Goal: Information Seeking & Learning: Learn about a topic

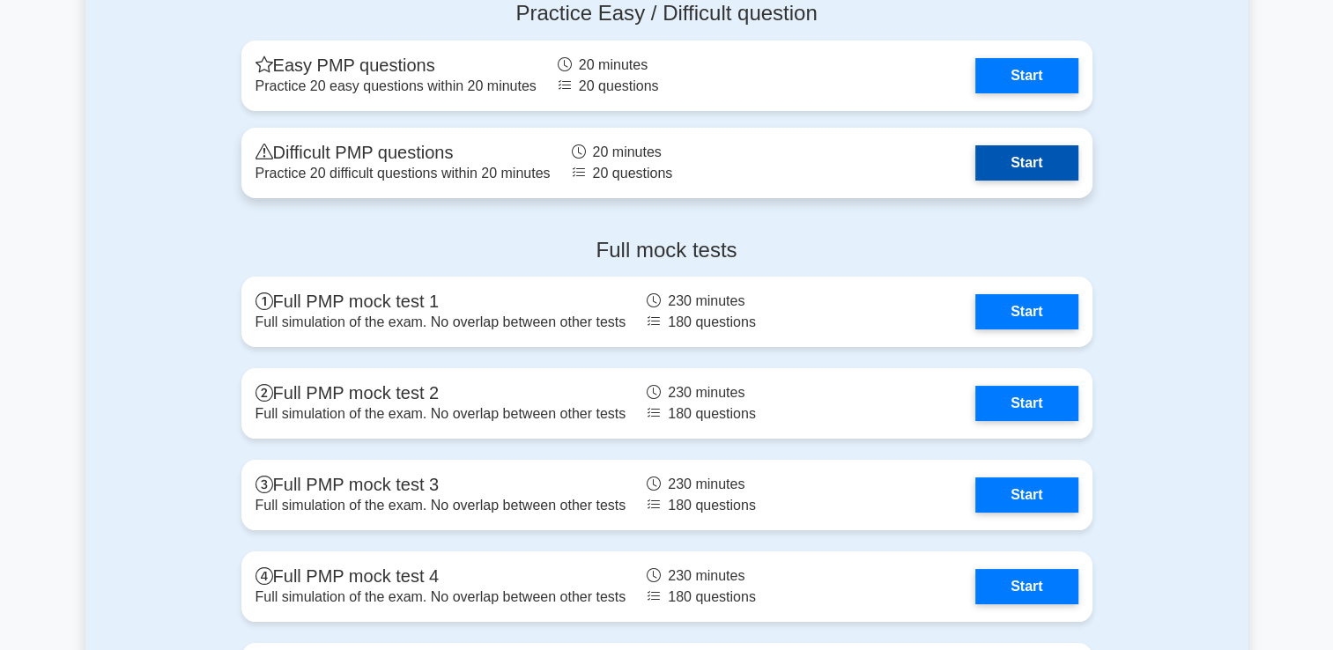
click at [1023, 150] on link "Start" at bounding box center [1026, 162] width 102 height 35
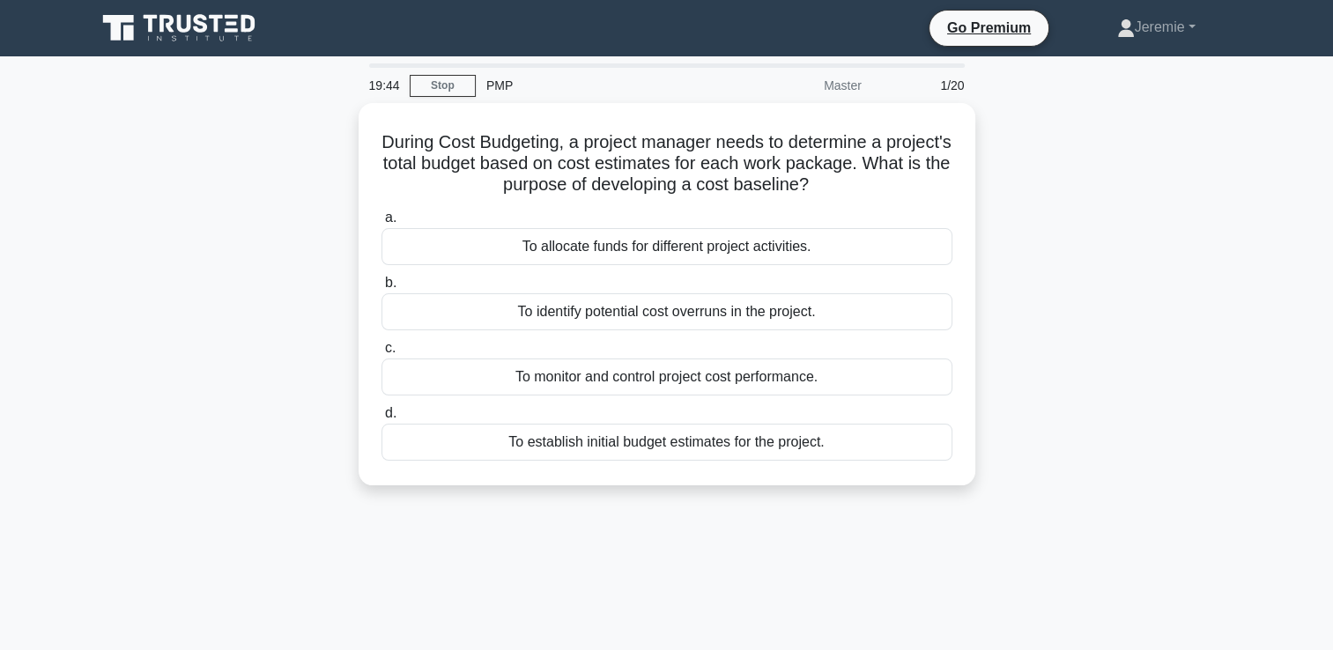
click at [270, 266] on div "During Cost Budgeting, a project manager needs to determine a project's total b…" at bounding box center [666, 305] width 1163 height 404
click at [575, 506] on div "During Cost Budgeting, a project manager needs to determine a project's total b…" at bounding box center [666, 305] width 1163 height 404
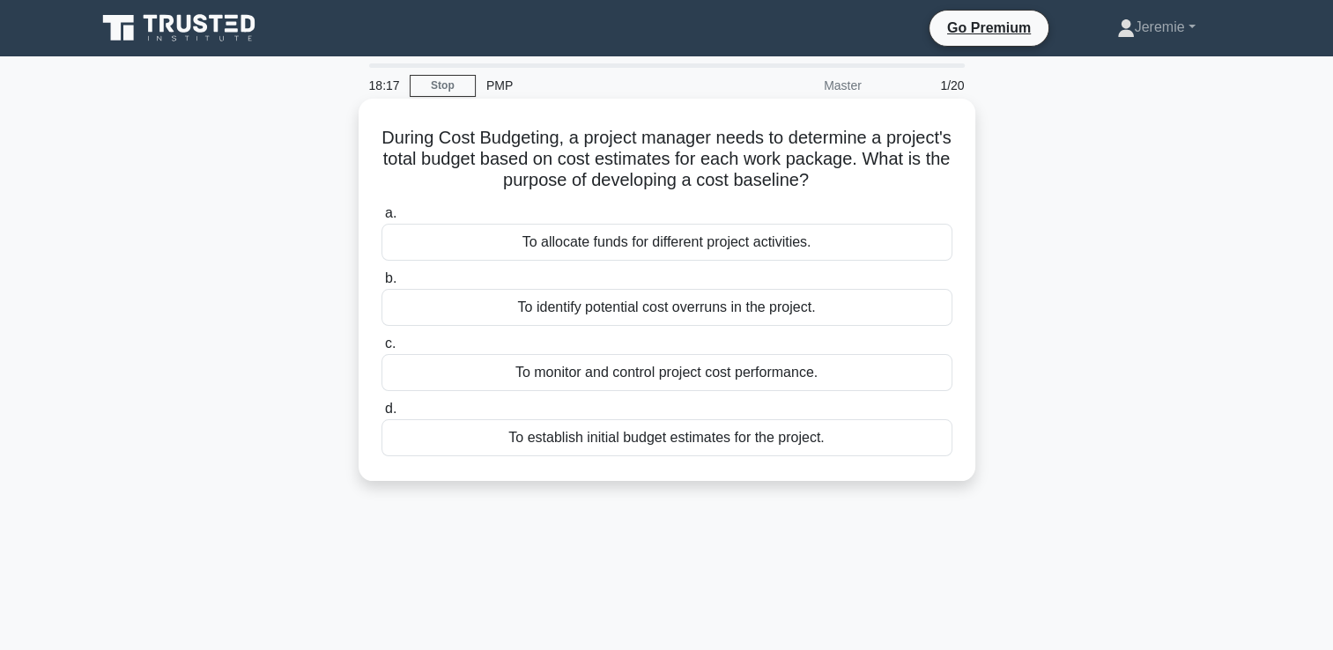
click at [684, 306] on div "To identify potential cost overruns in the project." at bounding box center [666, 307] width 571 height 37
click at [381, 285] on input "b. To identify potential cost overruns in the project." at bounding box center [381, 278] width 0 height 11
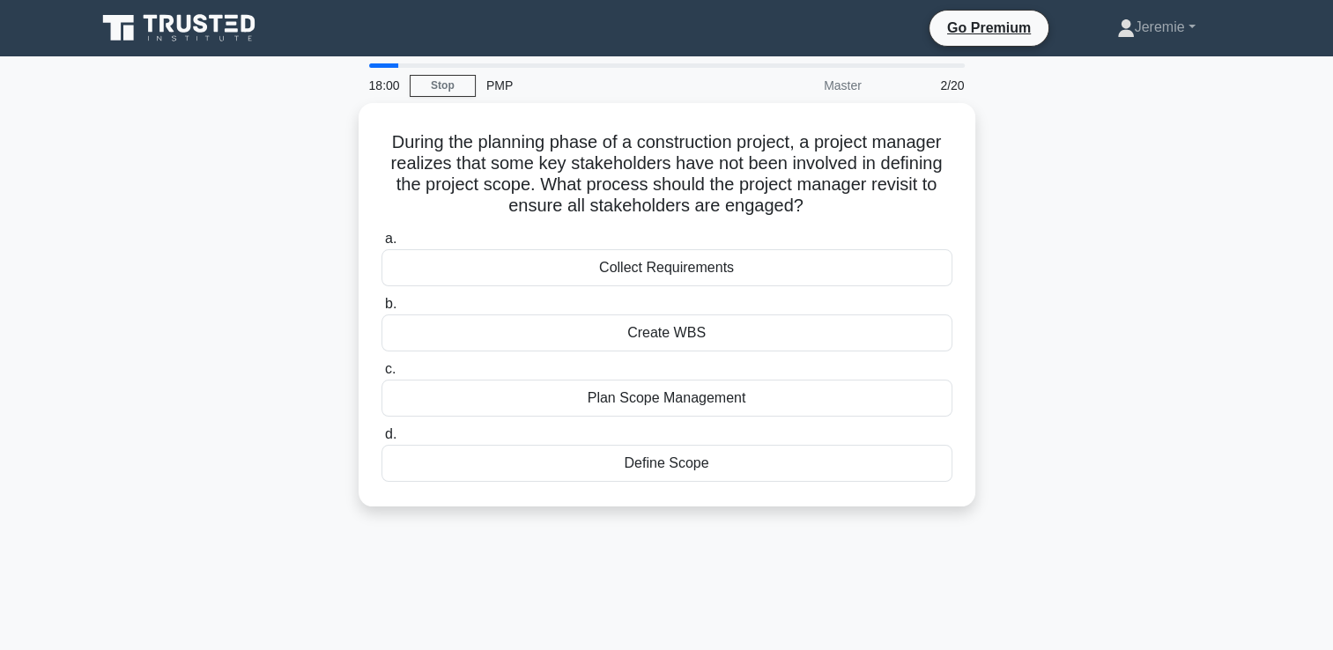
click at [377, 537] on div "18:00 Stop PMP Master 2/20 During the planning phase of a construction project,…" at bounding box center [666, 503] width 1163 height 881
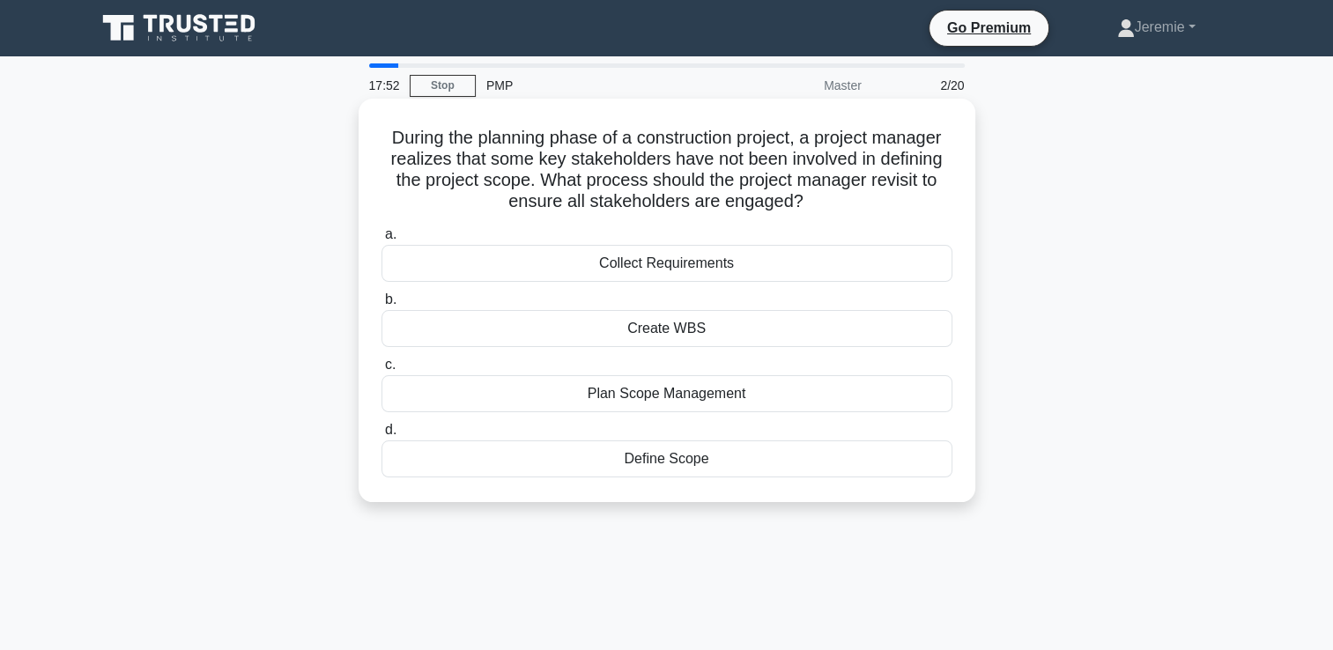
click at [670, 390] on div "Plan Scope Management" at bounding box center [666, 393] width 571 height 37
click at [381, 371] on input "c. Plan Scope Management" at bounding box center [381, 364] width 0 height 11
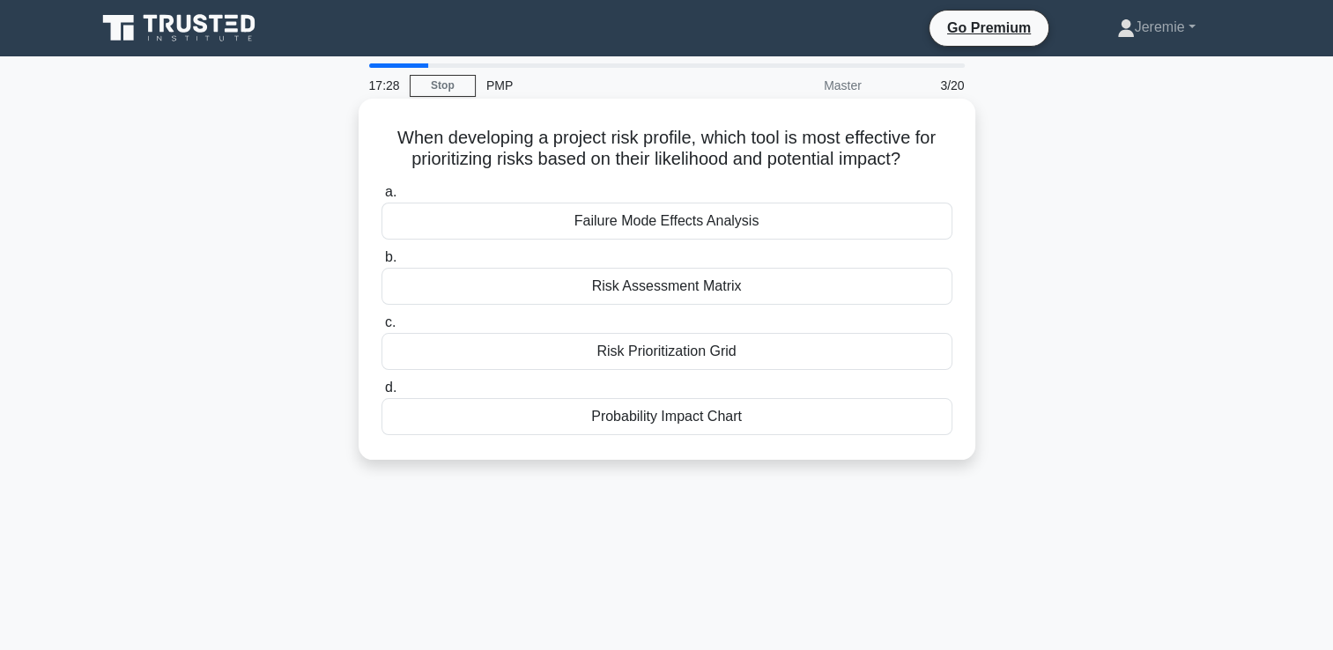
click at [662, 356] on div "Risk Prioritization Grid" at bounding box center [666, 351] width 571 height 37
click at [381, 329] on input "c. Risk Prioritization Grid" at bounding box center [381, 322] width 0 height 11
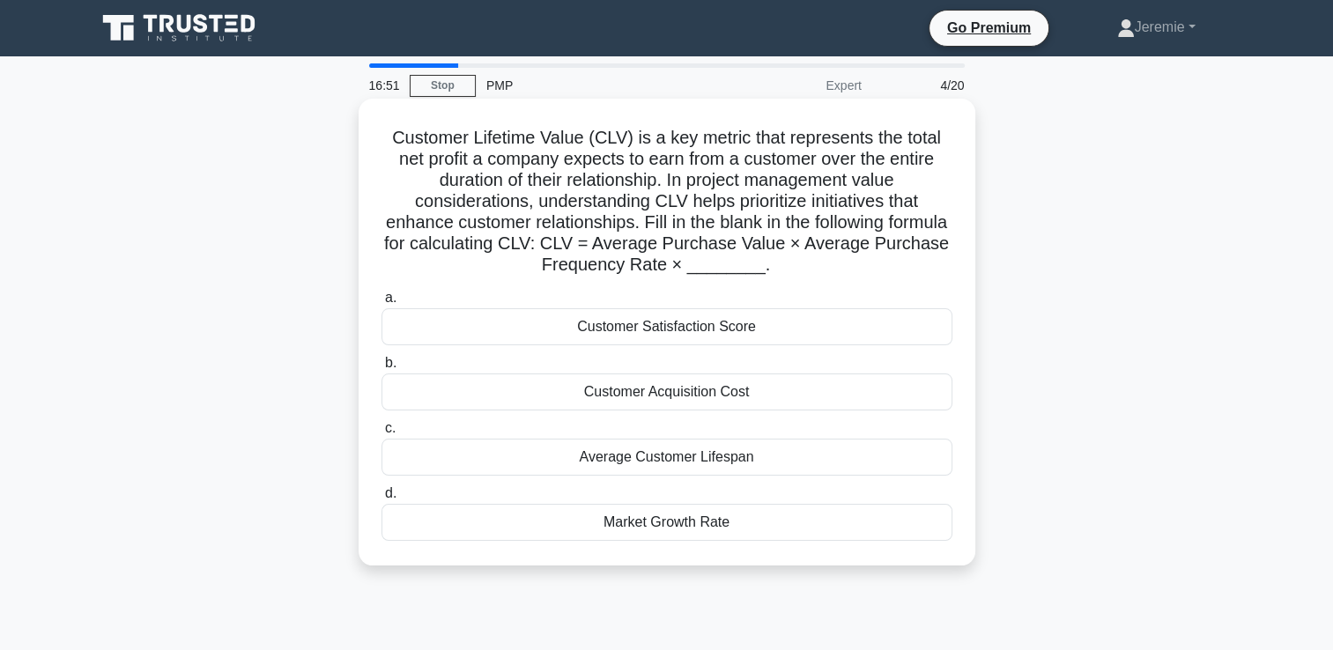
click at [637, 453] on div "Average Customer Lifespan" at bounding box center [666, 457] width 571 height 37
click at [381, 434] on input "c. Average Customer Lifespan" at bounding box center [381, 428] width 0 height 11
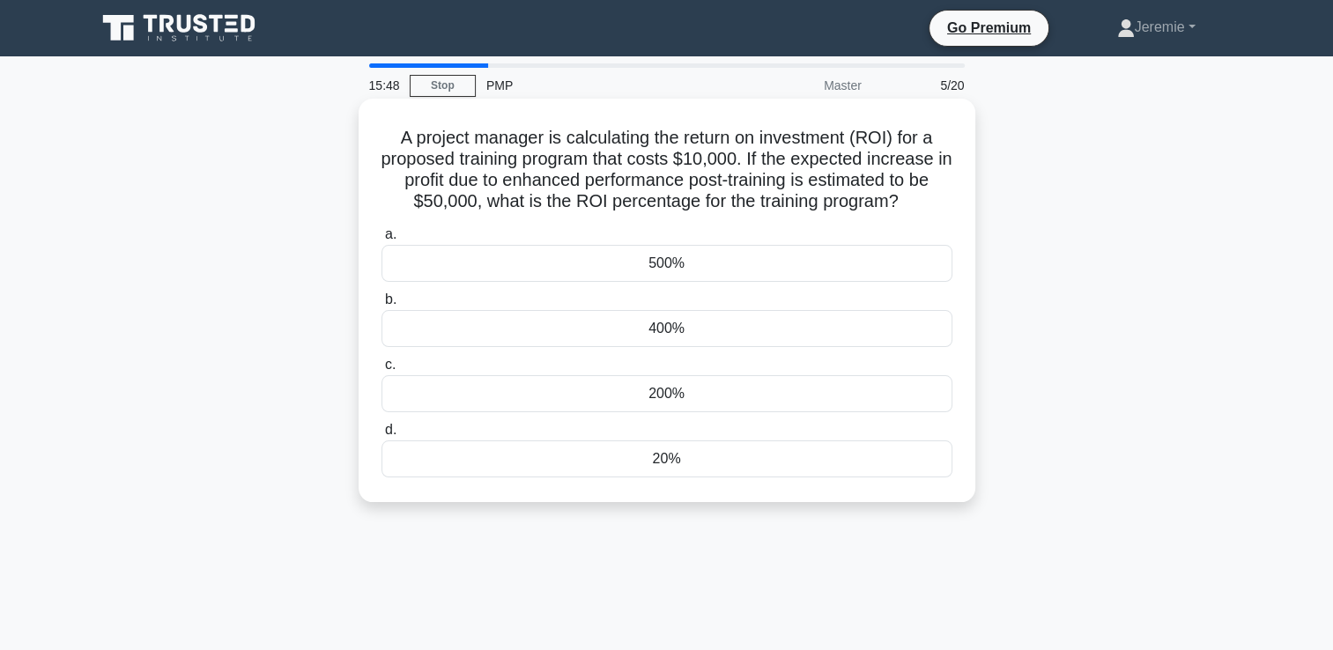
click at [604, 261] on div "500%" at bounding box center [666, 263] width 571 height 37
click at [381, 241] on input "a. 500%" at bounding box center [381, 234] width 0 height 11
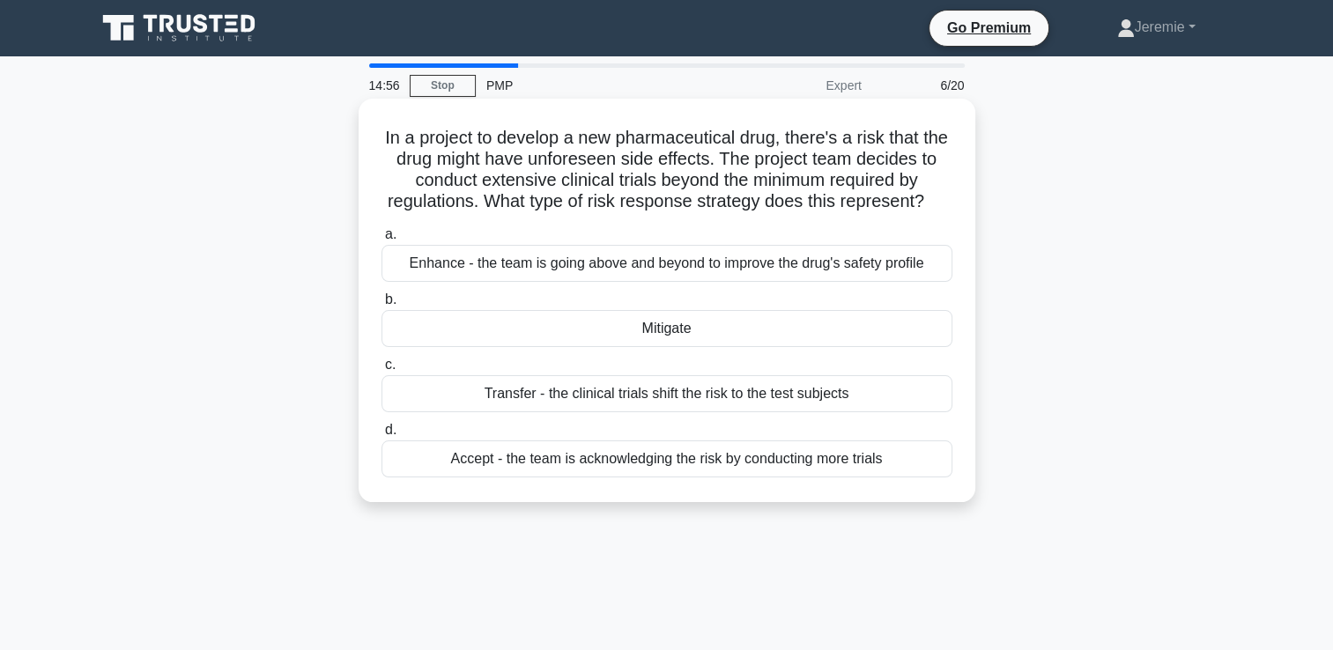
click at [452, 266] on div "Enhance - the team is going above and beyond to improve the drug's safety profi…" at bounding box center [666, 263] width 571 height 37
click at [381, 241] on input "a. Enhance - the team is going above and beyond to improve the drug's safety pr…" at bounding box center [381, 234] width 0 height 11
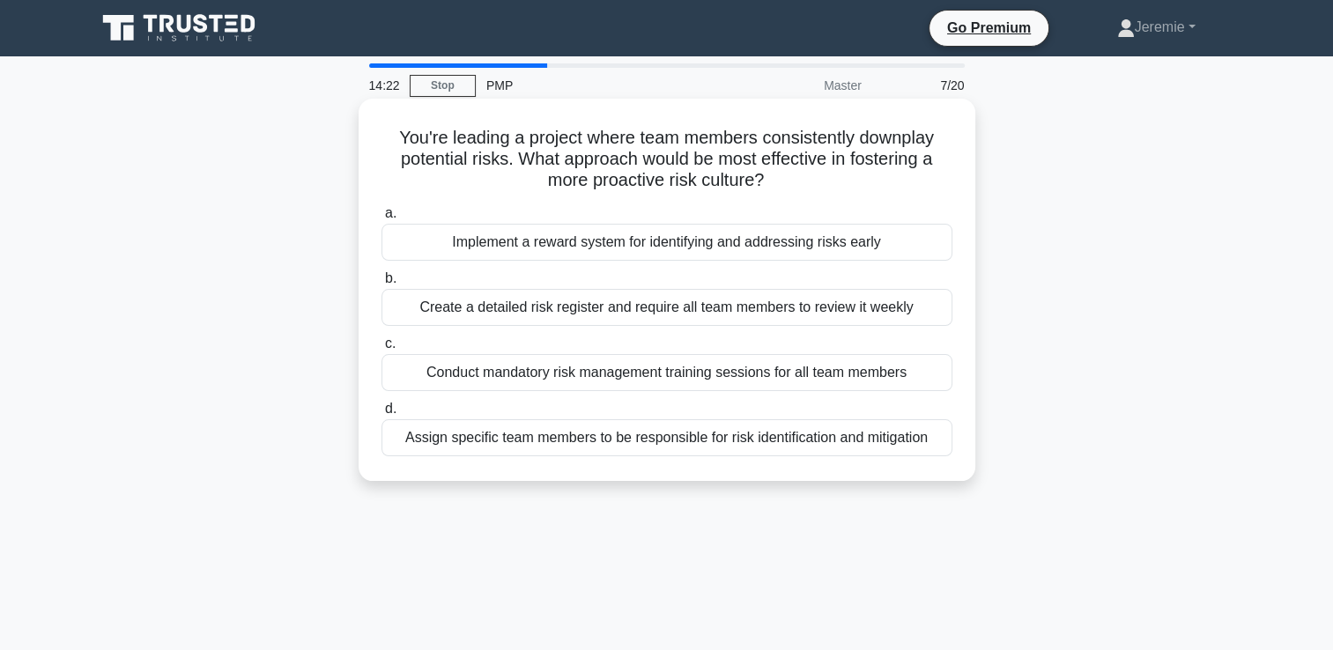
click at [712, 375] on div "Conduct mandatory risk management training sessions for all team members" at bounding box center [666, 372] width 571 height 37
click at [381, 350] on input "c. Conduct mandatory risk management training sessions for all team members" at bounding box center [381, 343] width 0 height 11
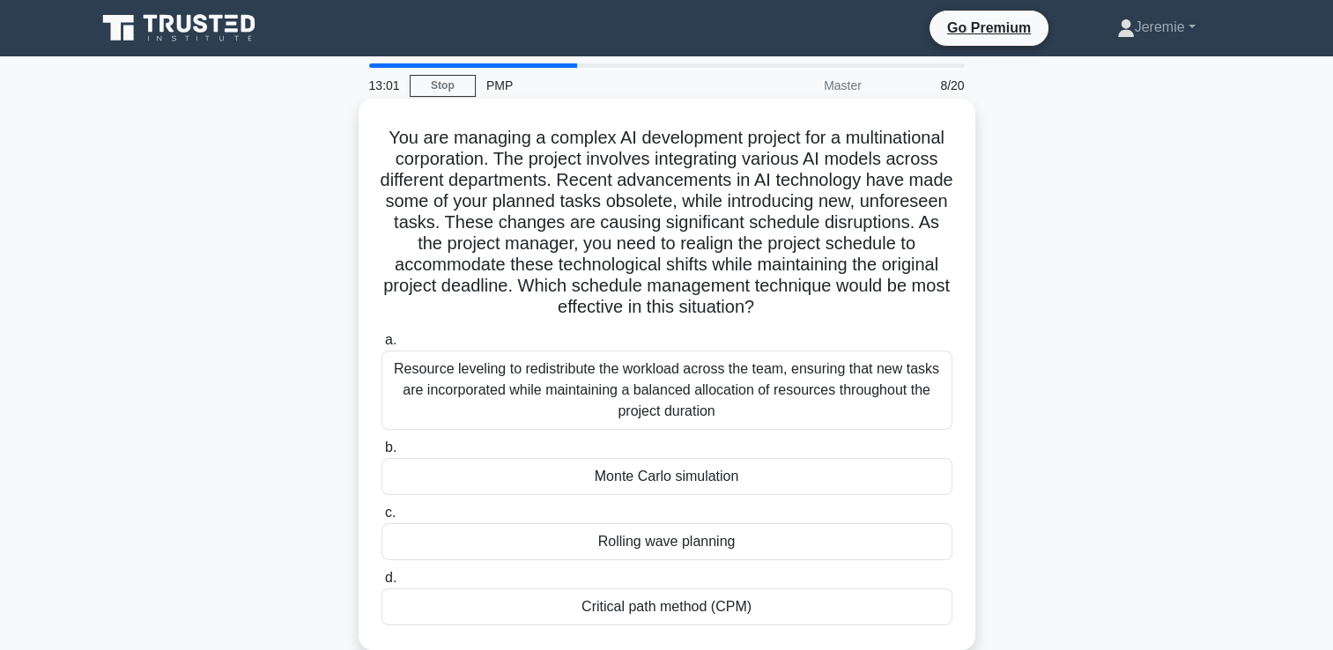
click at [643, 393] on div "Resource leveling to redistribute the workload across the team, ensuring that n…" at bounding box center [666, 390] width 571 height 79
click at [381, 346] on input "a. Resource leveling to redistribute the workload across the team, ensuring tha…" at bounding box center [381, 340] width 0 height 11
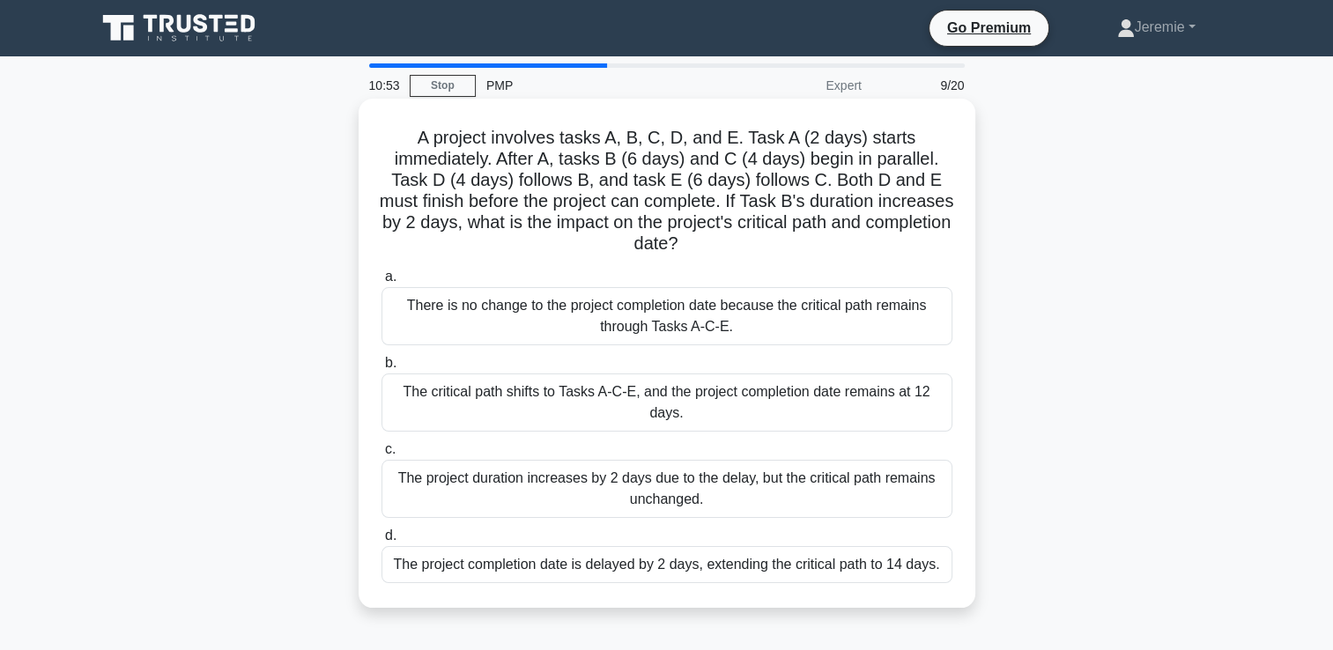
click at [703, 568] on div "The project completion date is delayed by 2 days, extending the critical path t…" at bounding box center [666, 564] width 571 height 37
click at [381, 542] on input "d. The project completion date is delayed by 2 days, extending the critical pat…" at bounding box center [381, 535] width 0 height 11
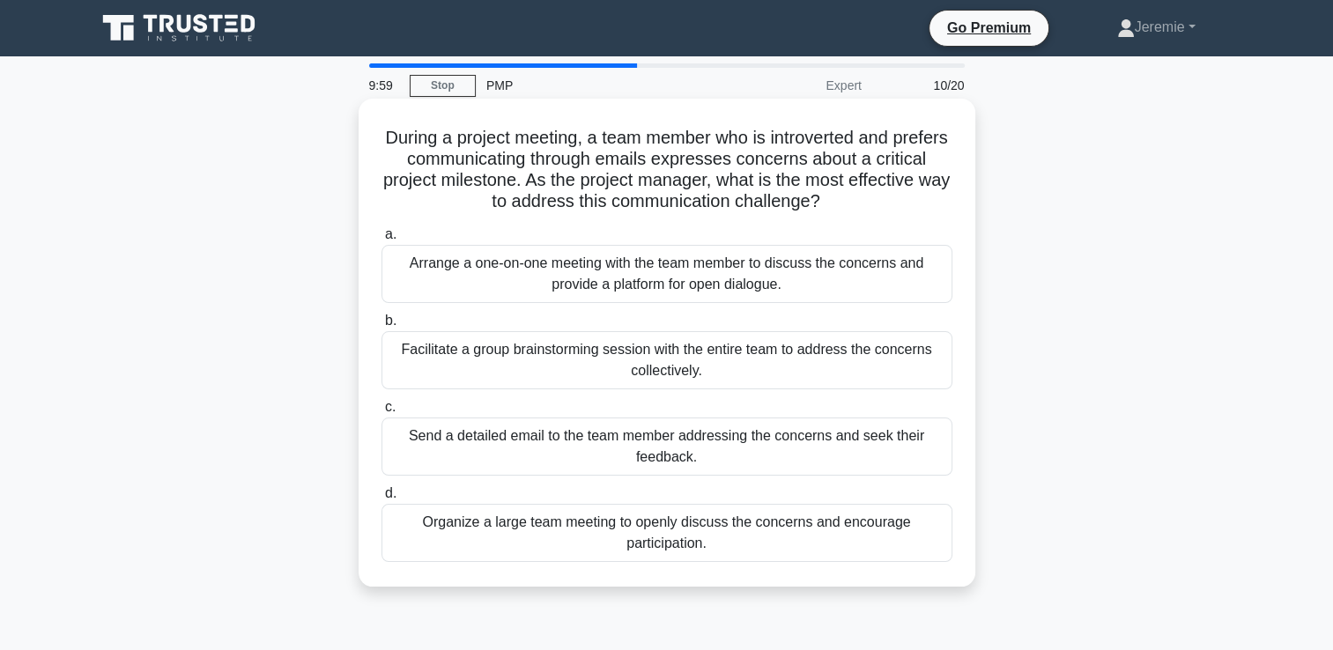
click at [666, 276] on div "Arrange a one-on-one meeting with the team member to discuss the concerns and p…" at bounding box center [666, 274] width 571 height 58
click at [381, 241] on input "a. Arrange a one-on-one meeting with the team member to discuss the concerns an…" at bounding box center [381, 234] width 0 height 11
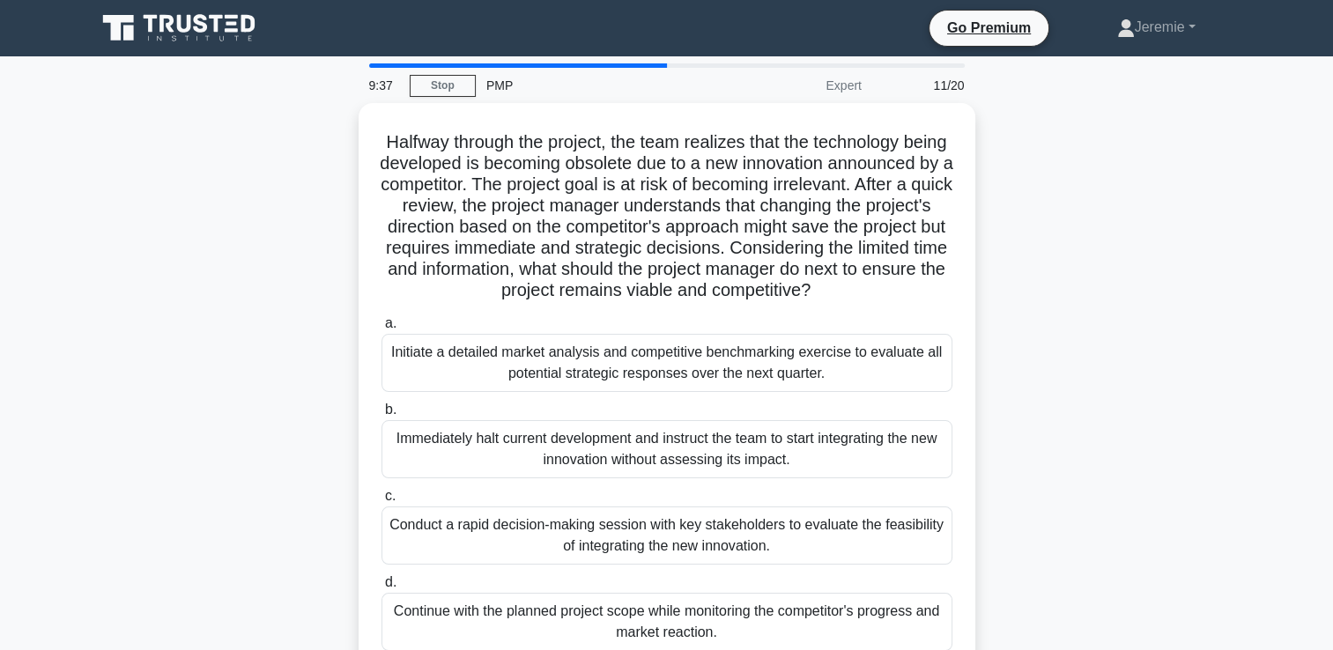
click at [304, 336] on div "Halfway through the project, the team realizes that the technology being develo…" at bounding box center [666, 400] width 1163 height 594
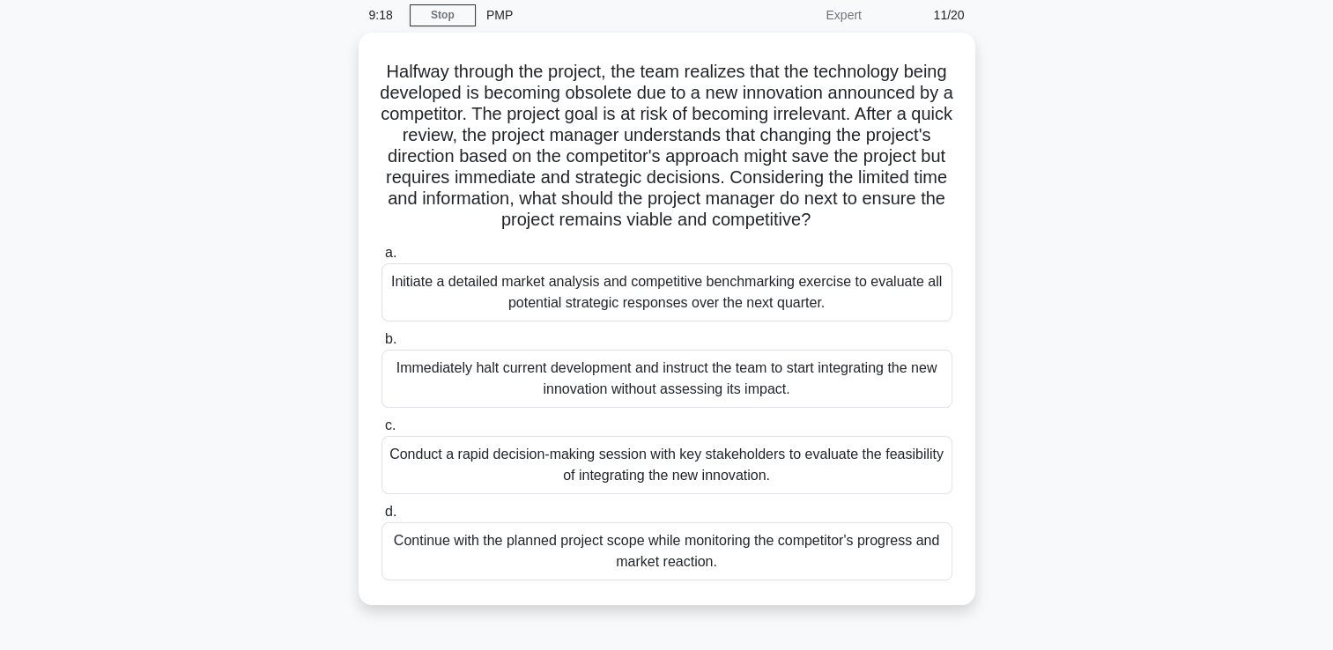
scroll to position [35, 0]
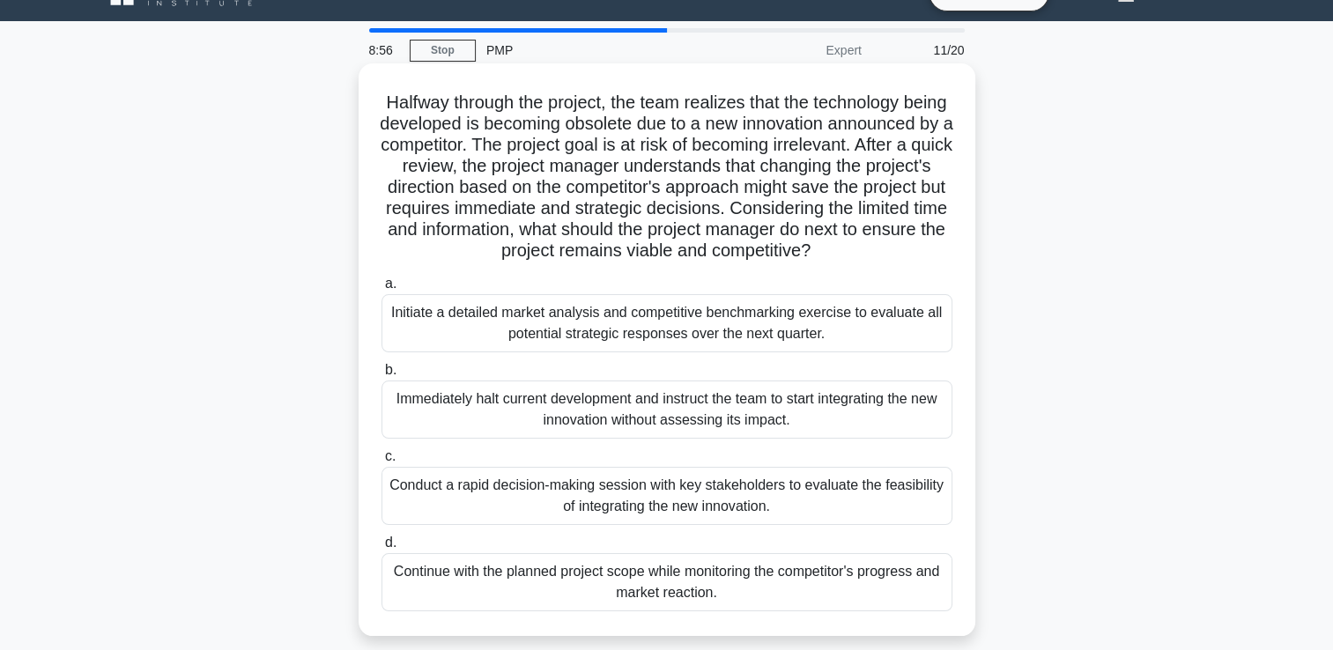
click at [597, 333] on div "Initiate a detailed market analysis and competitive benchmarking exercise to ev…" at bounding box center [666, 323] width 571 height 58
click at [381, 290] on input "a. Initiate a detailed market analysis and competitive benchmarking exercise to…" at bounding box center [381, 283] width 0 height 11
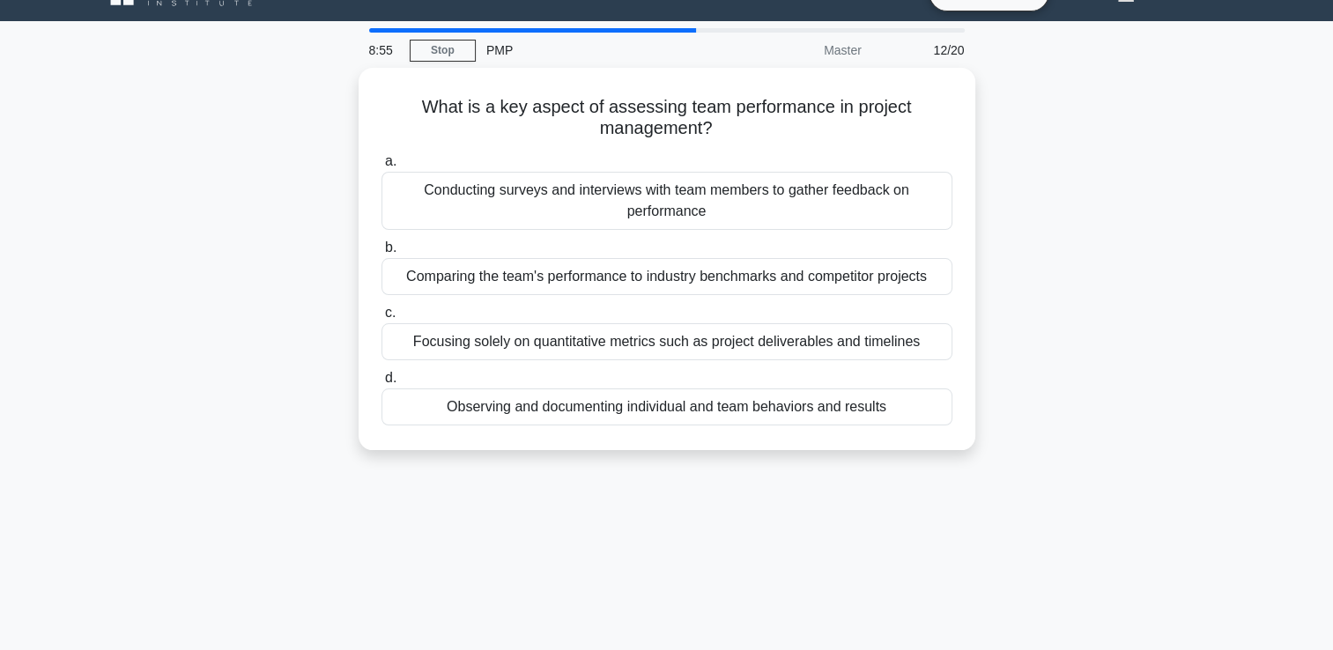
scroll to position [0, 0]
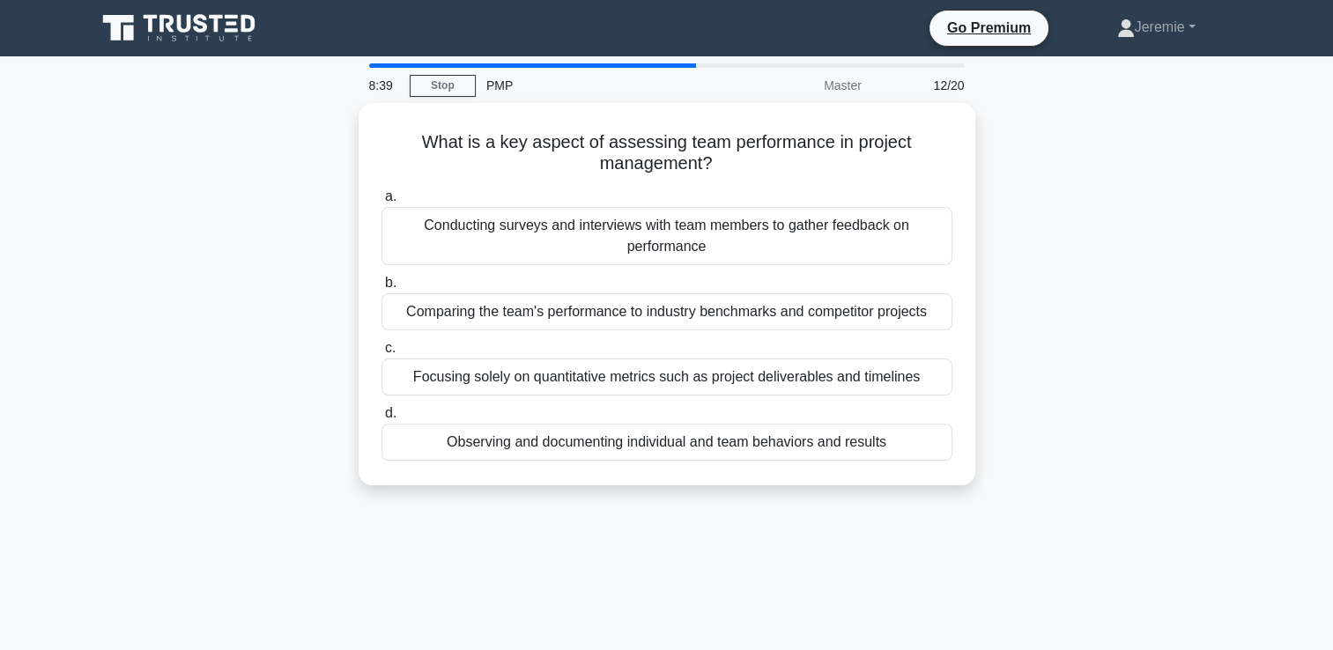
click at [236, 347] on div "What is a key aspect of assessing team performance in project management? .spin…" at bounding box center [666, 305] width 1163 height 404
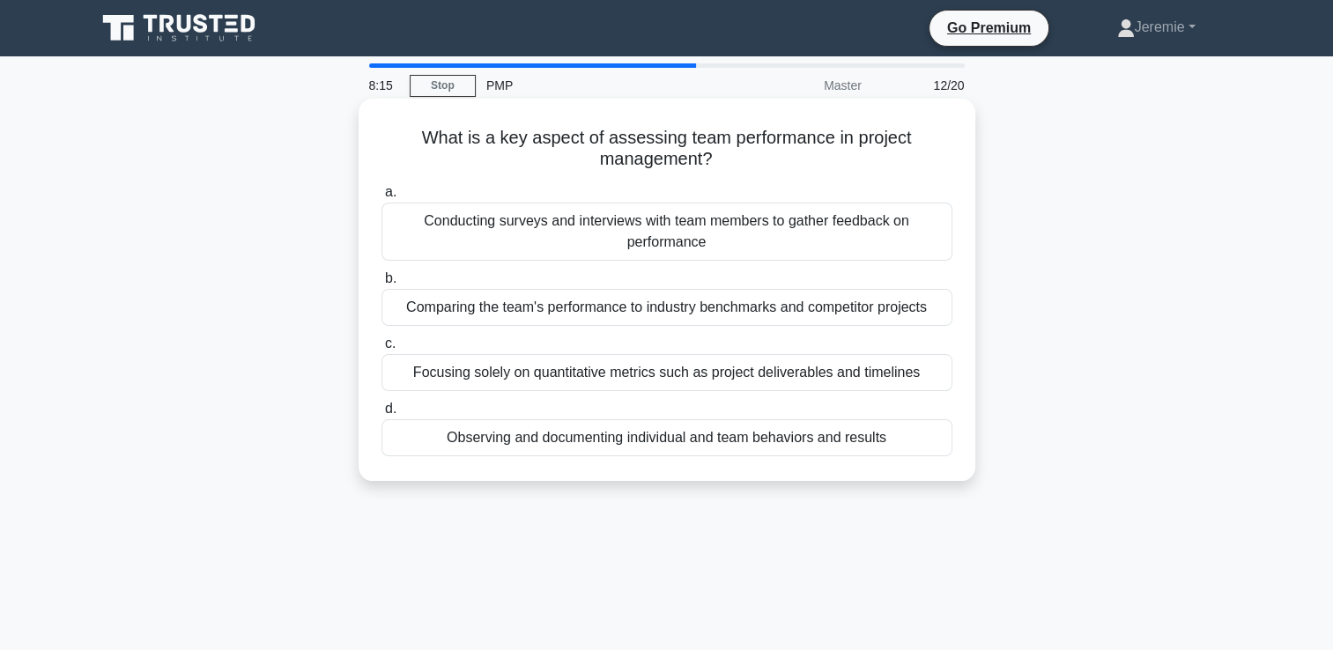
click at [574, 451] on div "Observing and documenting individual and team behaviors and results" at bounding box center [666, 437] width 571 height 37
click at [381, 415] on input "d. Observing and documenting individual and team behaviors and results" at bounding box center [381, 409] width 0 height 11
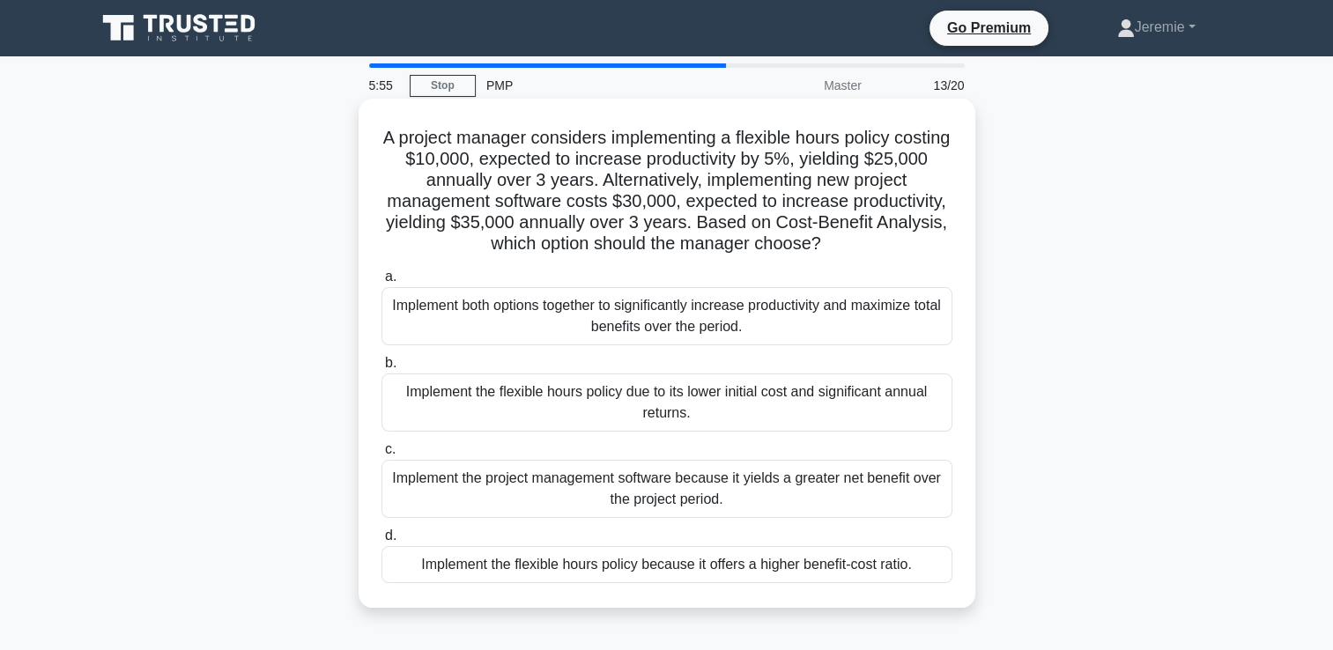
click at [724, 178] on h5 "A project manager considers implementing a flexible hours policy costing $10,00…" at bounding box center [667, 191] width 574 height 129
drag, startPoint x: 724, startPoint y: 178, endPoint x: 688, endPoint y: 187, distance: 37.2
click at [688, 187] on h5 "A project manager considers implementing a flexible hours policy costing $10,00…" at bounding box center [667, 191] width 574 height 129
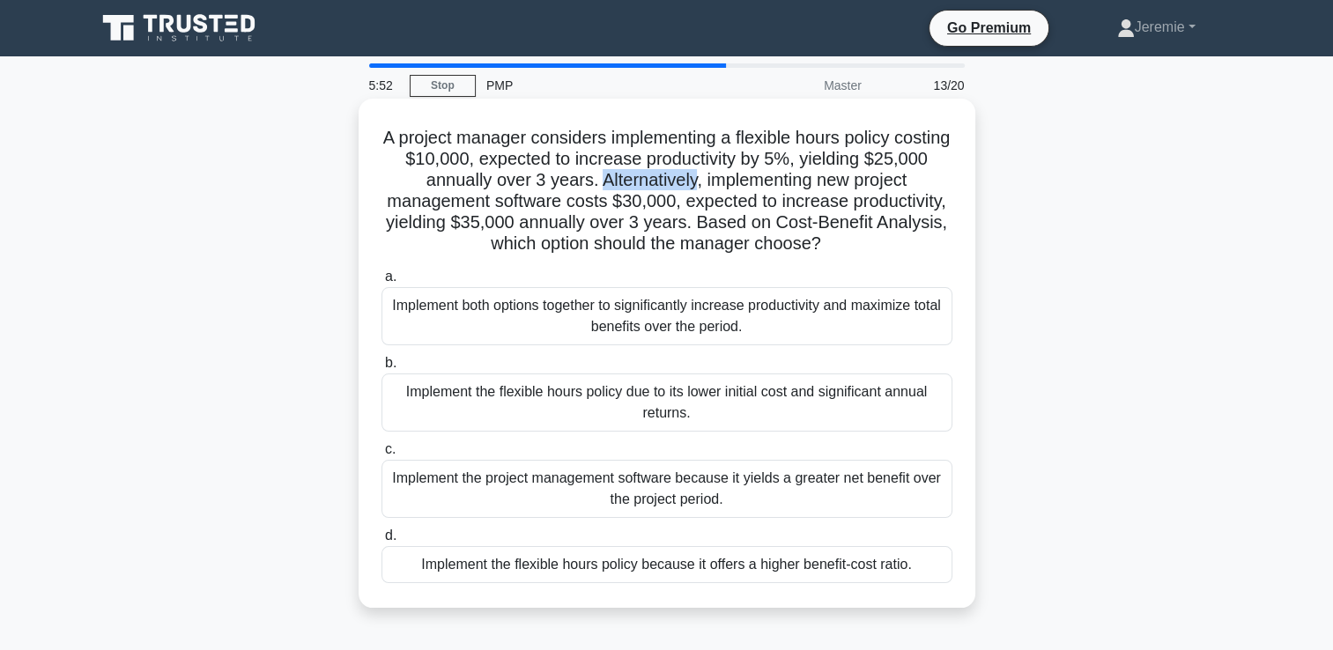
click at [688, 187] on h5 "A project manager considers implementing a flexible hours policy costing $10,00…" at bounding box center [667, 191] width 574 height 129
drag, startPoint x: 688, startPoint y: 187, endPoint x: 750, endPoint y: 189, distance: 61.7
click at [750, 189] on h5 "A project manager considers implementing a flexible hours policy costing $10,00…" at bounding box center [667, 191] width 574 height 129
click at [678, 310] on div "Implement both options together to significantly increase productivity and maxi…" at bounding box center [666, 316] width 571 height 58
click at [381, 283] on input "a. Implement both options together to significantly increase productivity and m…" at bounding box center [381, 276] width 0 height 11
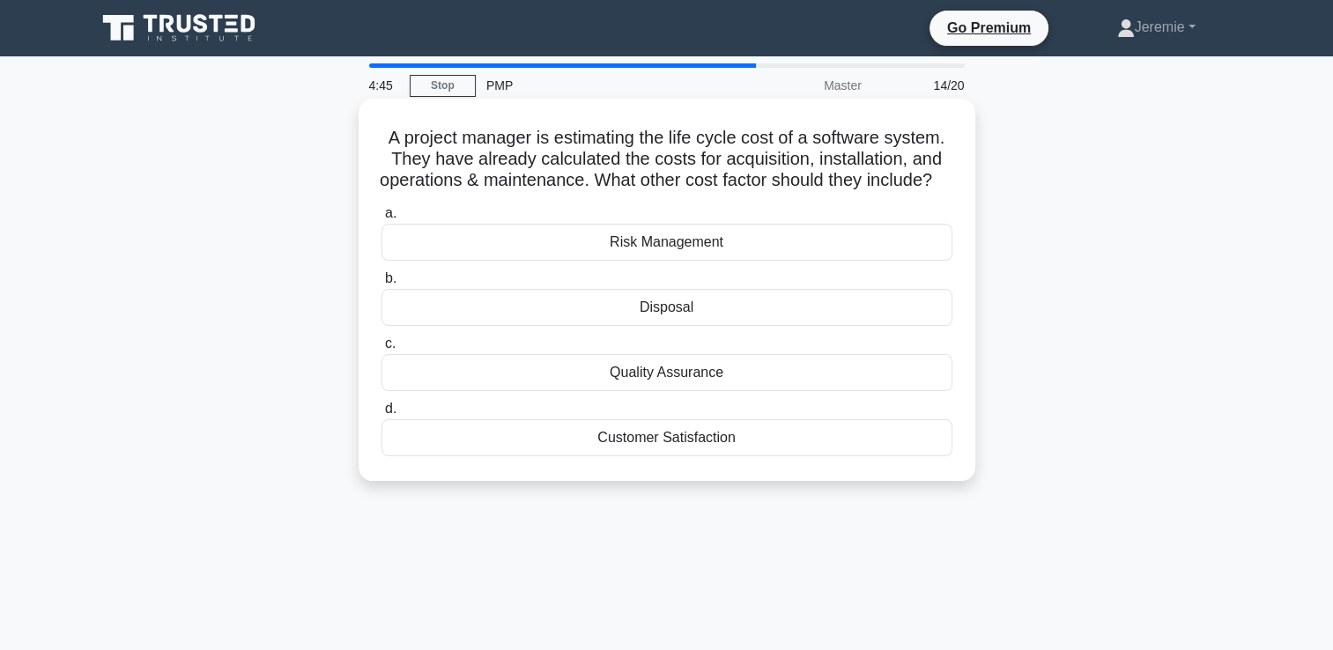
click at [648, 326] on div "Disposal" at bounding box center [666, 307] width 571 height 37
click at [381, 285] on input "b. Disposal" at bounding box center [381, 278] width 0 height 11
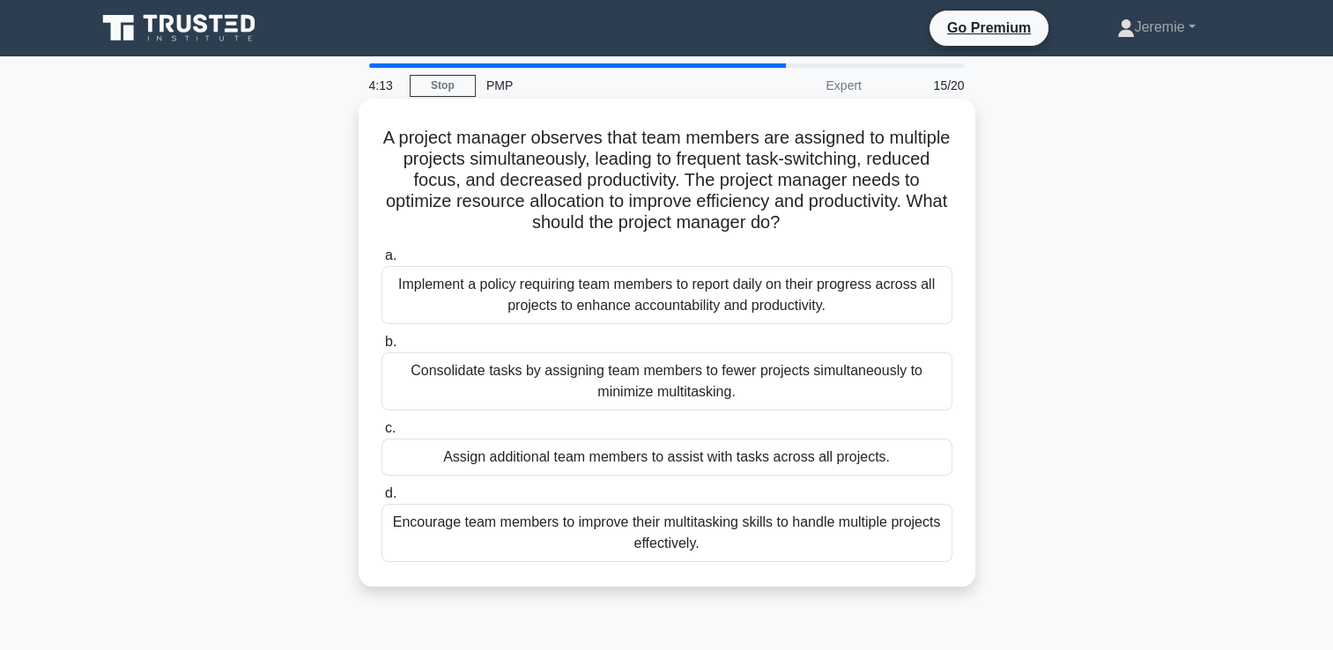
click at [596, 404] on div "Consolidate tasks by assigning team members to fewer projects simultaneously to…" at bounding box center [666, 381] width 571 height 58
click at [381, 348] on input "b. Consolidate tasks by assigning team members to fewer projects simultaneously…" at bounding box center [381, 342] width 0 height 11
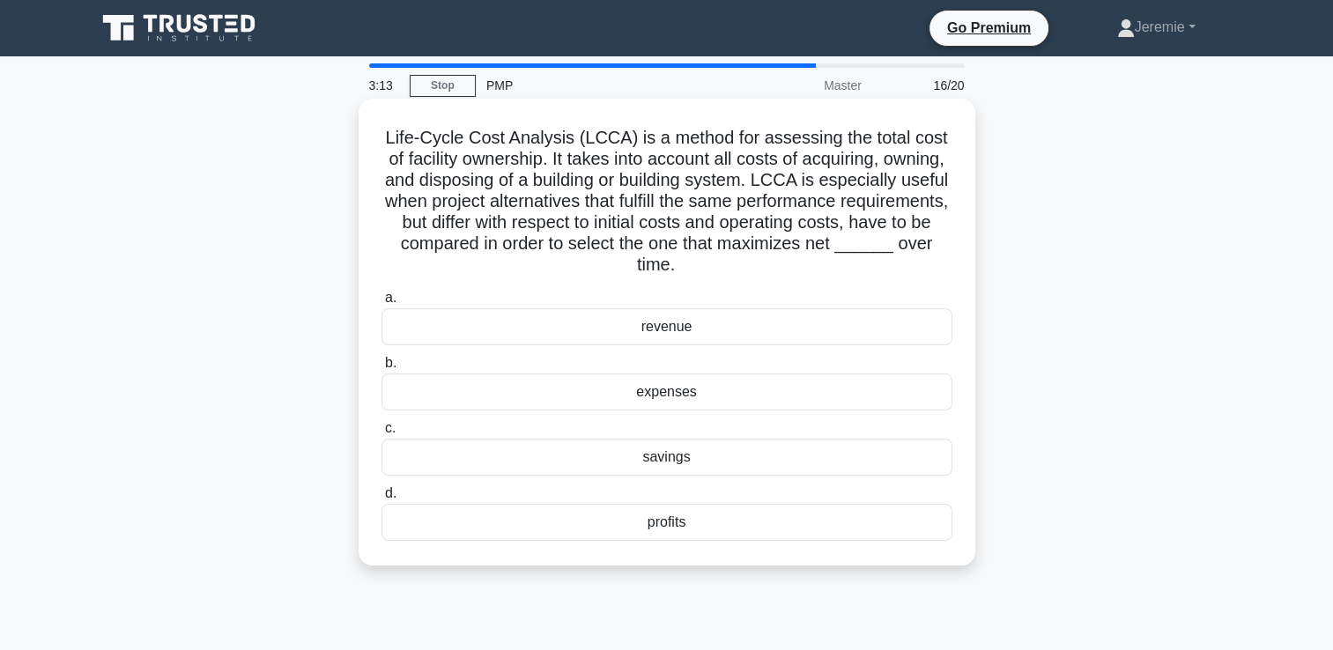
click at [669, 534] on div "profits" at bounding box center [666, 522] width 571 height 37
click at [381, 500] on input "d. profits" at bounding box center [381, 493] width 0 height 11
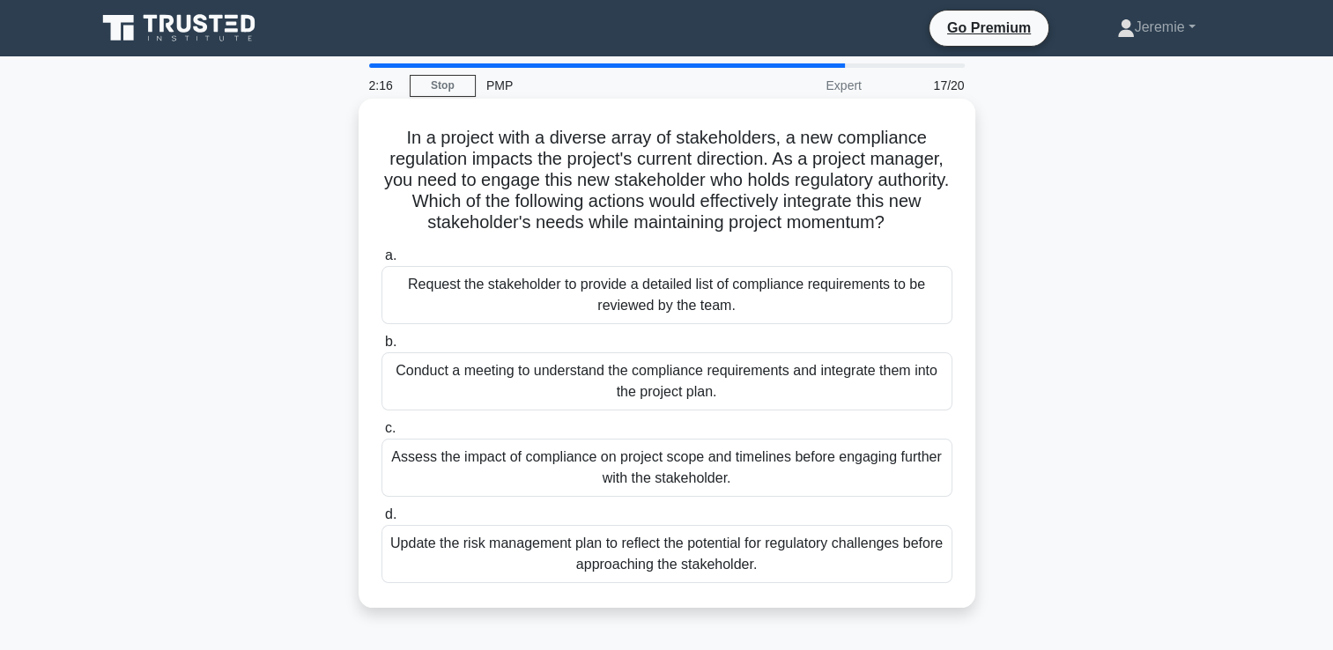
click at [628, 389] on div "Conduct a meeting to understand the compliance requirements and integrate them …" at bounding box center [666, 381] width 571 height 58
click at [381, 348] on input "b. Conduct a meeting to understand the compliance requirements and integrate th…" at bounding box center [381, 342] width 0 height 11
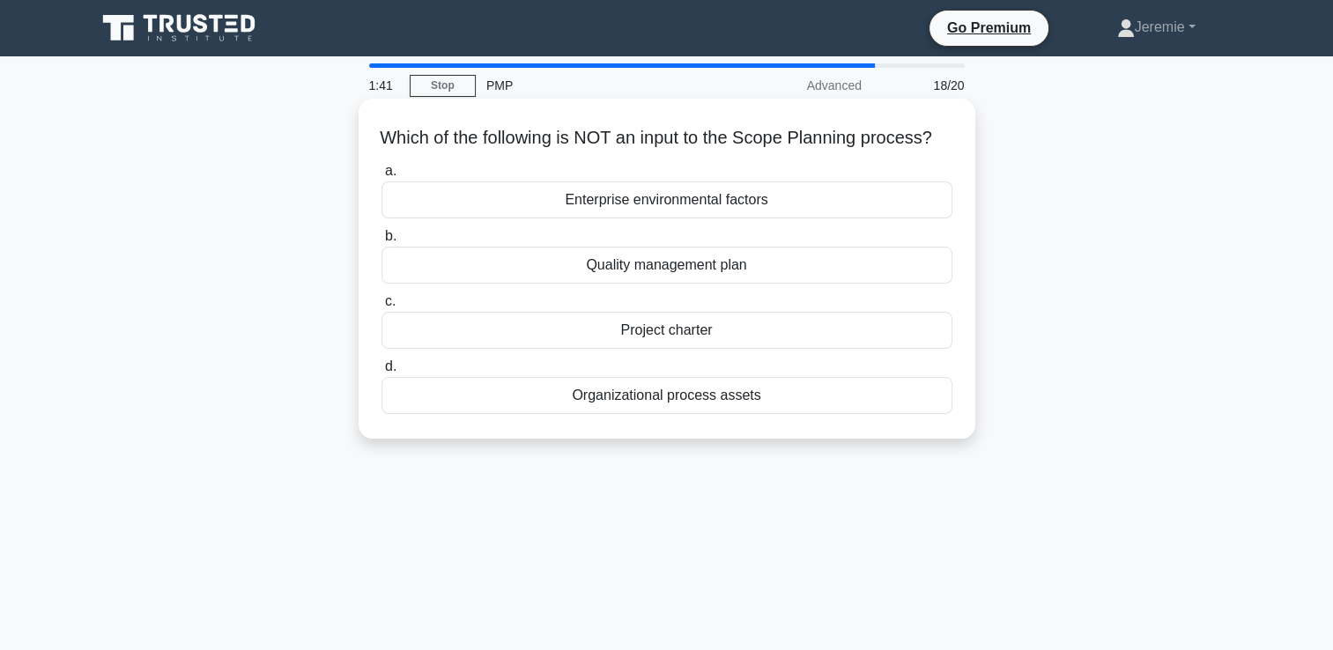
click at [704, 219] on div "Enterprise environmental factors" at bounding box center [666, 199] width 571 height 37
click at [381, 177] on input "a. Enterprise environmental factors" at bounding box center [381, 171] width 0 height 11
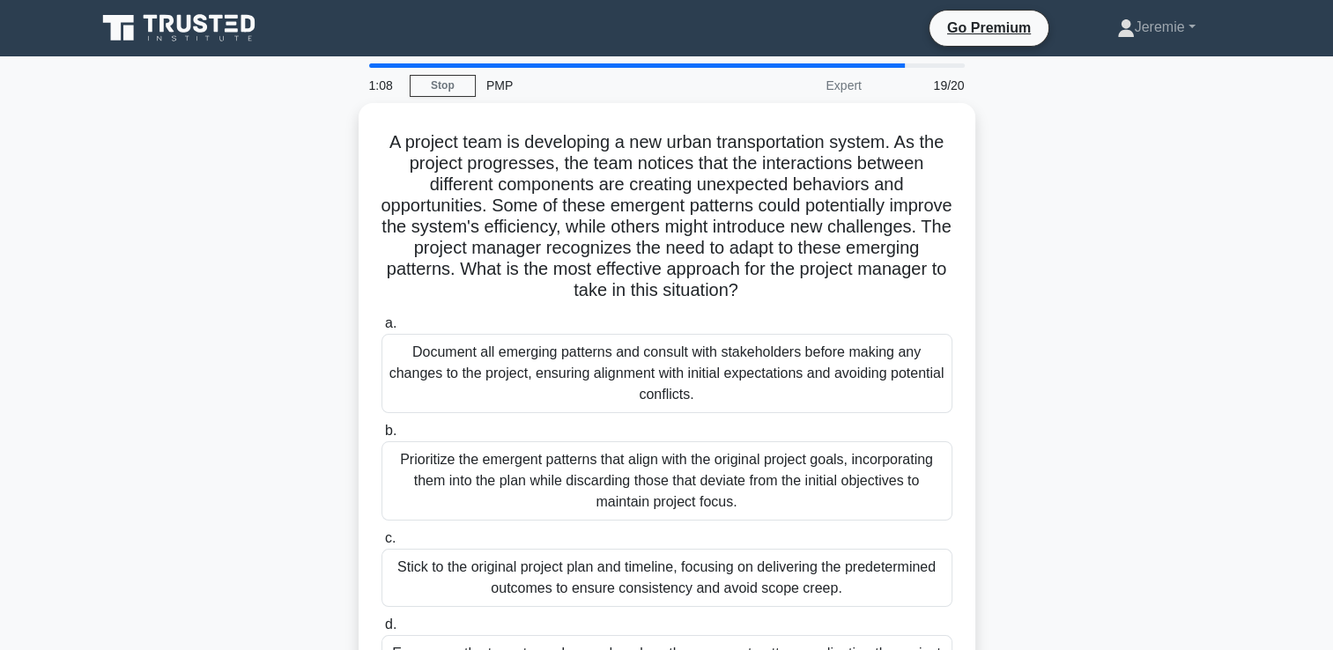
click at [301, 586] on div "A project team is developing a new urban transportation system. As the project …" at bounding box center [666, 421] width 1163 height 636
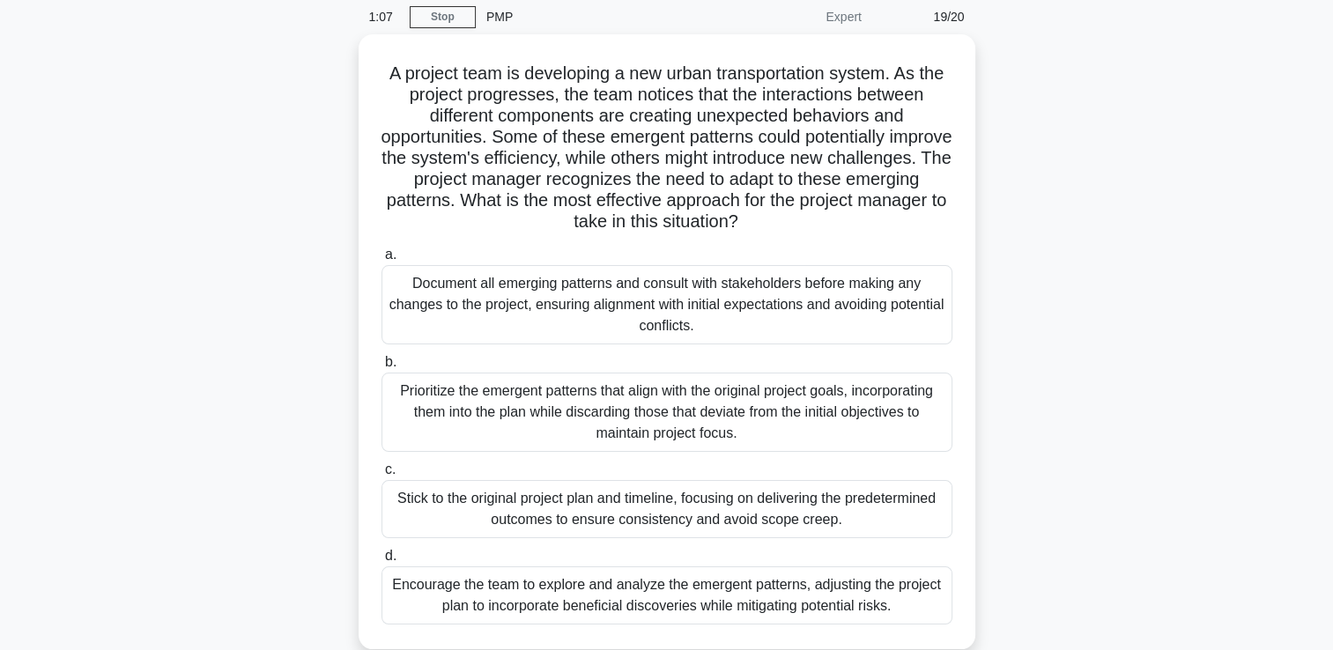
scroll to position [70, 0]
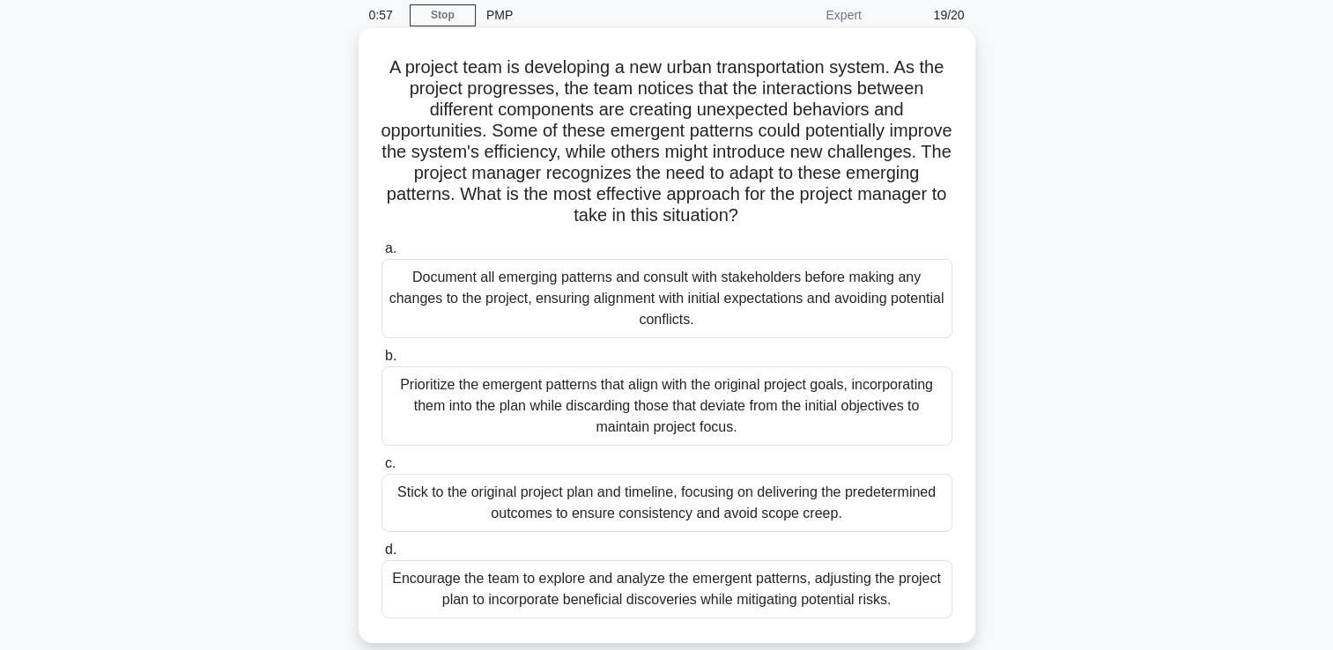
click at [712, 313] on div "Document all emerging patterns and consult with stakeholders before making any …" at bounding box center [666, 298] width 571 height 79
click at [381, 255] on input "a. Document all emerging patterns and consult with stakeholders before making a…" at bounding box center [381, 248] width 0 height 11
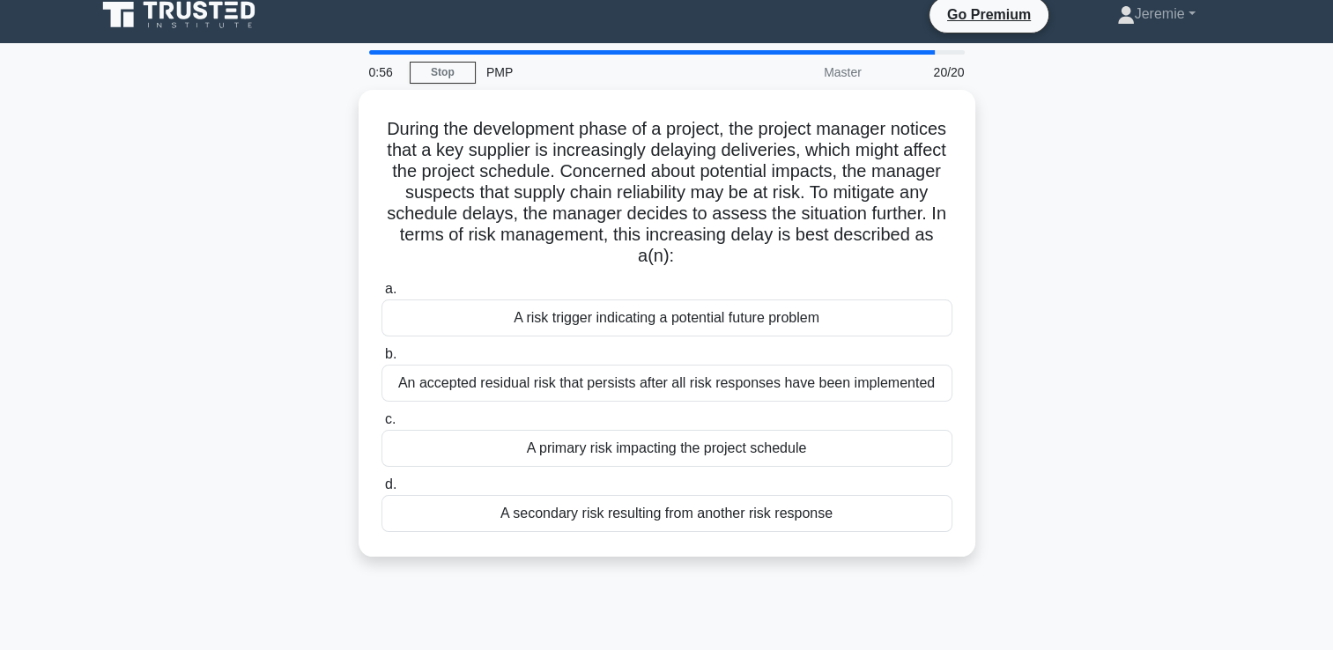
scroll to position [0, 0]
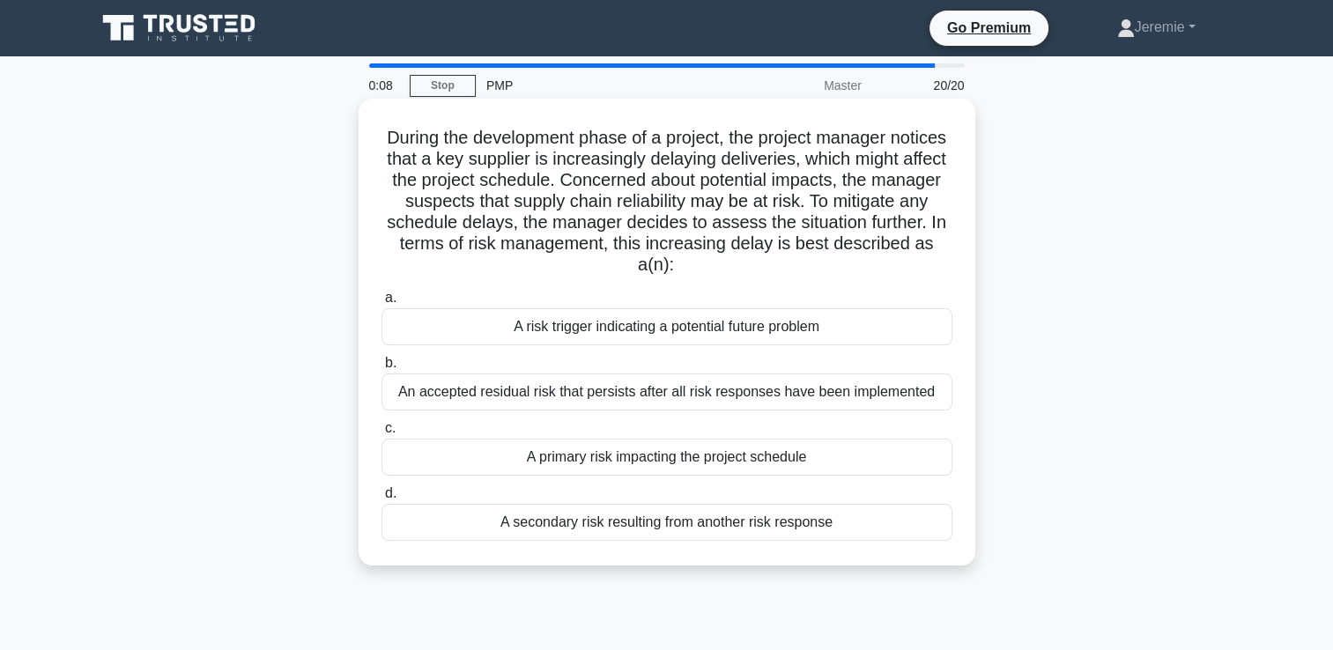
click at [634, 336] on div "A risk trigger indicating a potential future problem" at bounding box center [666, 326] width 571 height 37
click at [381, 304] on input "a. A risk trigger indicating a potential future problem" at bounding box center [381, 298] width 0 height 11
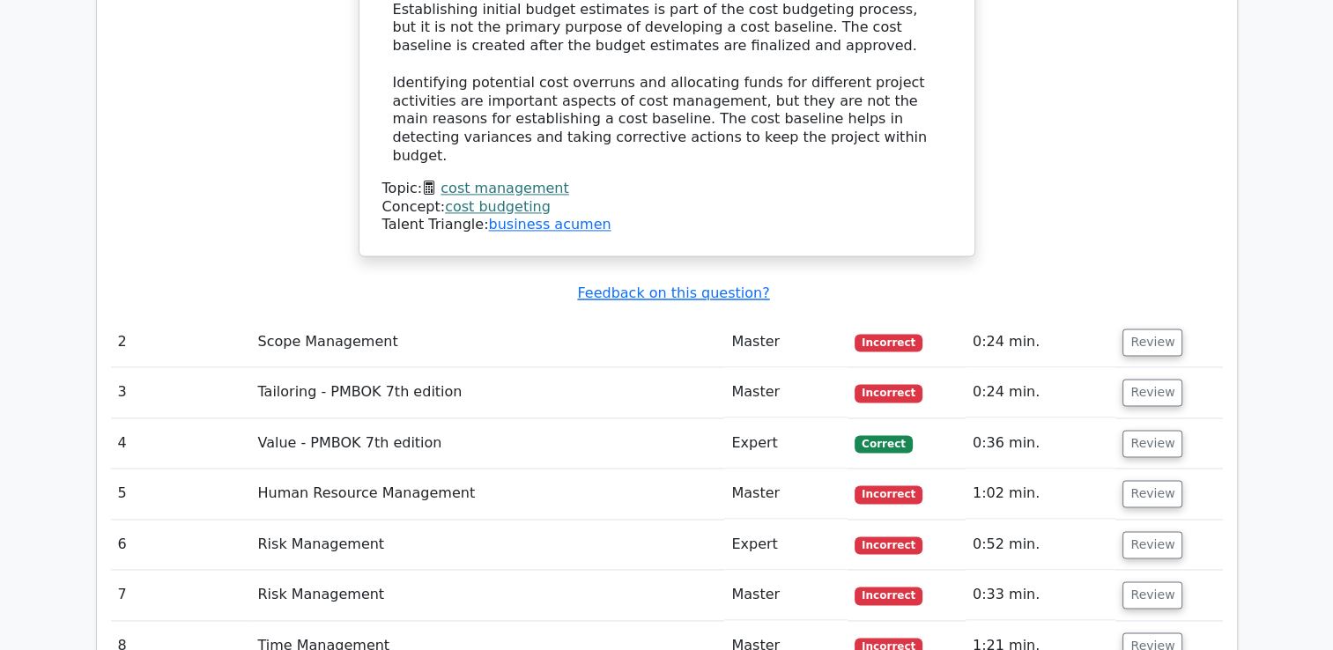
scroll to position [2508, 0]
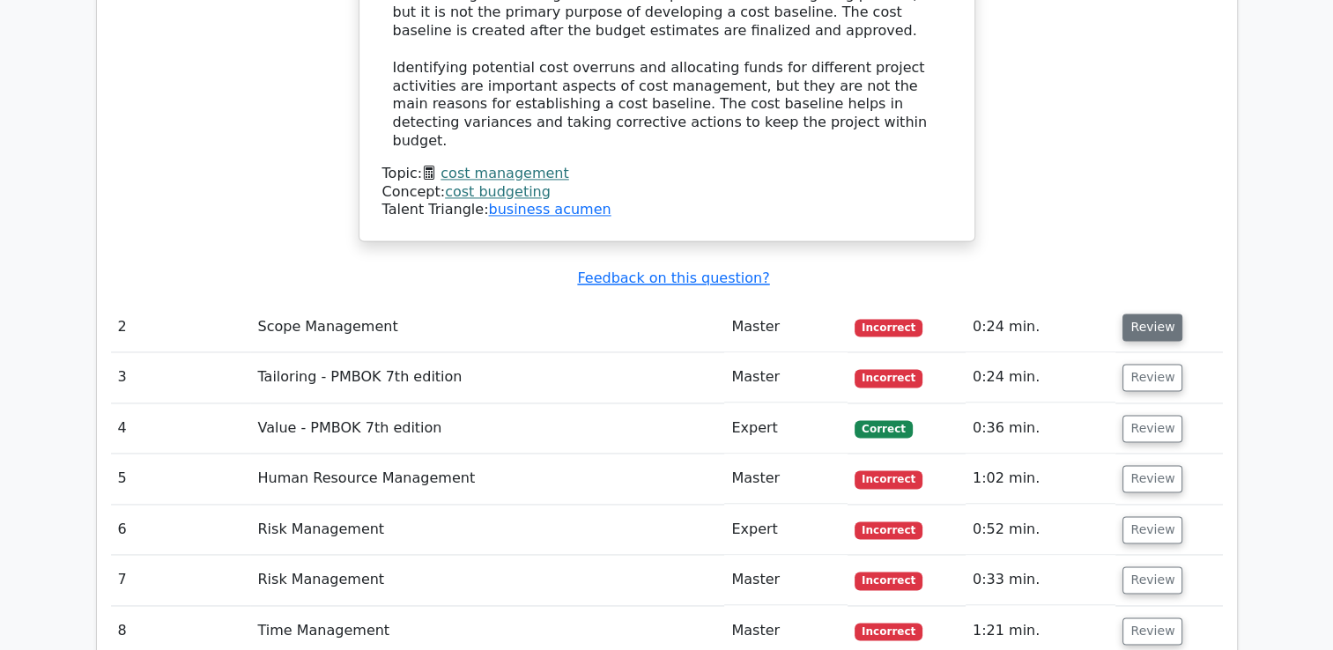
click at [1148, 314] on button "Review" at bounding box center [1152, 327] width 60 height 27
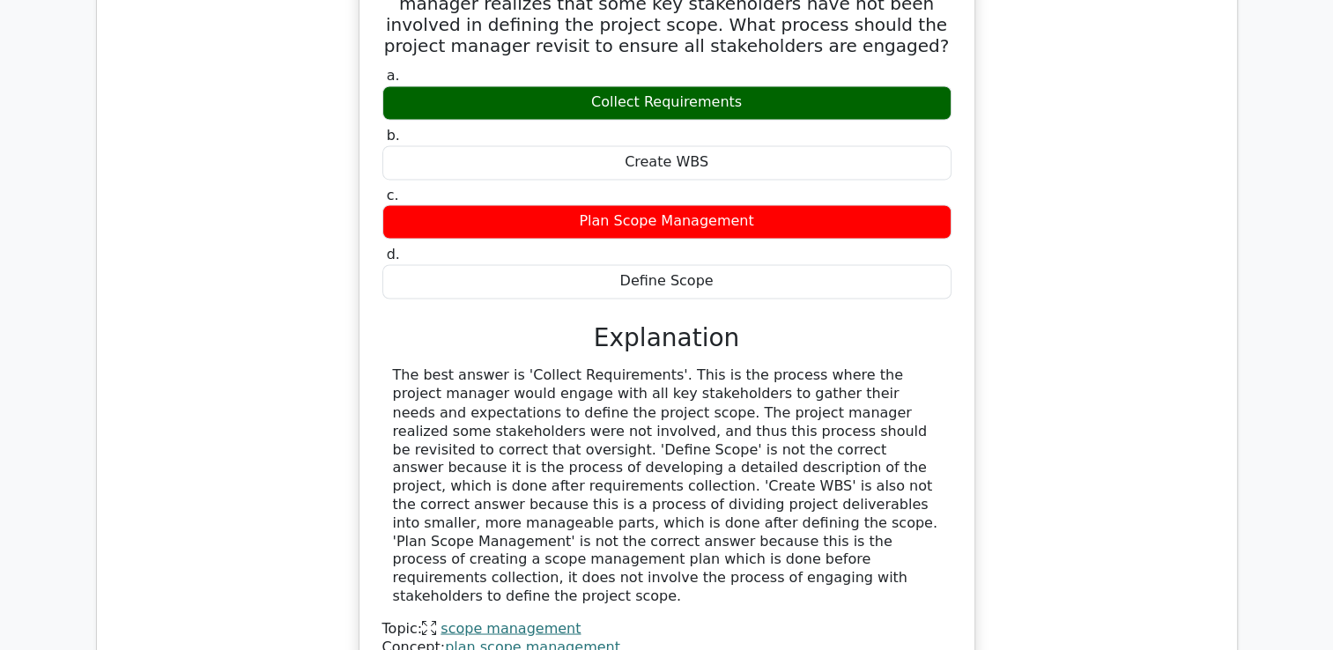
scroll to position [2936, 0]
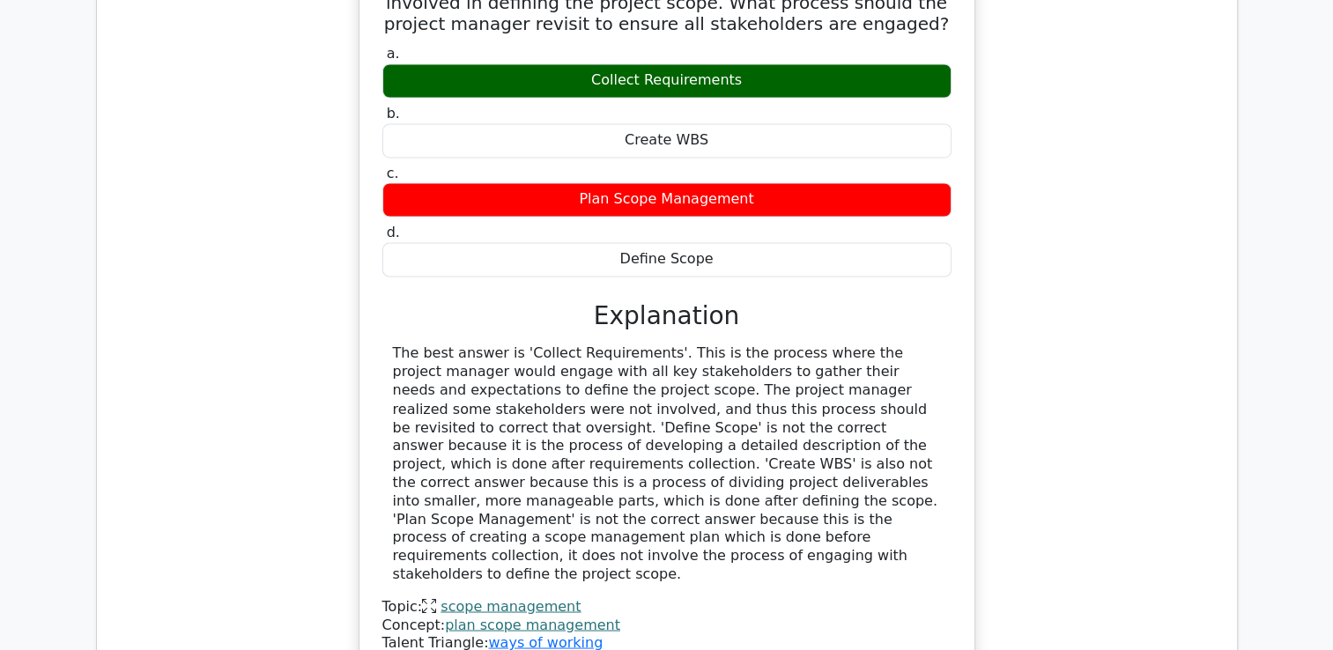
click at [689, 344] on div "The best answer is 'Collect Requirements'. This is the process where the projec…" at bounding box center [667, 463] width 548 height 238
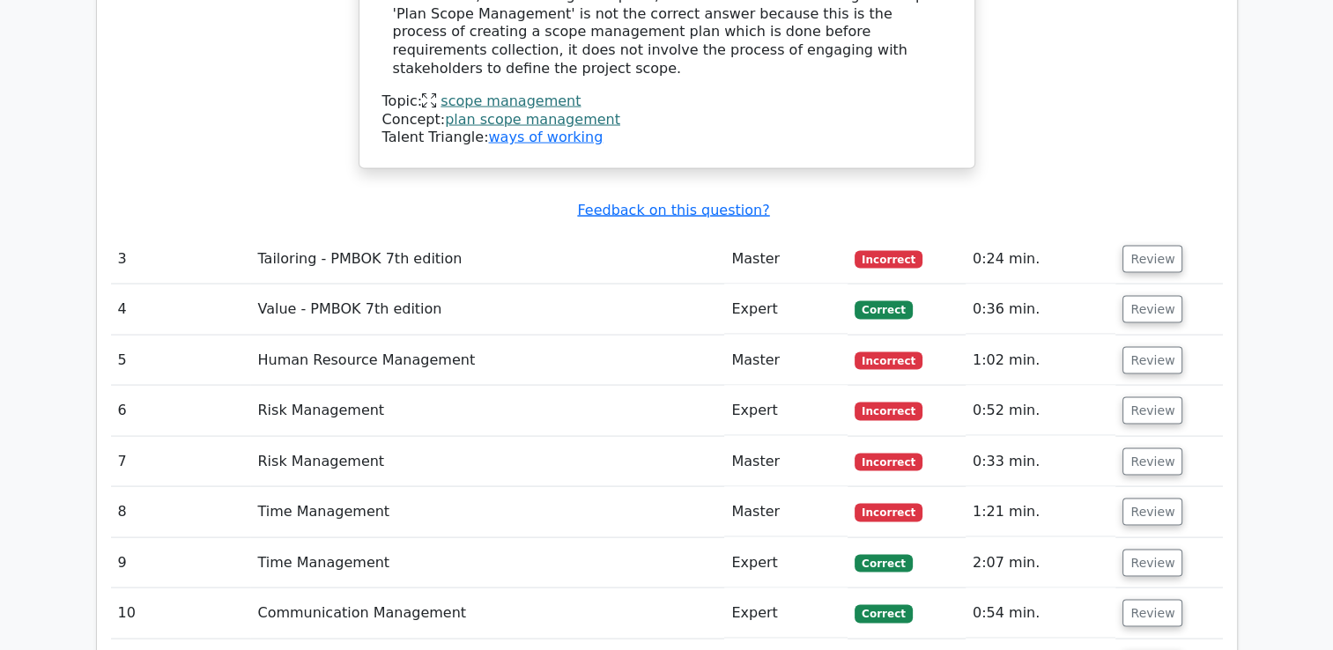
scroll to position [3464, 0]
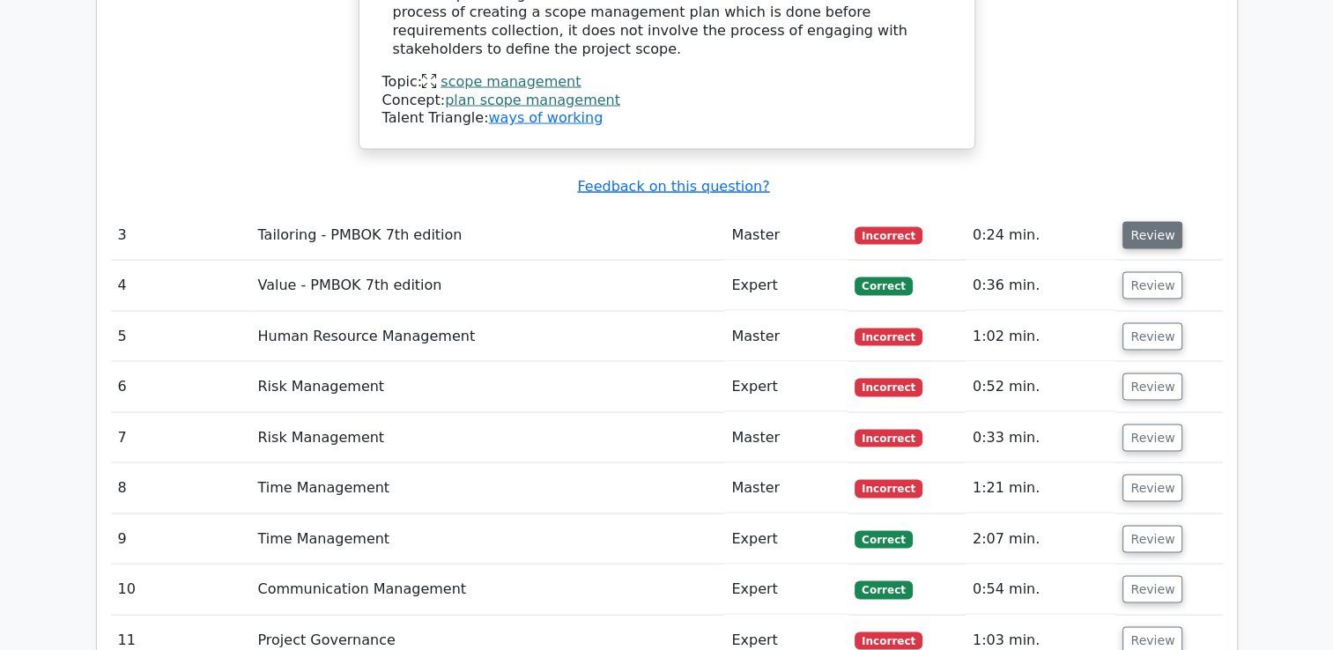
click at [1156, 222] on button "Review" at bounding box center [1152, 235] width 60 height 27
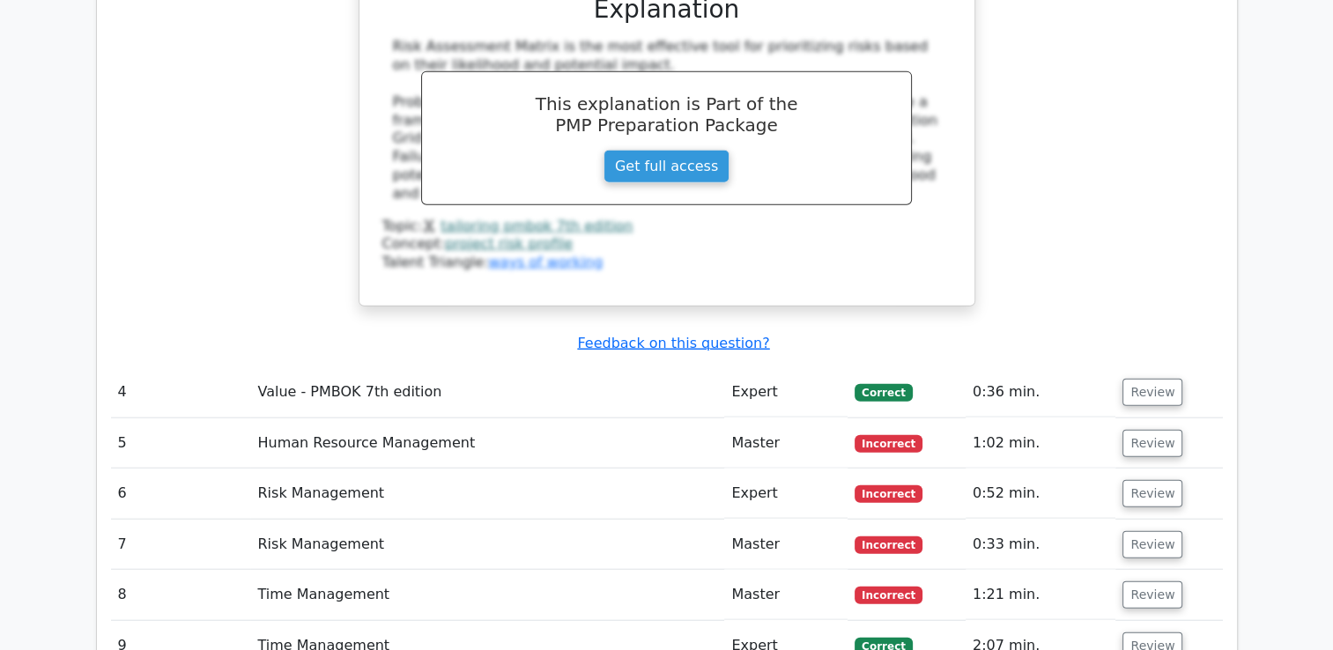
scroll to position [4115, 0]
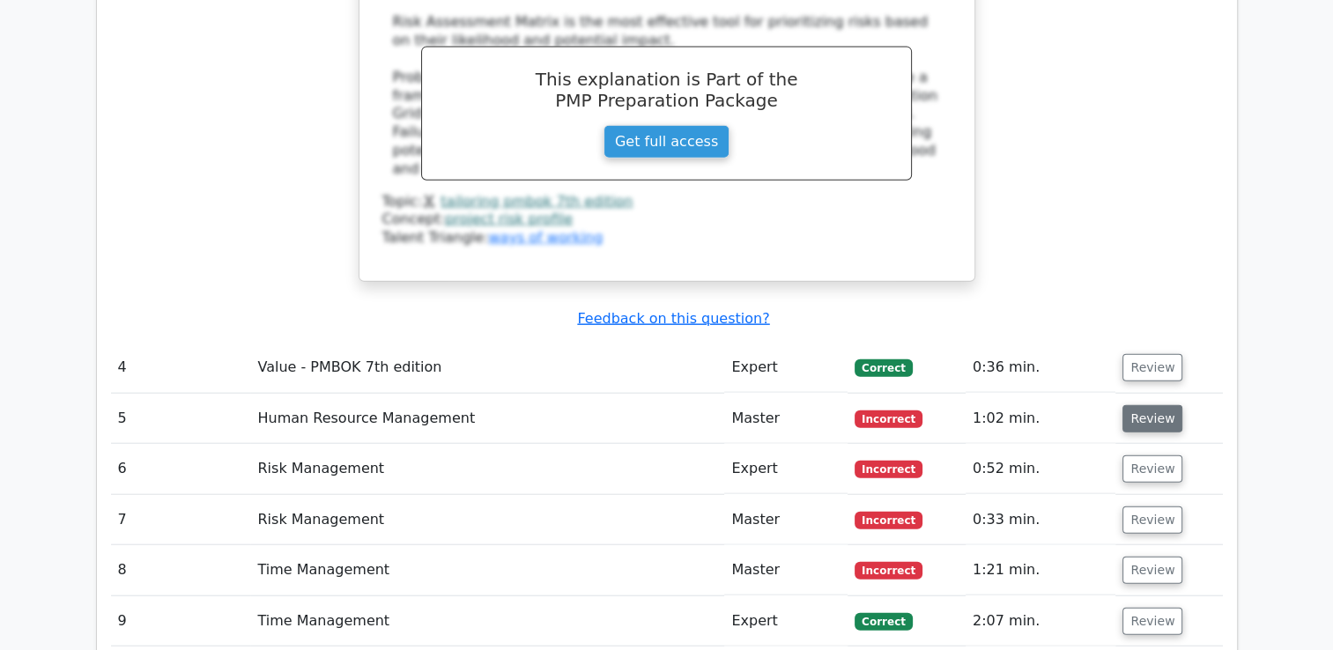
click at [1159, 405] on button "Review" at bounding box center [1152, 418] width 60 height 27
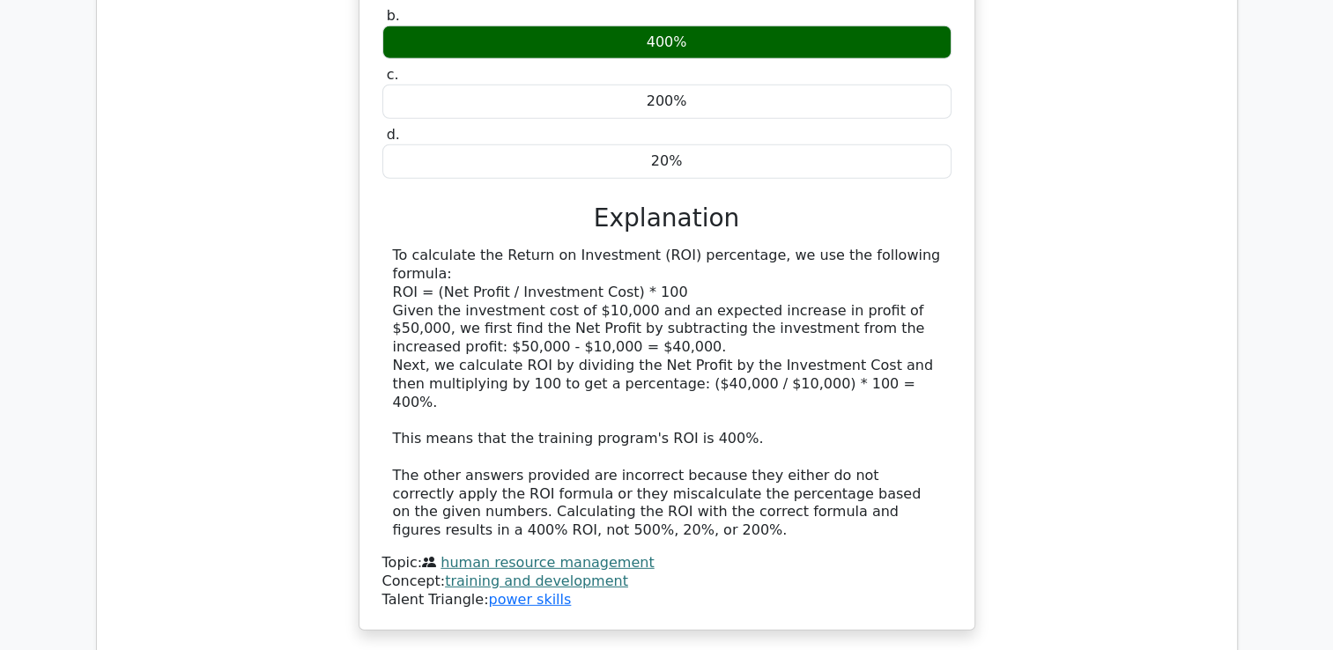
scroll to position [4797, 0]
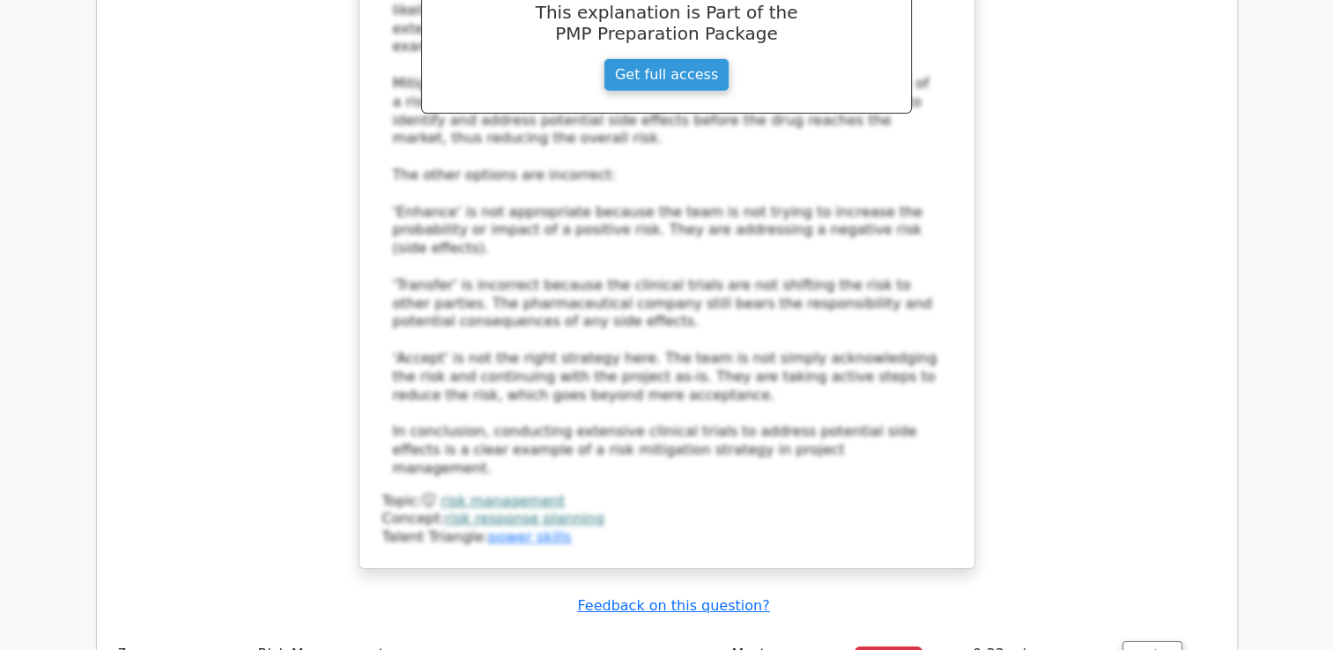
scroll to position [6065, 0]
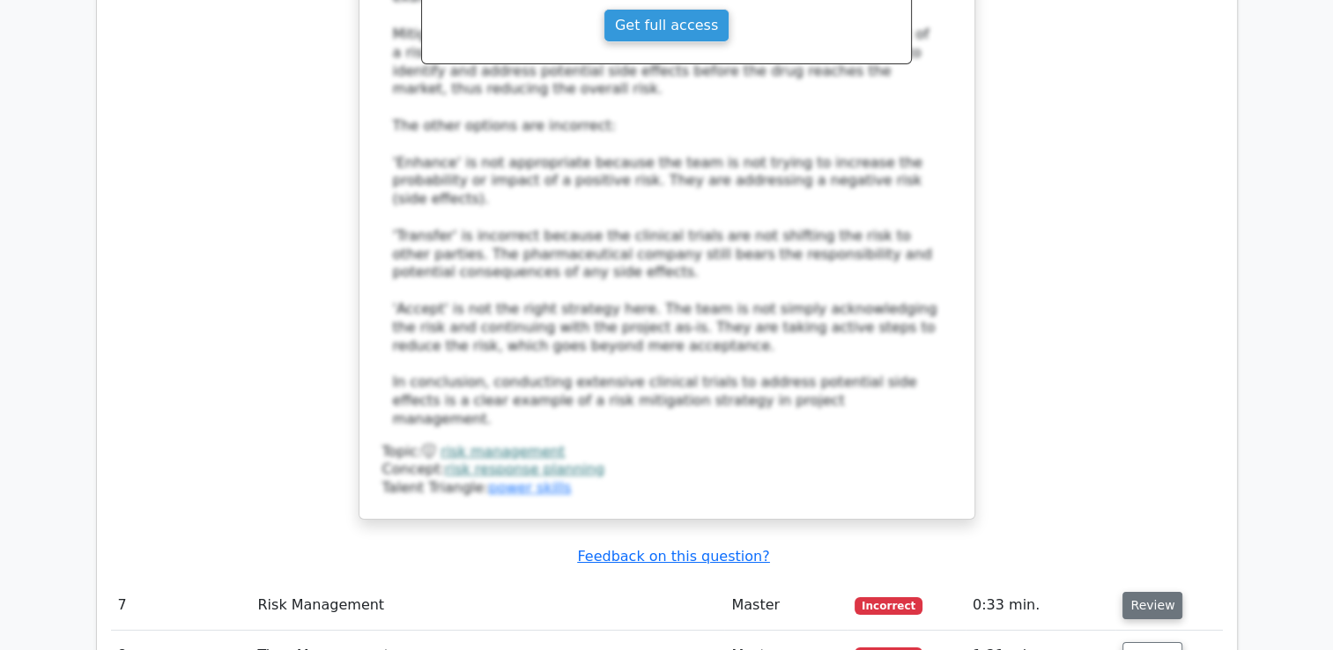
click at [1173, 592] on button "Review" at bounding box center [1152, 605] width 60 height 27
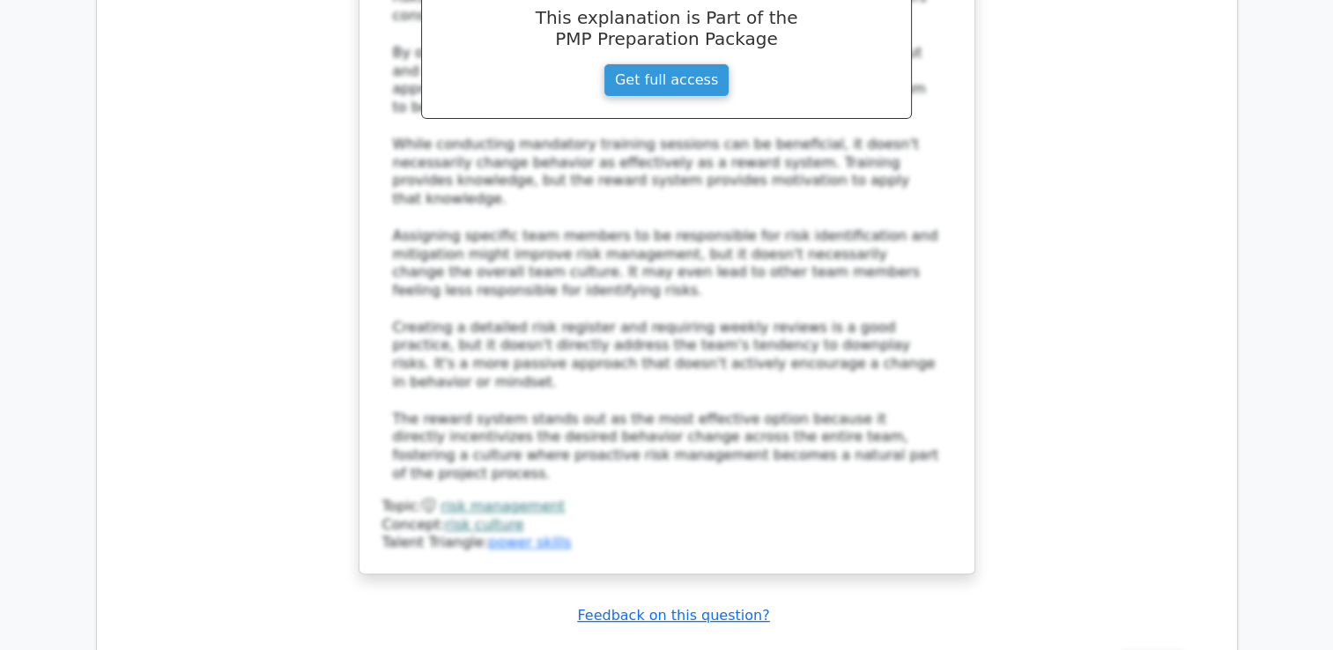
scroll to position [7228, 0]
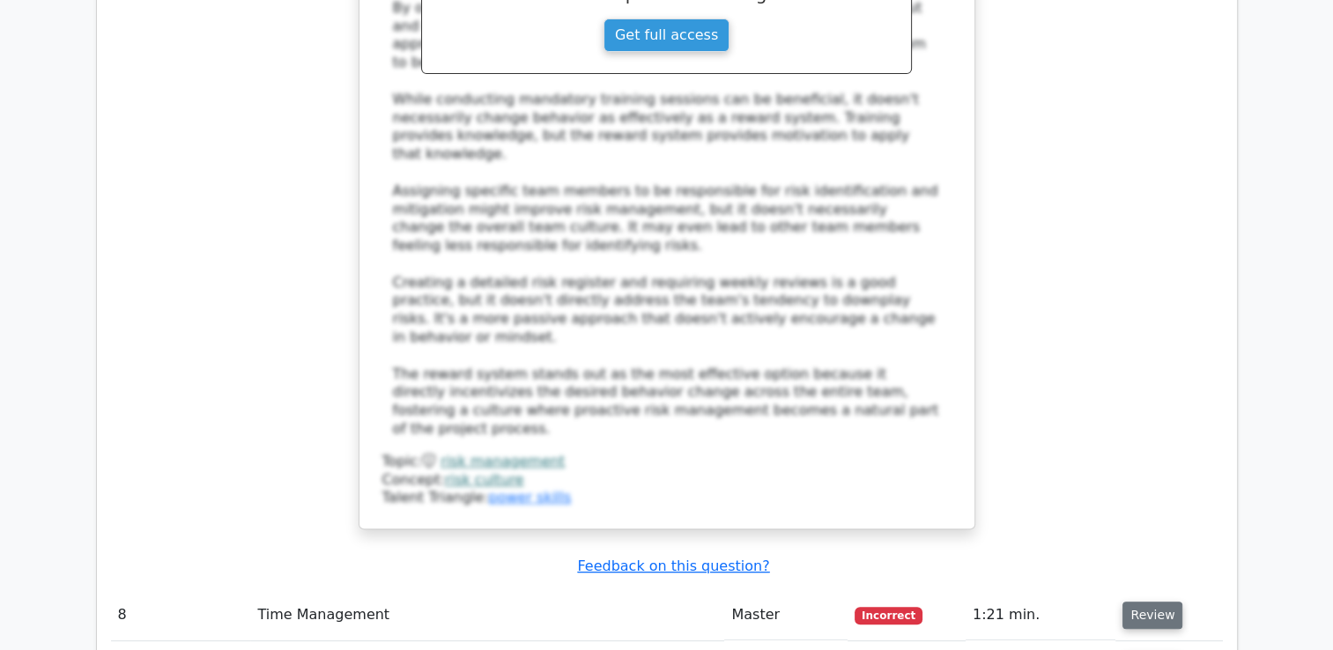
click at [1146, 602] on button "Review" at bounding box center [1152, 615] width 60 height 27
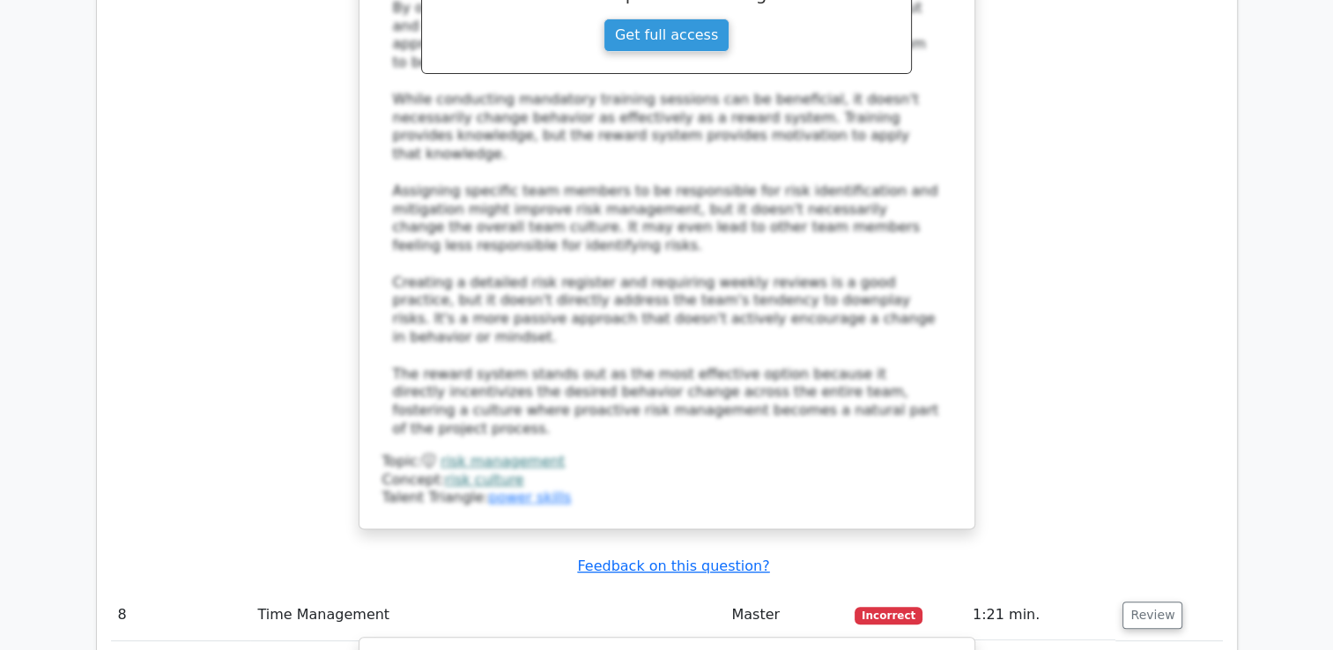
drag, startPoint x: 579, startPoint y: 330, endPoint x: 571, endPoint y: 351, distance: 22.6
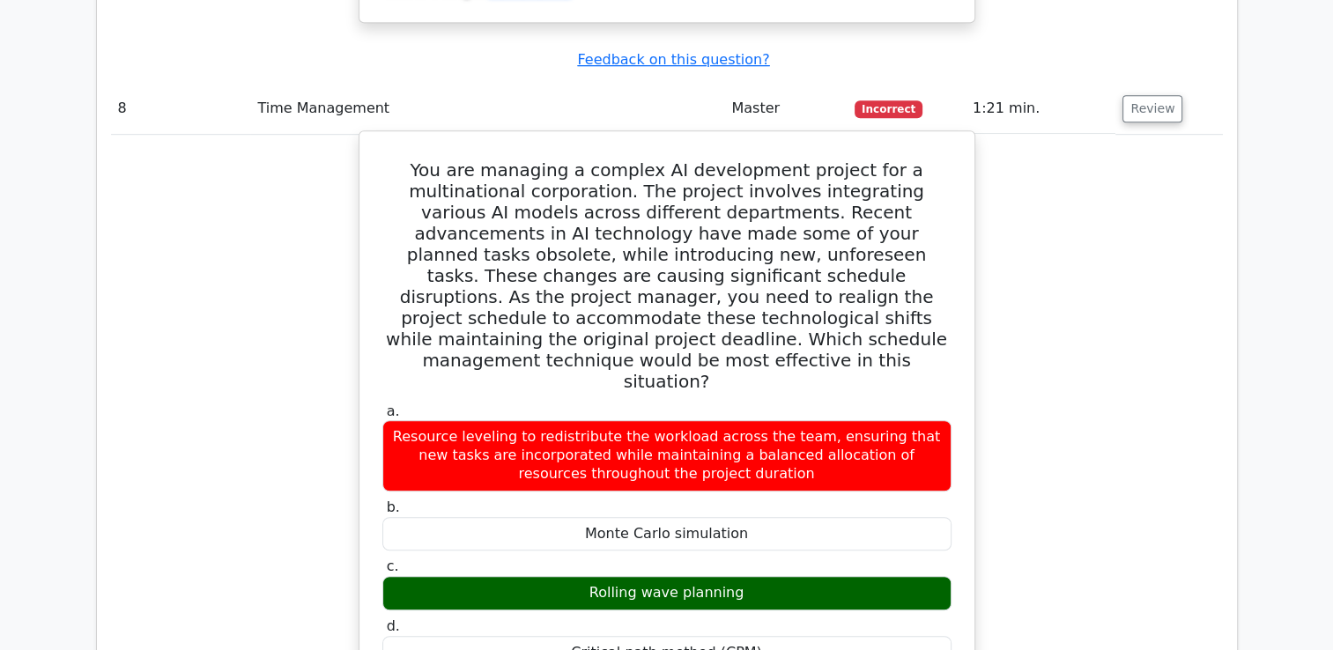
scroll to position [7757, 0]
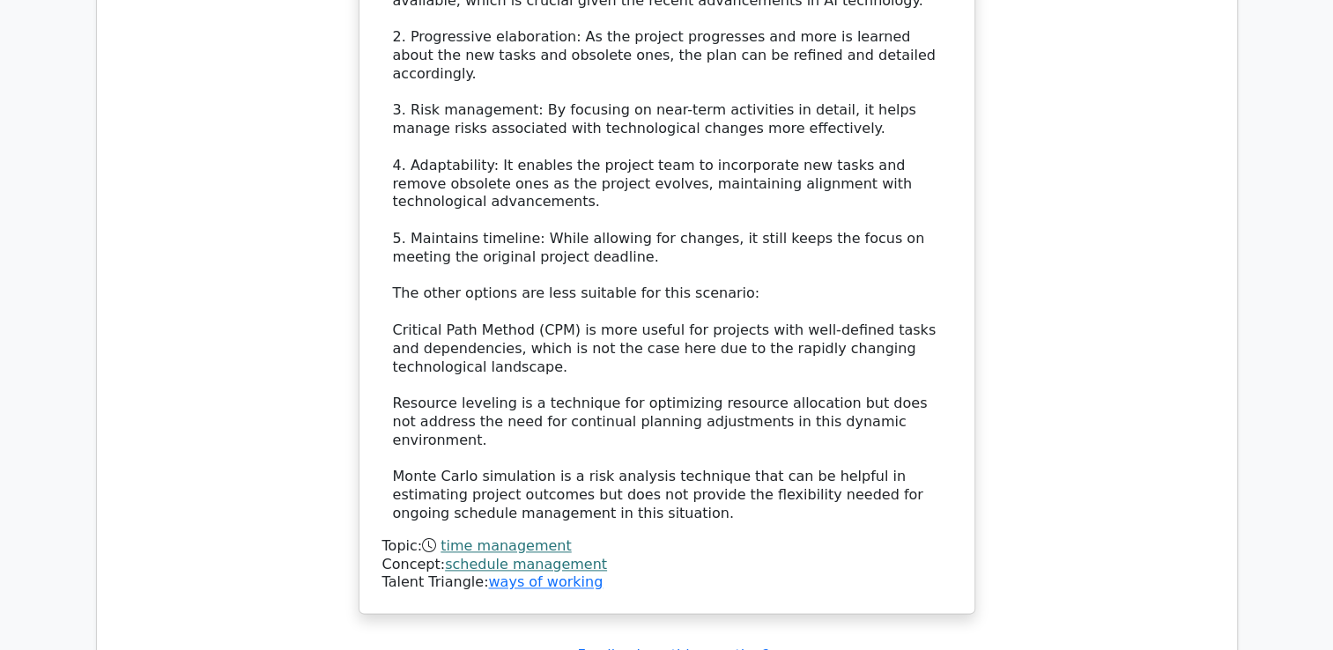
scroll to position [8779, 0]
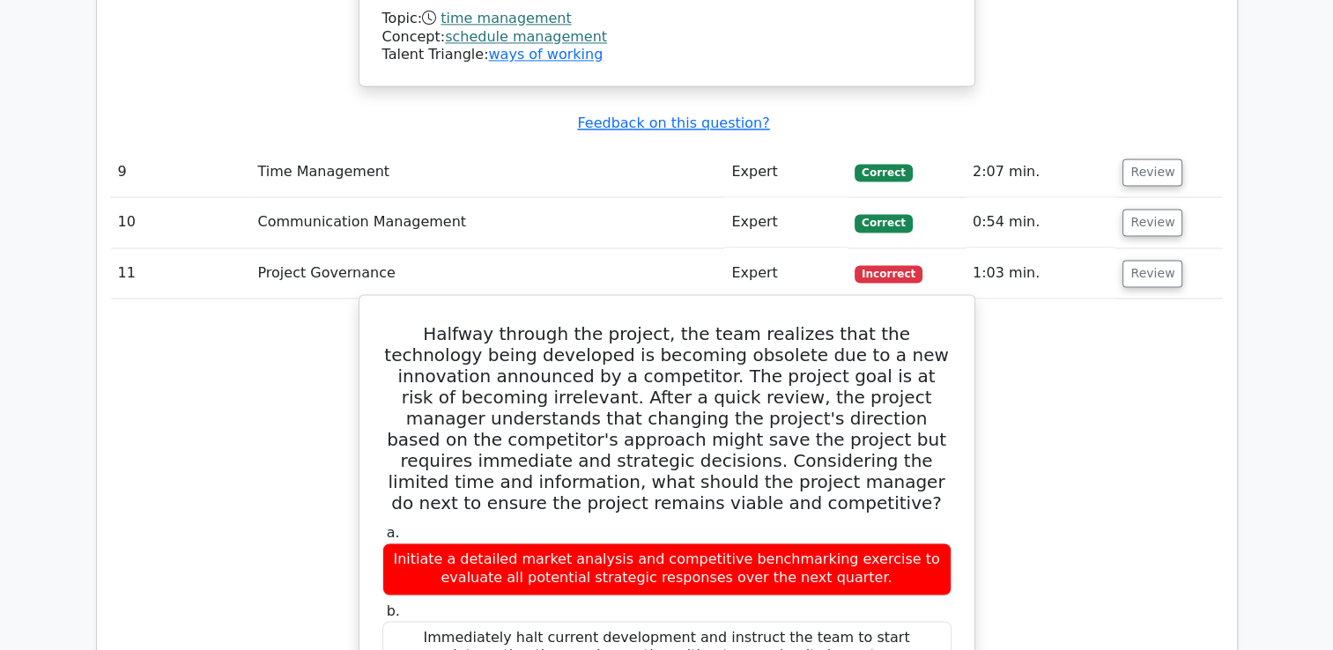
scroll to position [9237, 0]
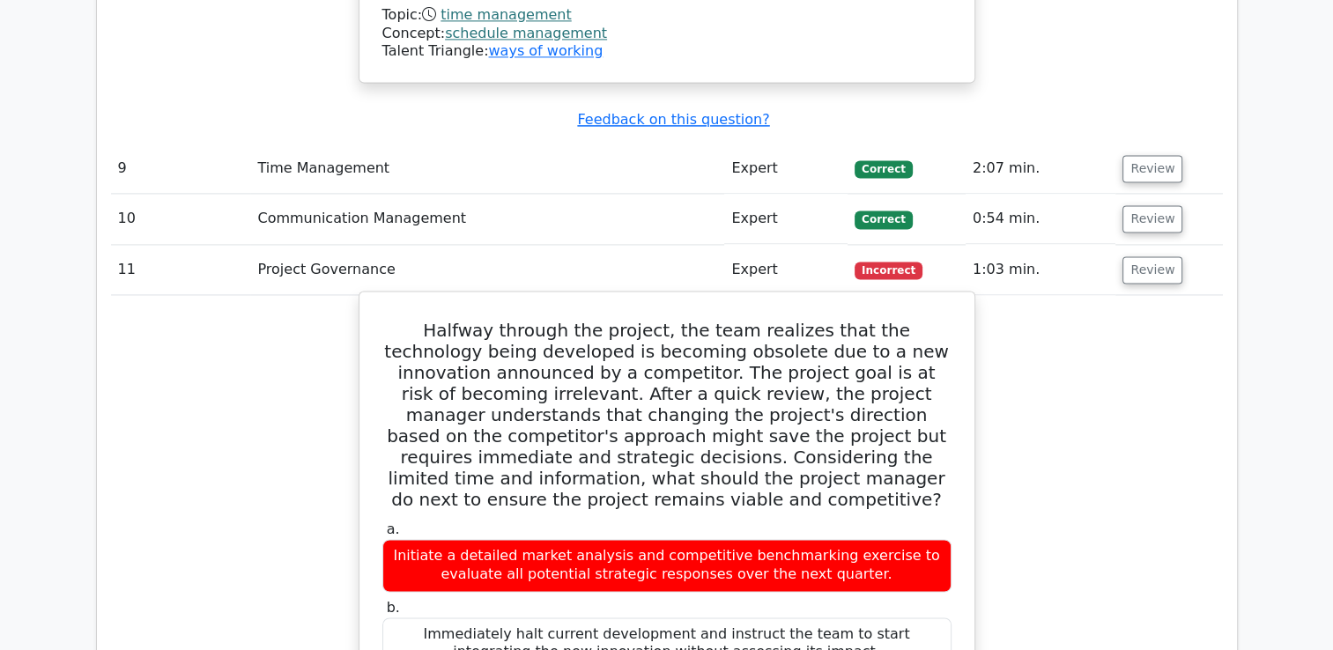
drag, startPoint x: 631, startPoint y: 418, endPoint x: 605, endPoint y: 453, distance: 43.5
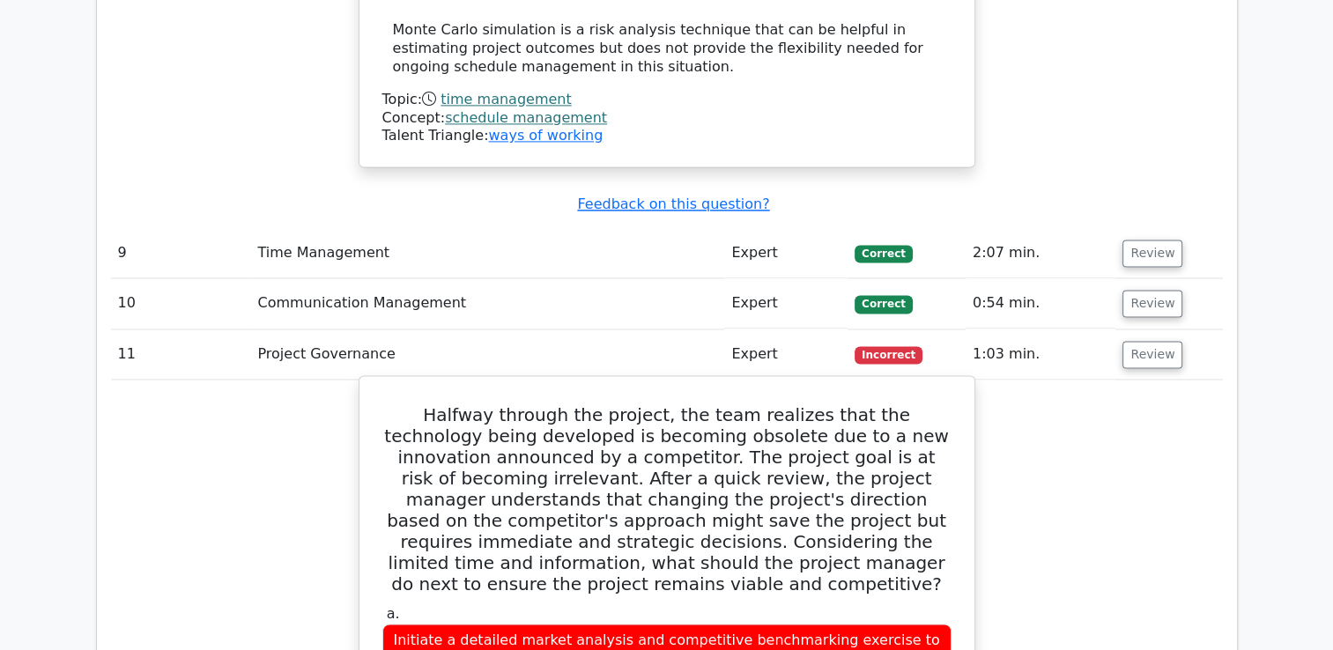
scroll to position [9096, 0]
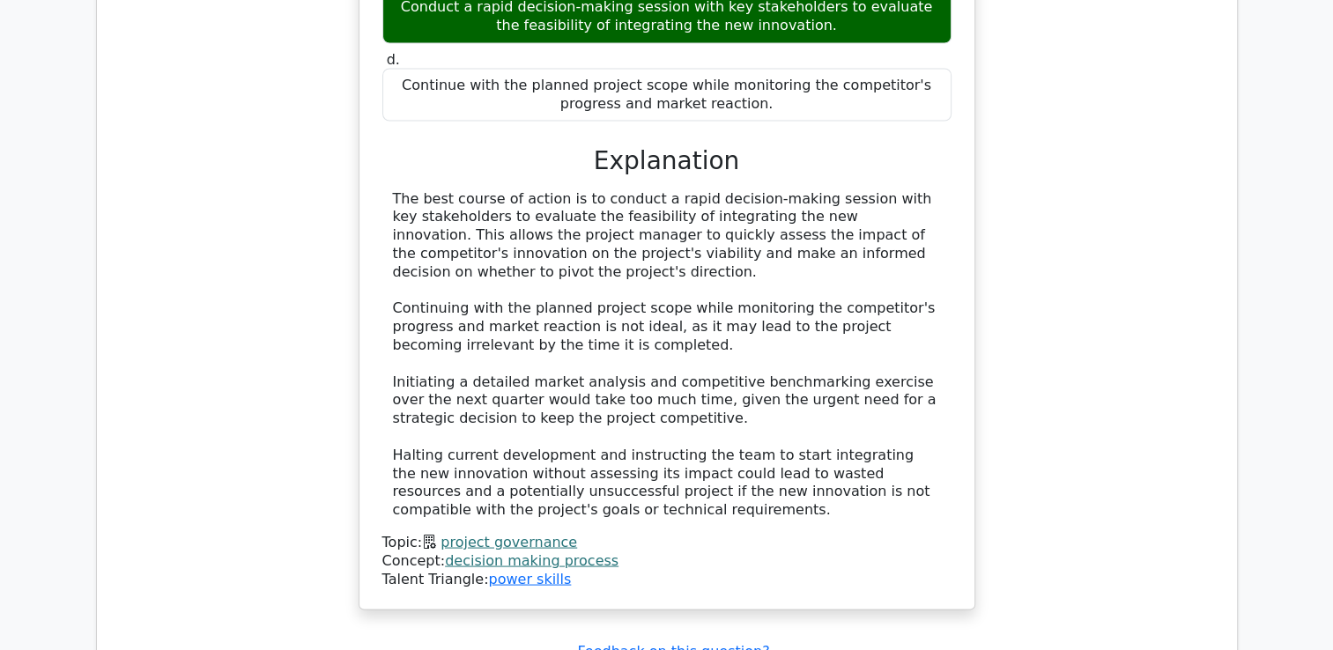
scroll to position [10083, 0]
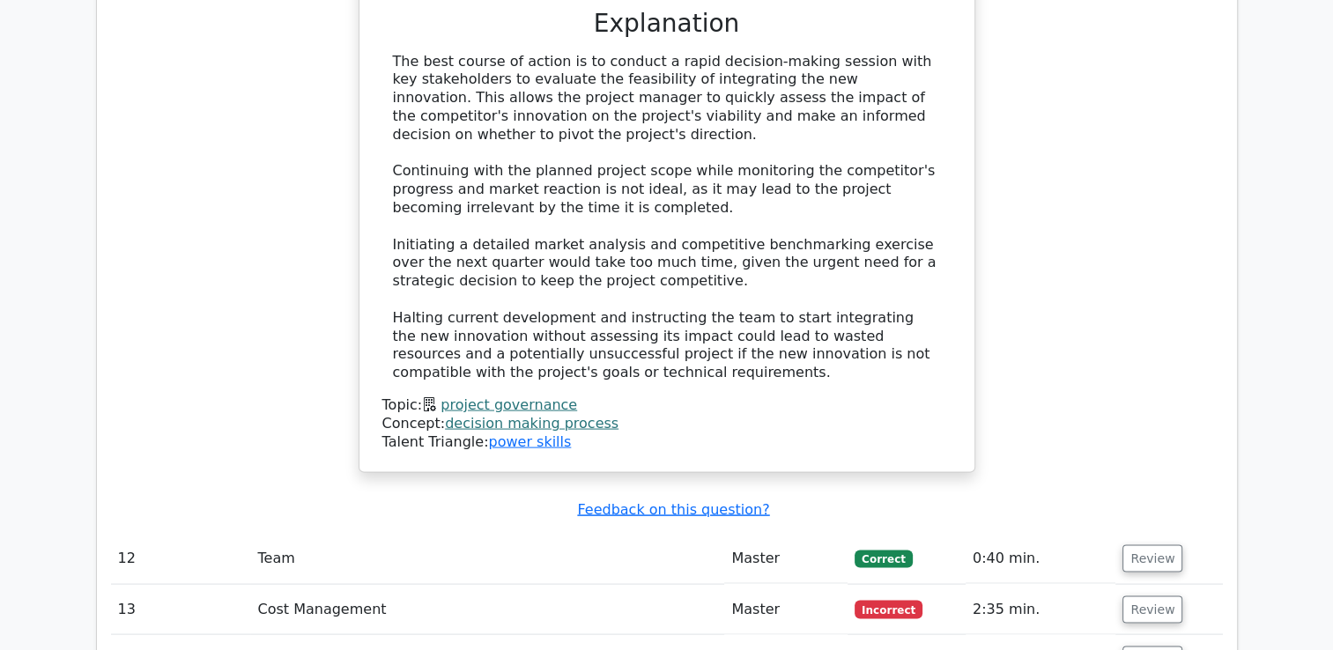
click at [1140, 585] on td "Review" at bounding box center [1168, 610] width 107 height 50
click at [1140, 596] on button "Review" at bounding box center [1152, 609] width 60 height 27
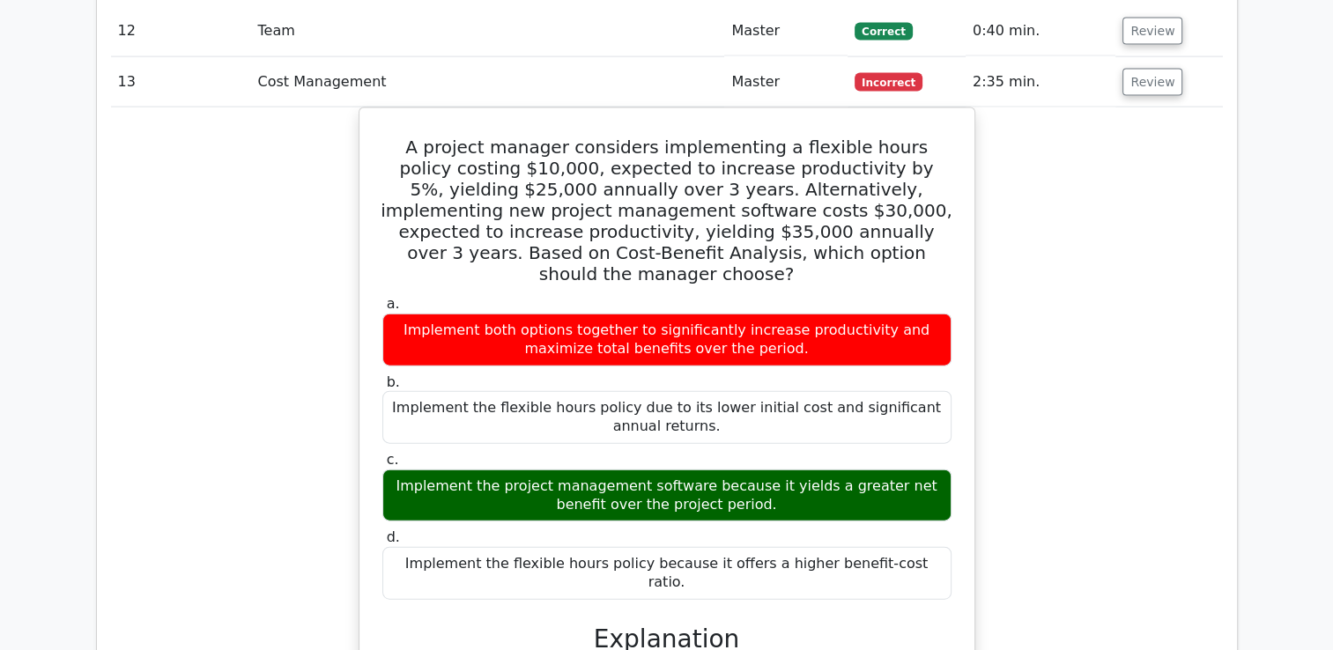
scroll to position [10647, 0]
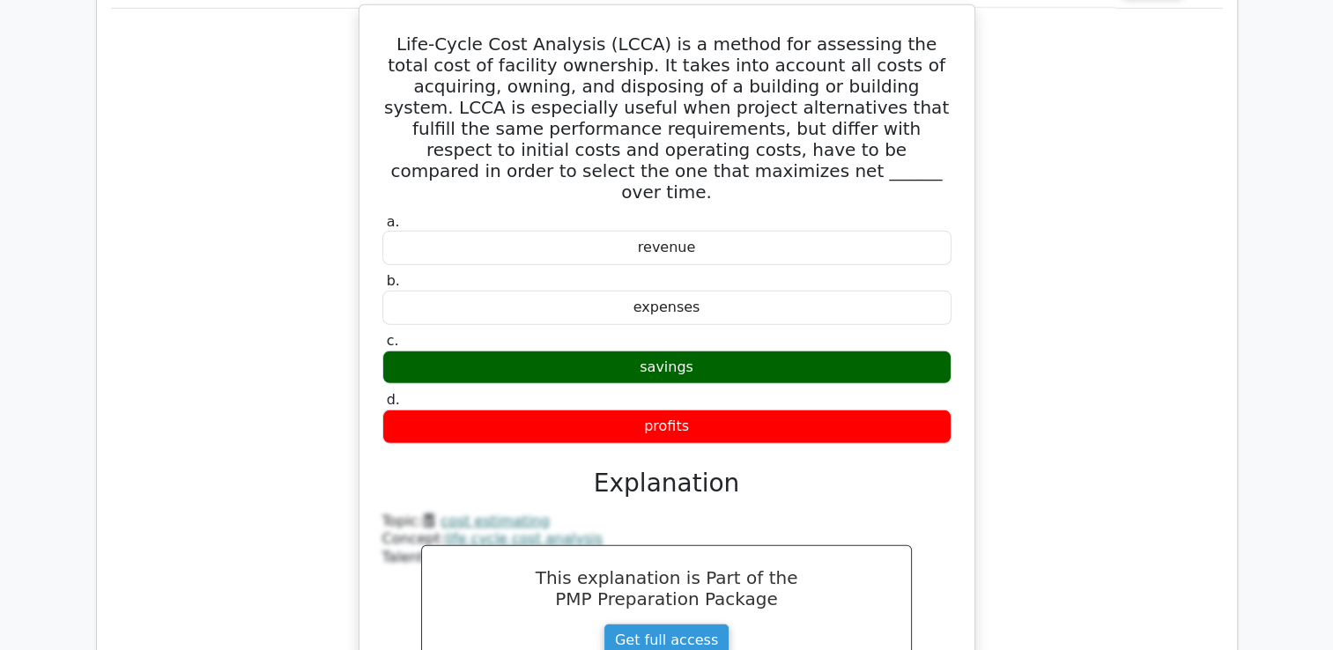
scroll to position [11775, 0]
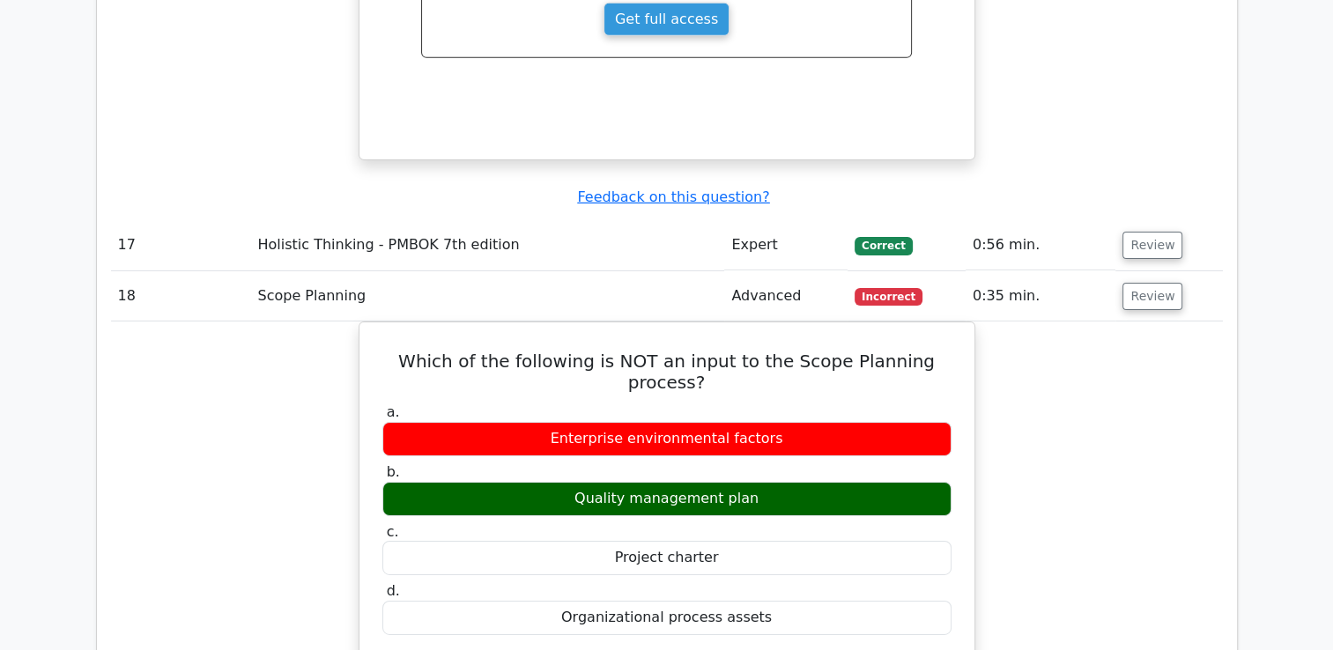
scroll to position [12409, 0]
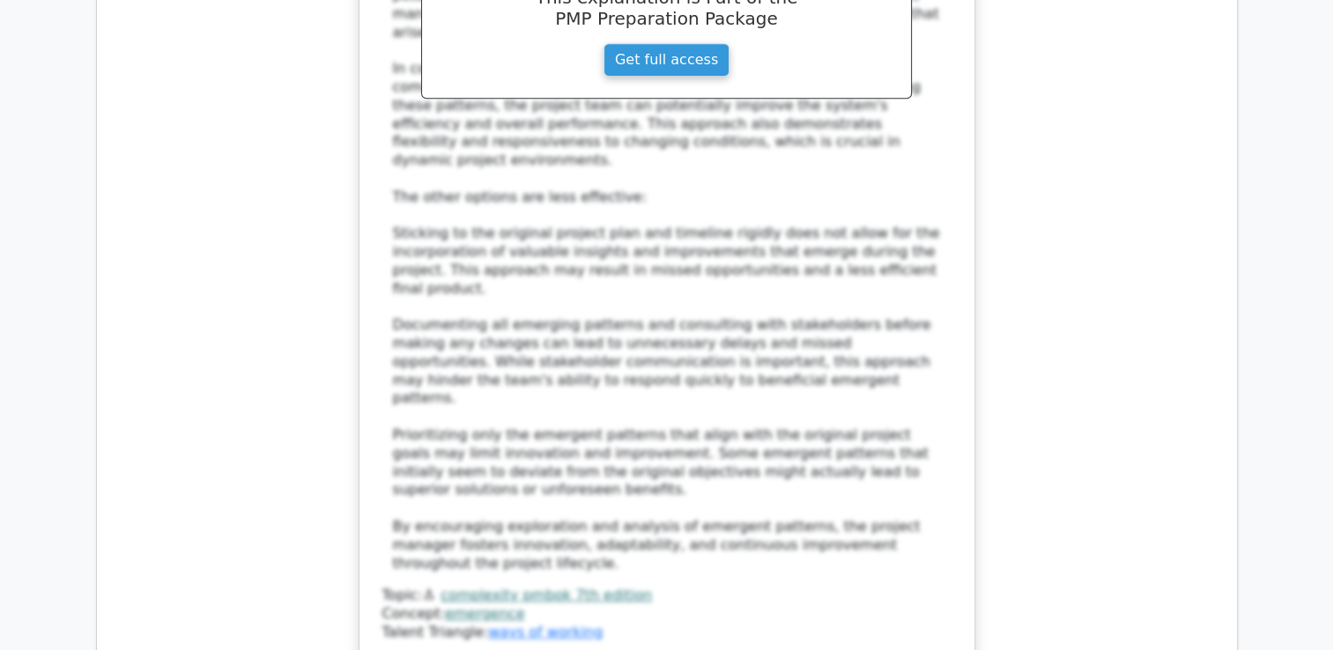
scroll to position [14171, 0]
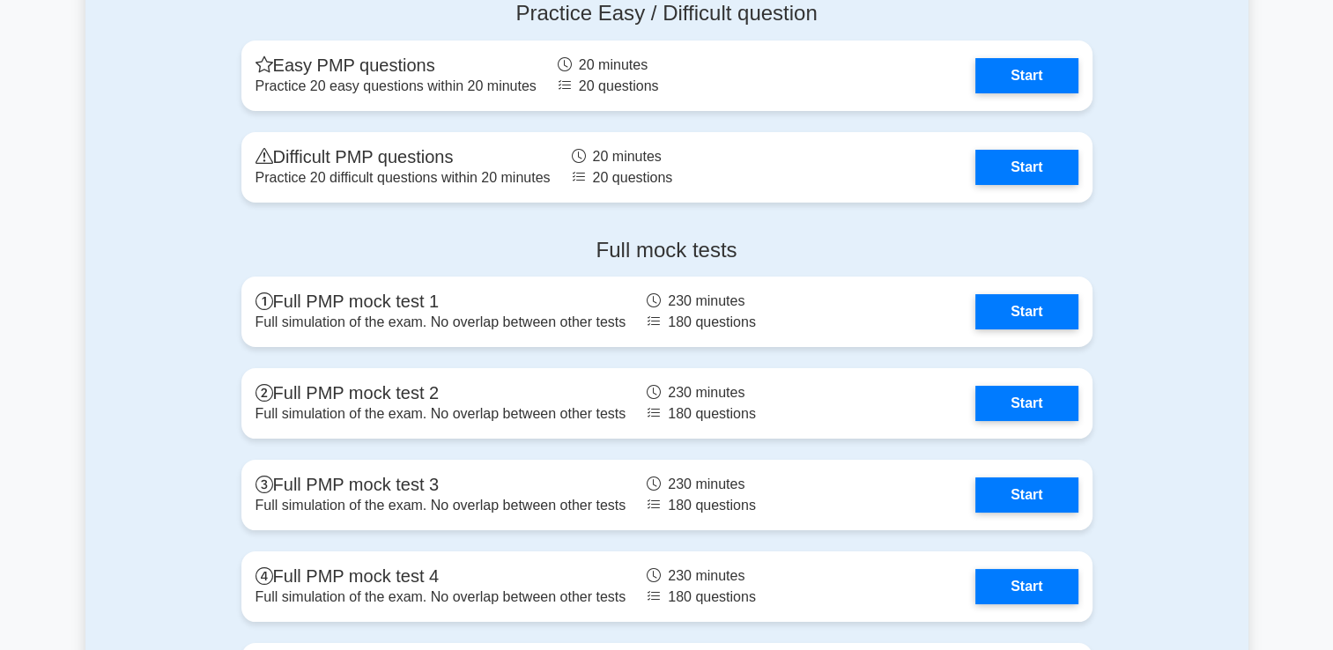
scroll to position [6670, 0]
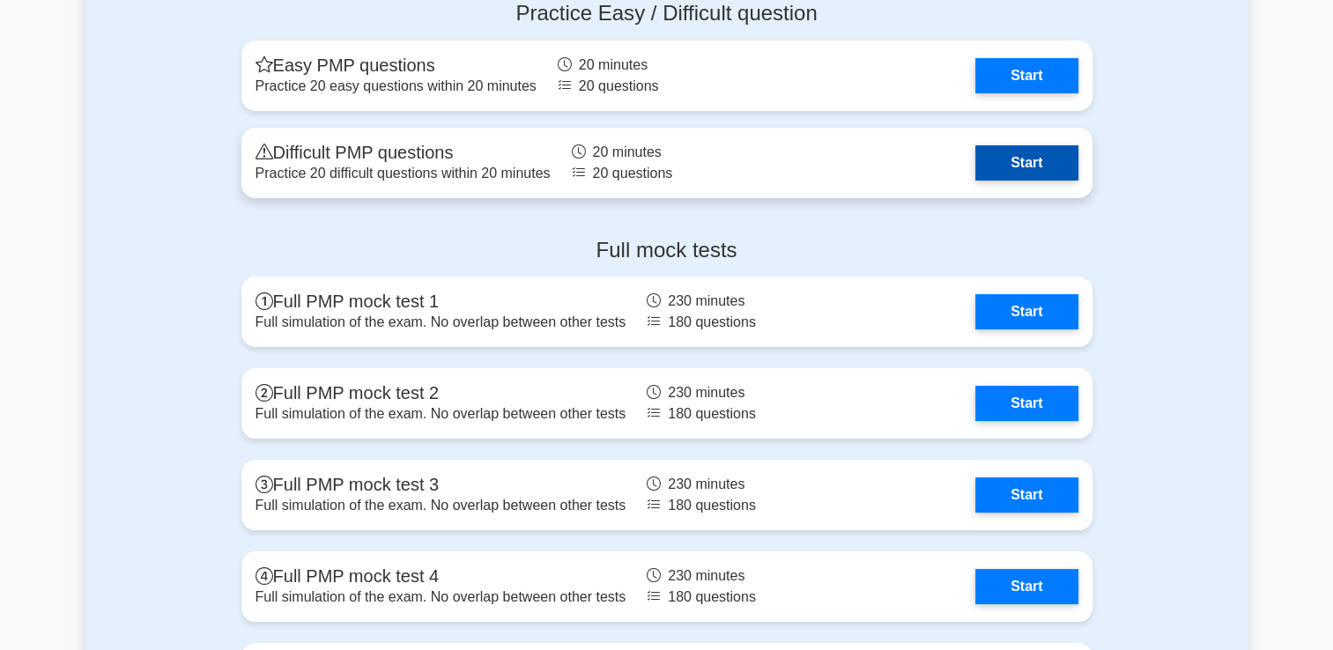
click at [1044, 167] on link "Start" at bounding box center [1026, 162] width 102 height 35
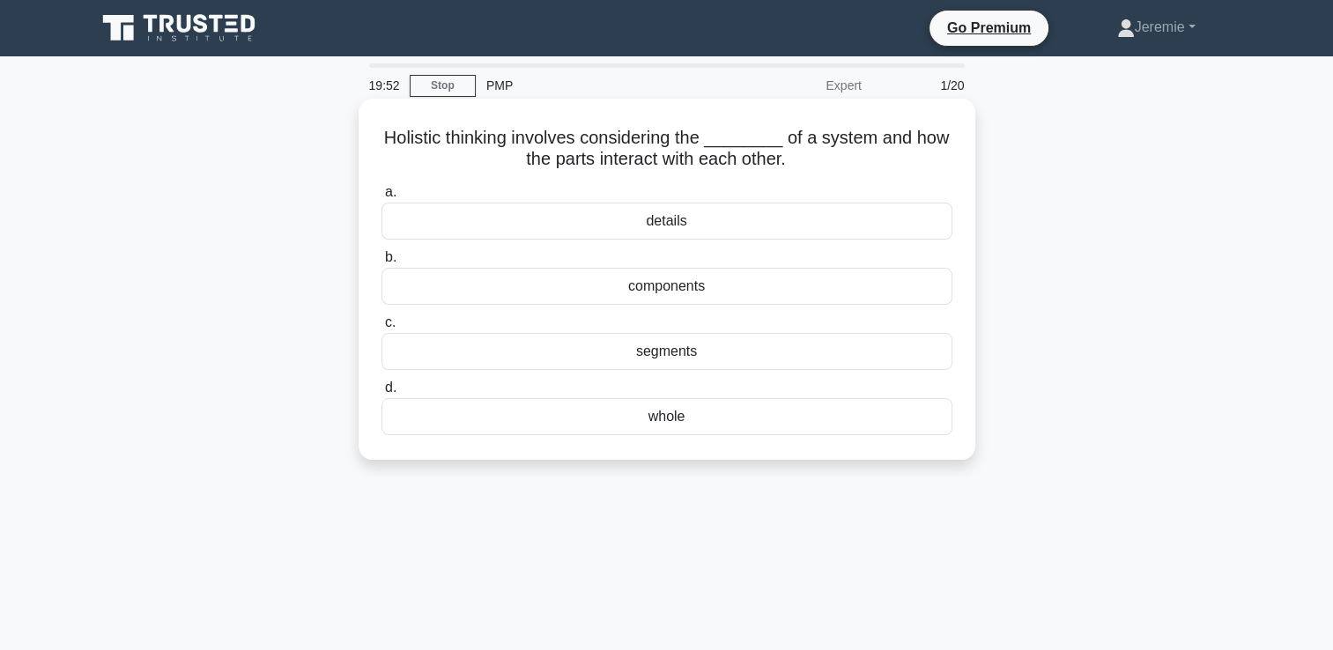
click at [682, 420] on div "whole" at bounding box center [666, 416] width 571 height 37
click at [381, 394] on input "d. whole" at bounding box center [381, 387] width 0 height 11
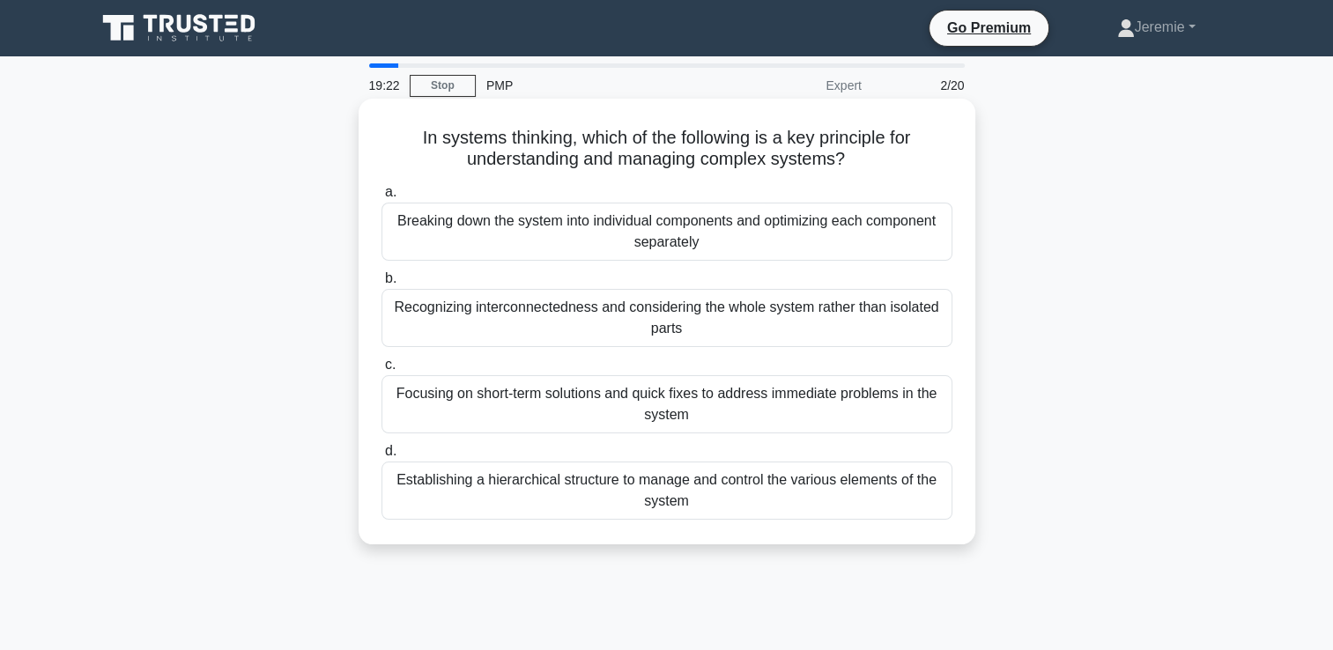
click at [638, 233] on div "Breaking down the system into individual components and optimizing each compone…" at bounding box center [666, 232] width 571 height 58
click at [381, 198] on input "a. Breaking down the system into individual components and optimizing each comp…" at bounding box center [381, 192] width 0 height 11
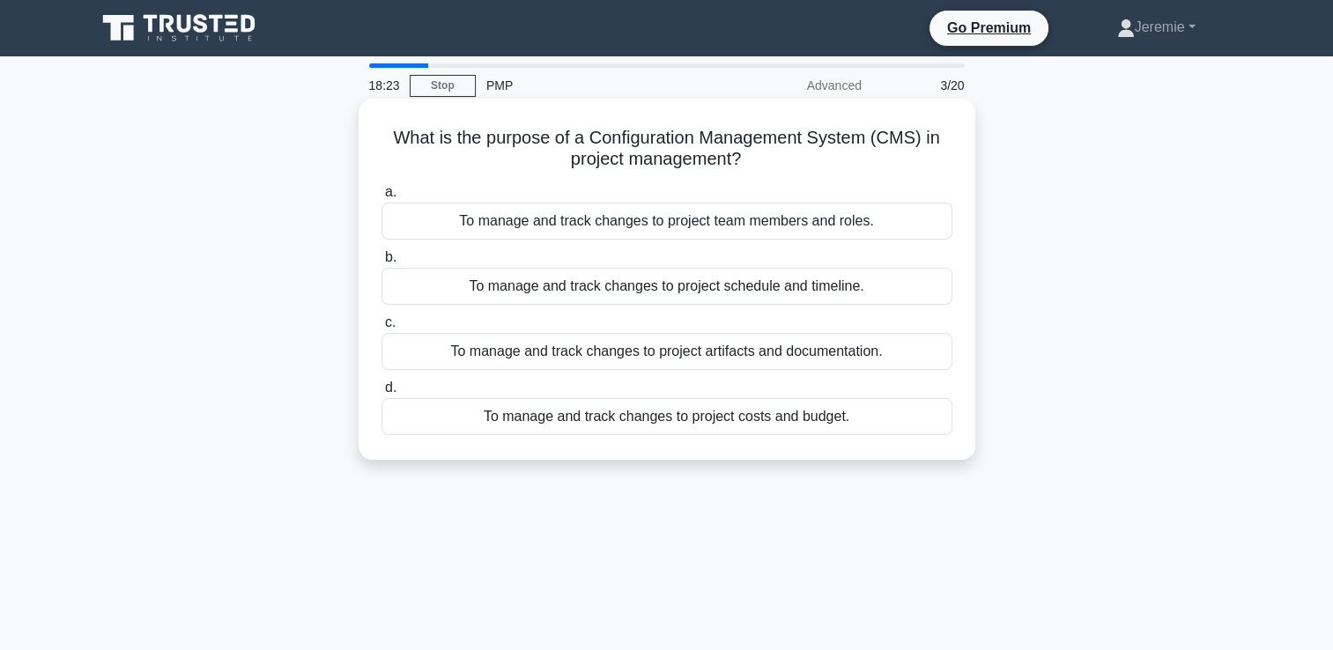
click at [805, 360] on div "To manage and track changes to project artifacts and documentation." at bounding box center [666, 351] width 571 height 37
click at [381, 329] on input "c. To manage and track changes to project artifacts and documentation." at bounding box center [381, 322] width 0 height 11
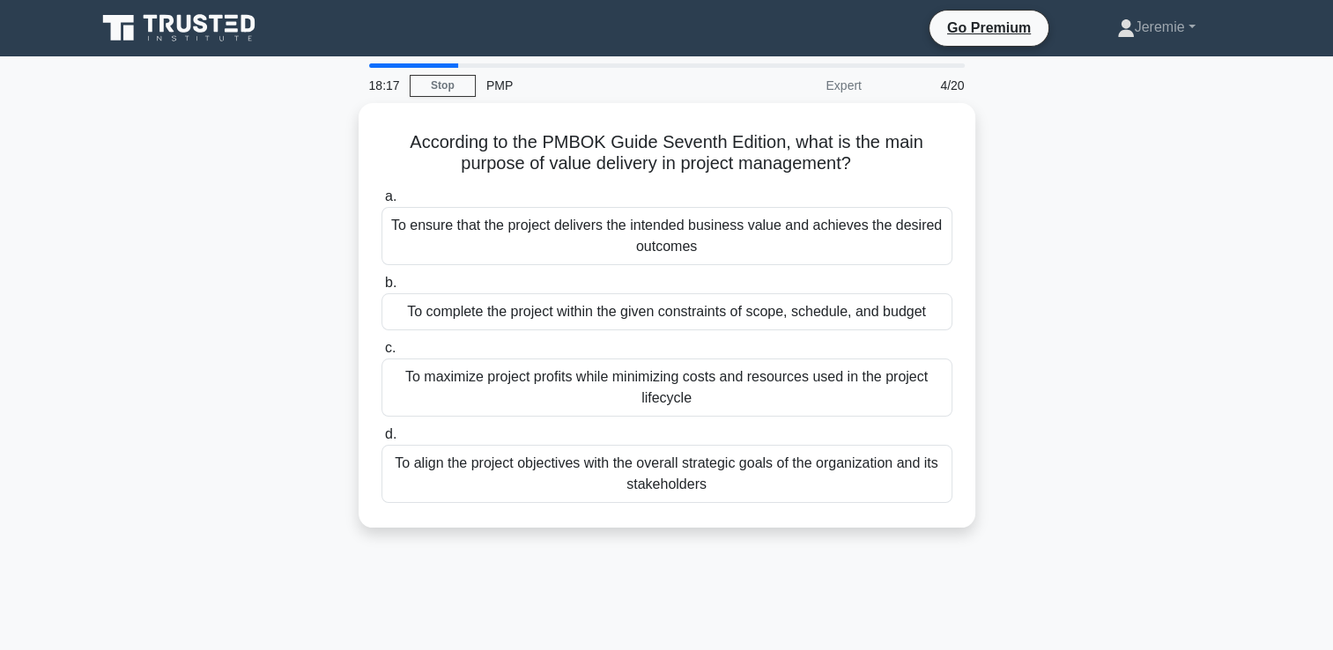
click at [1024, 284] on div "According to the PMBOK Guide Seventh Edition, what is the main purpose of value…" at bounding box center [666, 326] width 1163 height 446
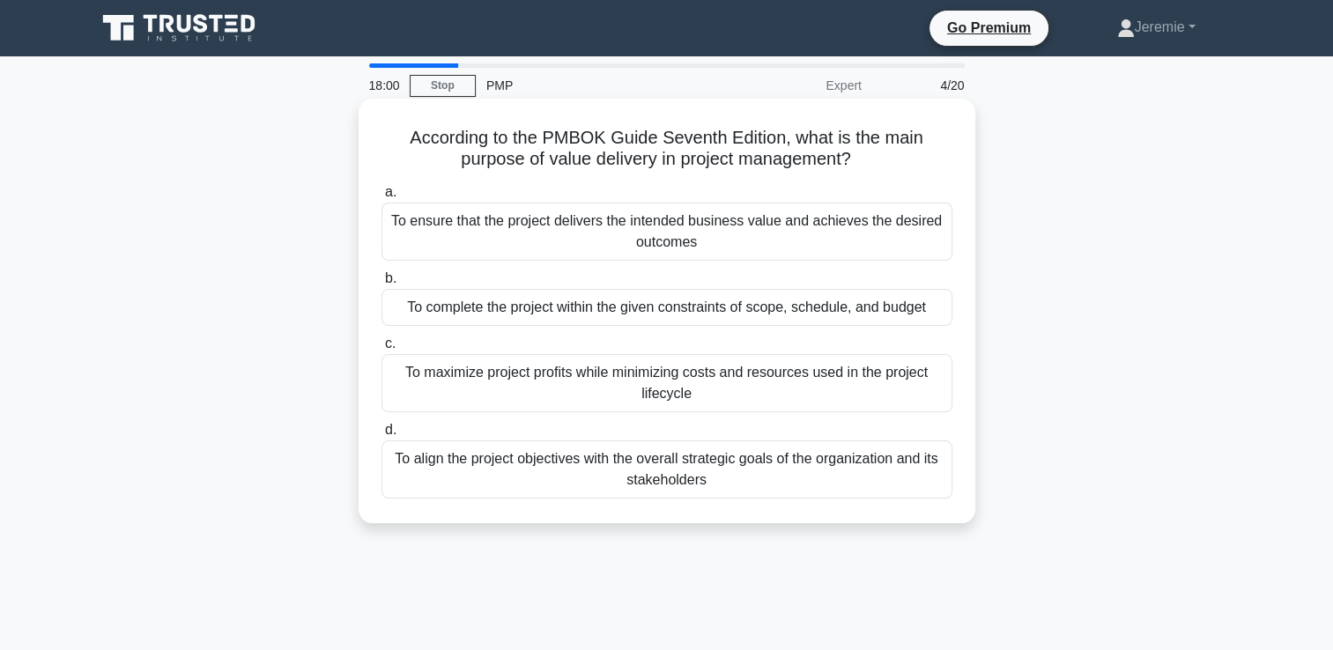
click at [784, 239] on div "To ensure that the project delivers the intended business value and achieves th…" at bounding box center [666, 232] width 571 height 58
click at [381, 198] on input "a. To ensure that the project delivers the intended business value and achieves…" at bounding box center [381, 192] width 0 height 11
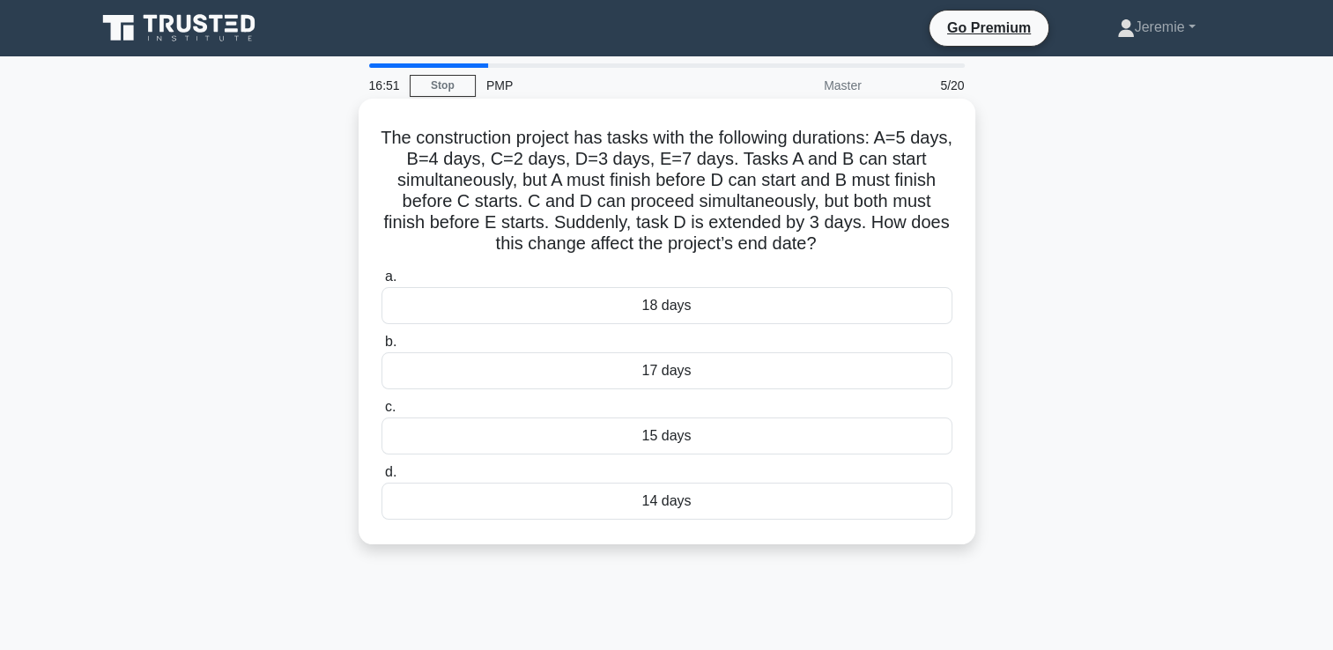
click at [655, 308] on div "18 days" at bounding box center [666, 305] width 571 height 37
click at [381, 283] on input "a. 18 days" at bounding box center [381, 276] width 0 height 11
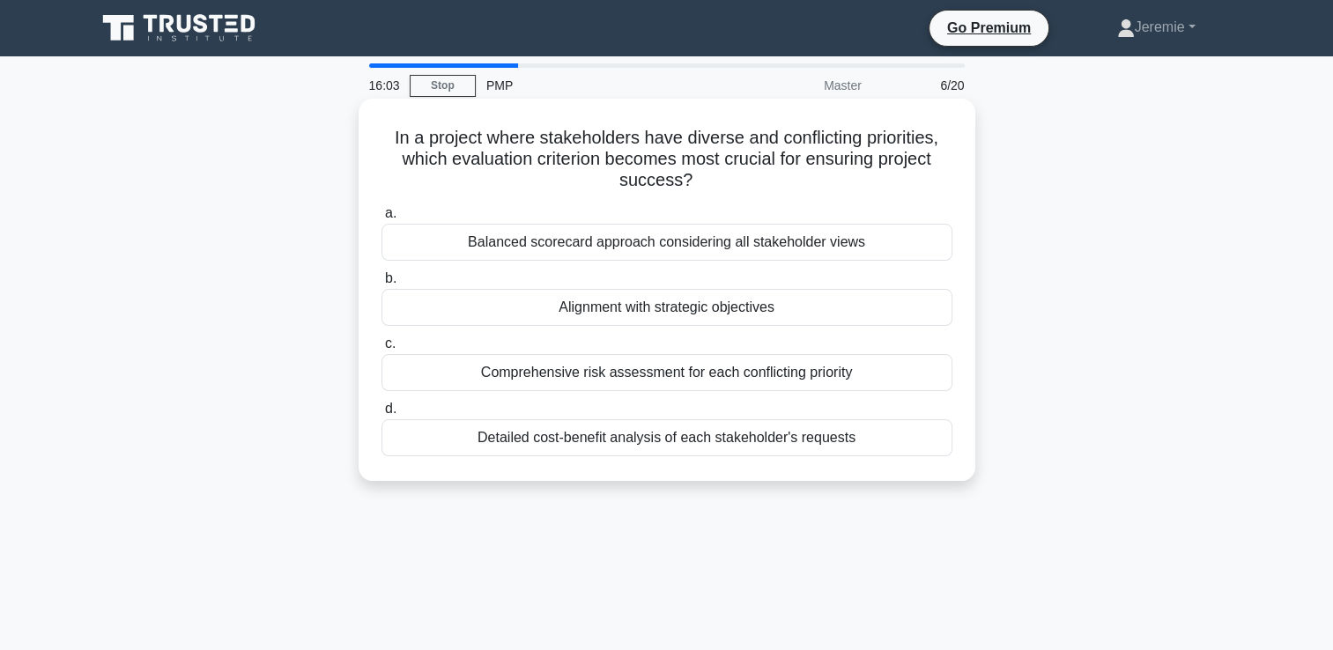
click at [635, 241] on div "Balanced scorecard approach considering all stakeholder views" at bounding box center [666, 242] width 571 height 37
click at [381, 219] on input "a. Balanced scorecard approach considering all stakeholder views" at bounding box center [381, 213] width 0 height 11
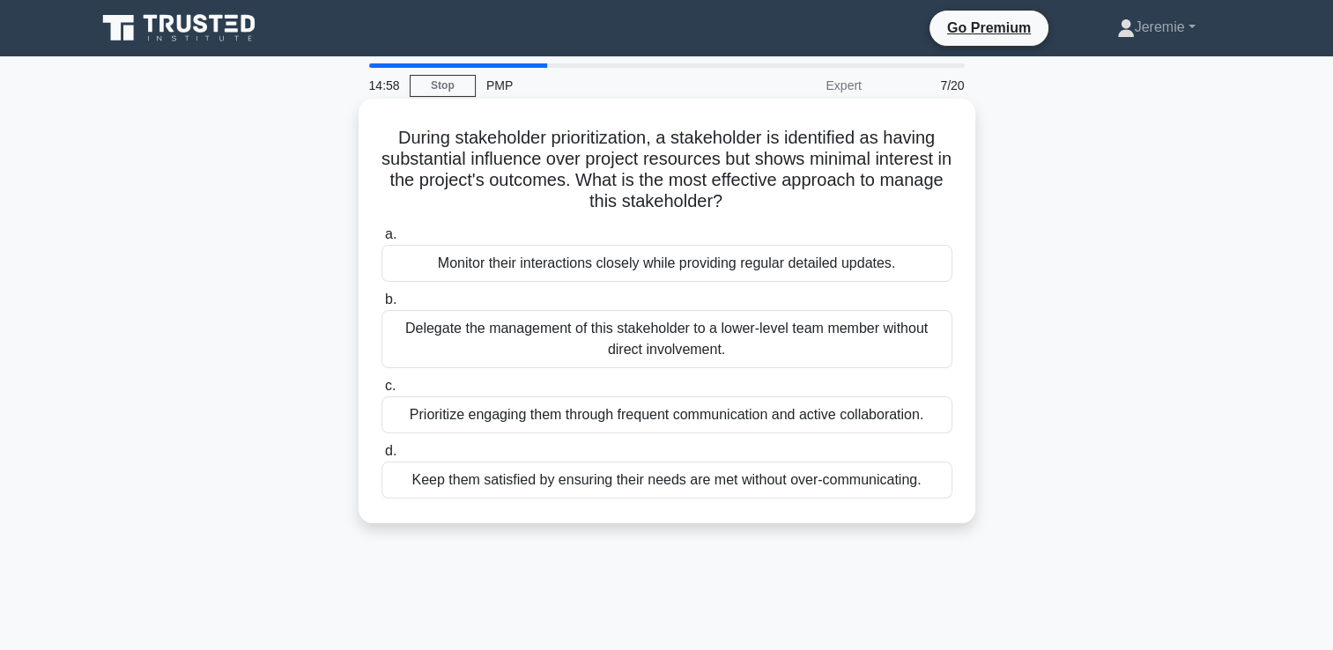
click at [868, 422] on div "Prioritize engaging them through frequent communication and active collaboratio…" at bounding box center [666, 414] width 571 height 37
click at [381, 392] on input "c. Prioritize engaging them through frequent communication and active collabora…" at bounding box center [381, 386] width 0 height 11
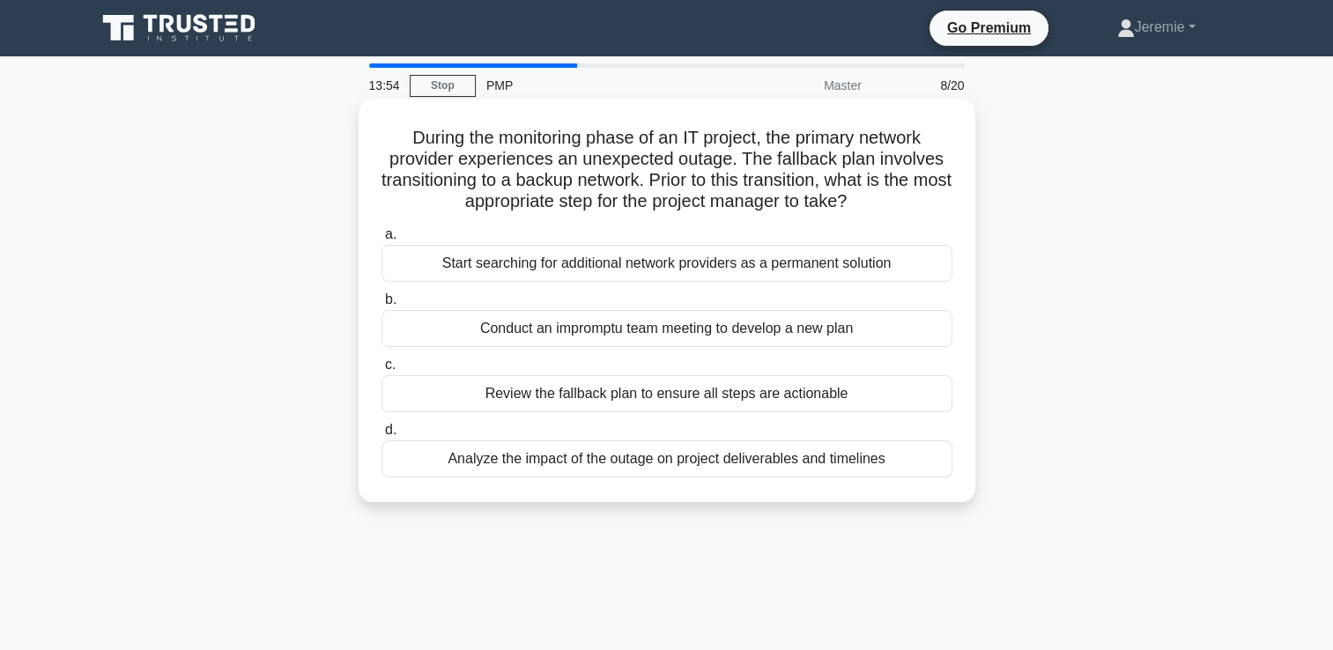
click at [796, 463] on div "Analyze the impact of the outage on project deliverables and timelines" at bounding box center [666, 459] width 571 height 37
click at [381, 436] on input "d. Analyze the impact of the outage on project deliverables and timelines" at bounding box center [381, 430] width 0 height 11
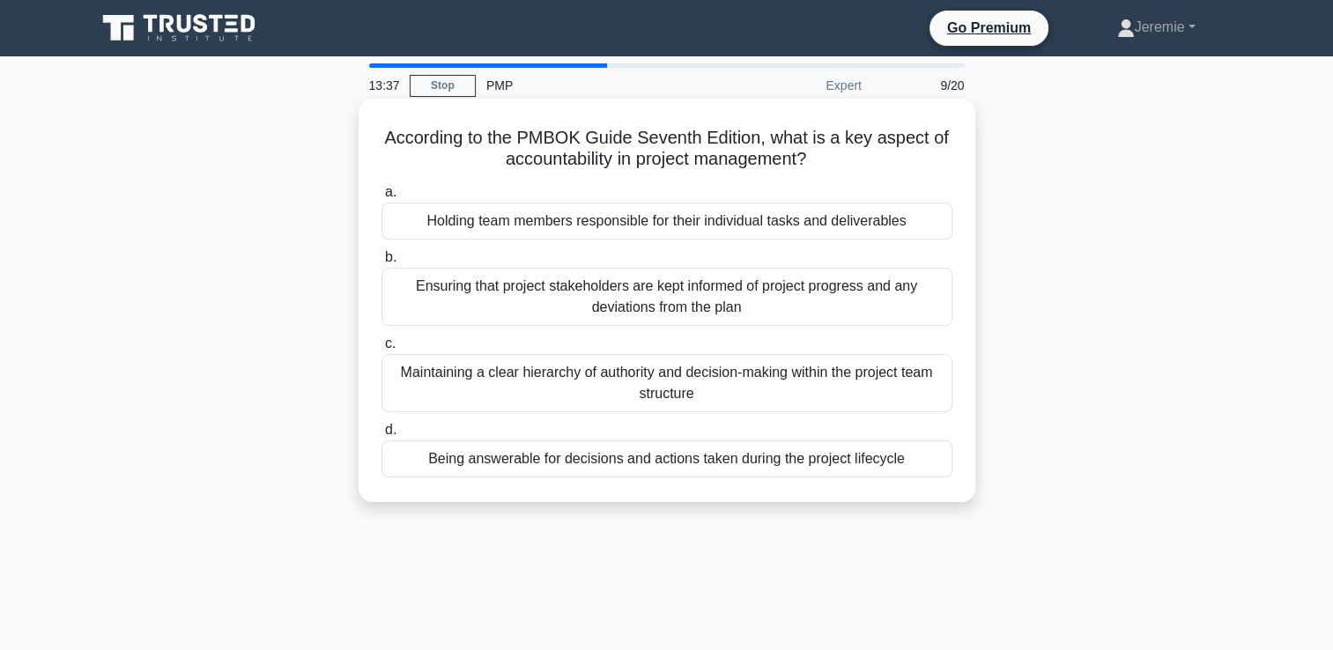
click at [584, 227] on div "Holding team members responsible for their individual tasks and deliverables" at bounding box center [666, 221] width 571 height 37
click at [381, 198] on input "a. Holding team members responsible for their individual tasks and deliverables" at bounding box center [381, 192] width 0 height 11
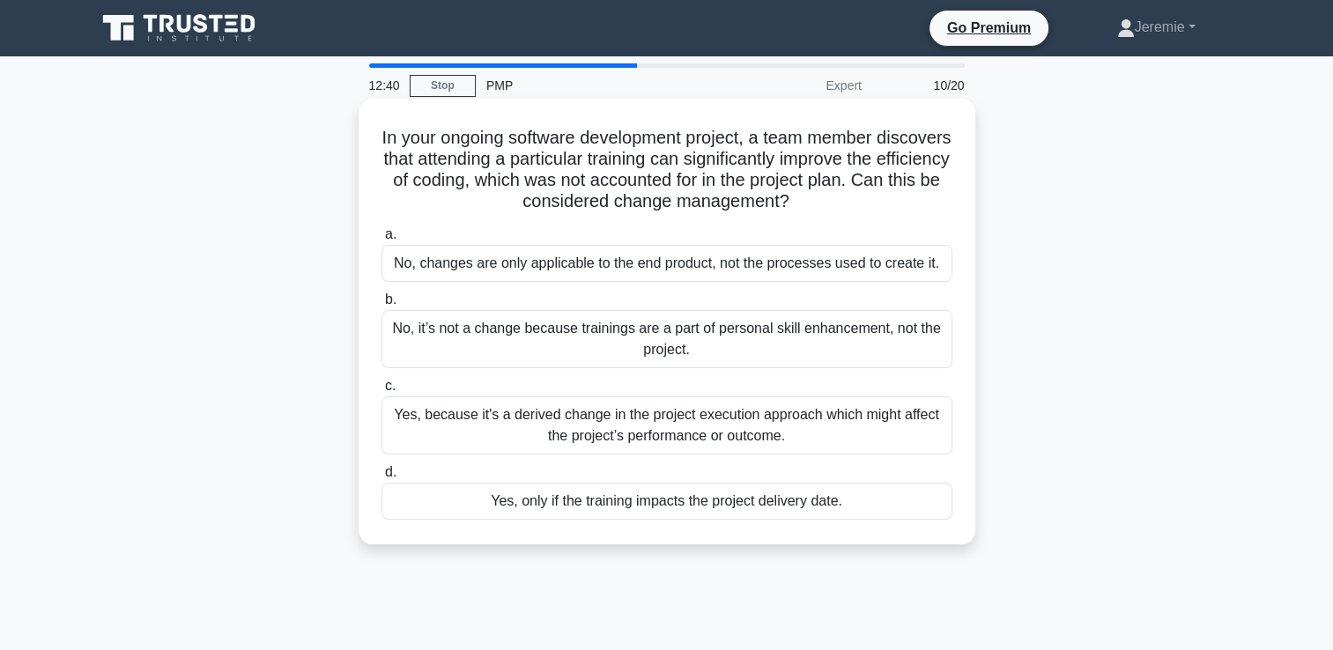
click at [596, 336] on div "No, it’s not a change because trainings are a part of personal skill enhancemen…" at bounding box center [666, 339] width 571 height 58
click at [381, 306] on input "b. No, it’s not a change because trainings are a part of personal skill enhance…" at bounding box center [381, 299] width 0 height 11
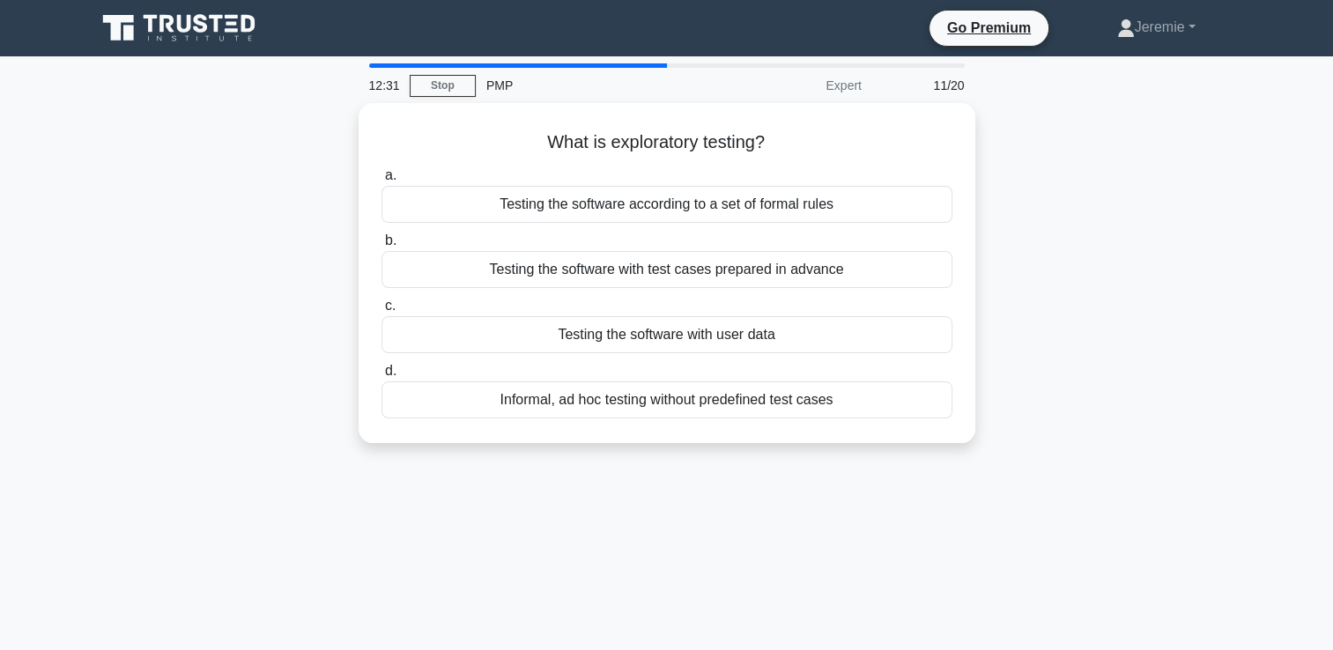
click at [633, 474] on div "12:31 Stop PMP Expert 11/20 What is exploratory testing? .spinner_0XTQ{transfor…" at bounding box center [666, 503] width 1163 height 881
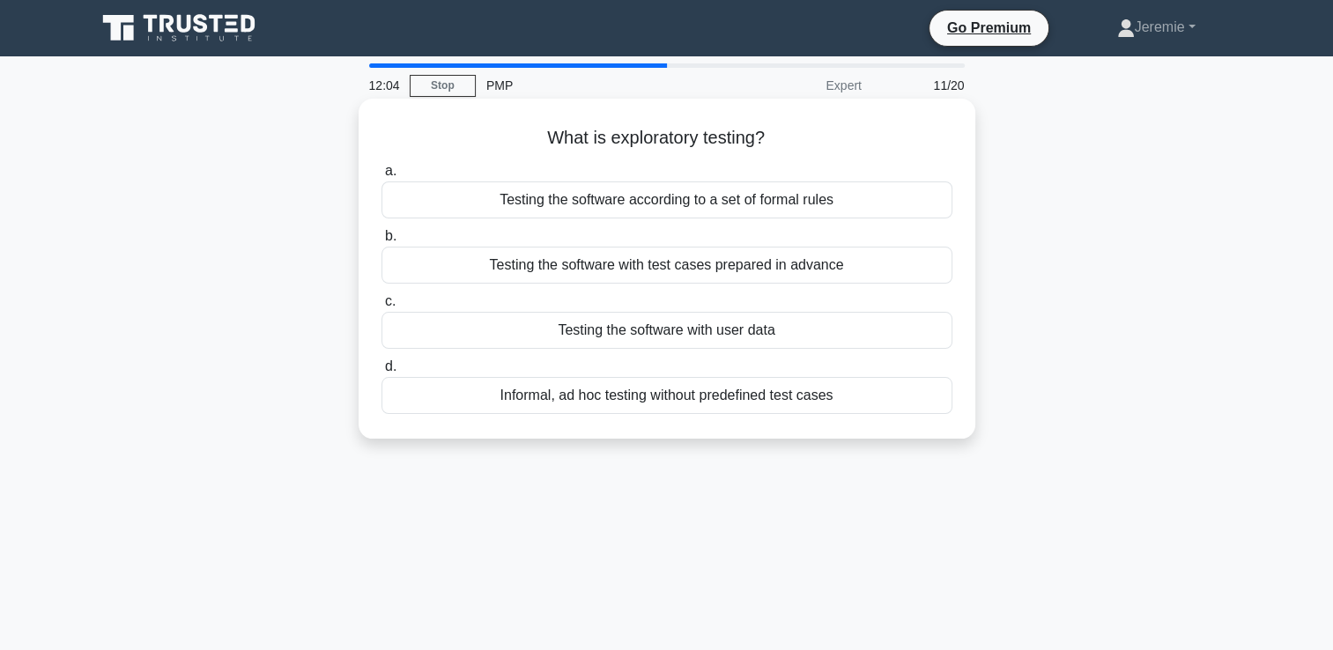
click at [659, 396] on div "Informal, ad hoc testing without predefined test cases" at bounding box center [666, 395] width 571 height 37
click at [381, 373] on input "d. Informal, ad hoc testing without predefined test cases" at bounding box center [381, 366] width 0 height 11
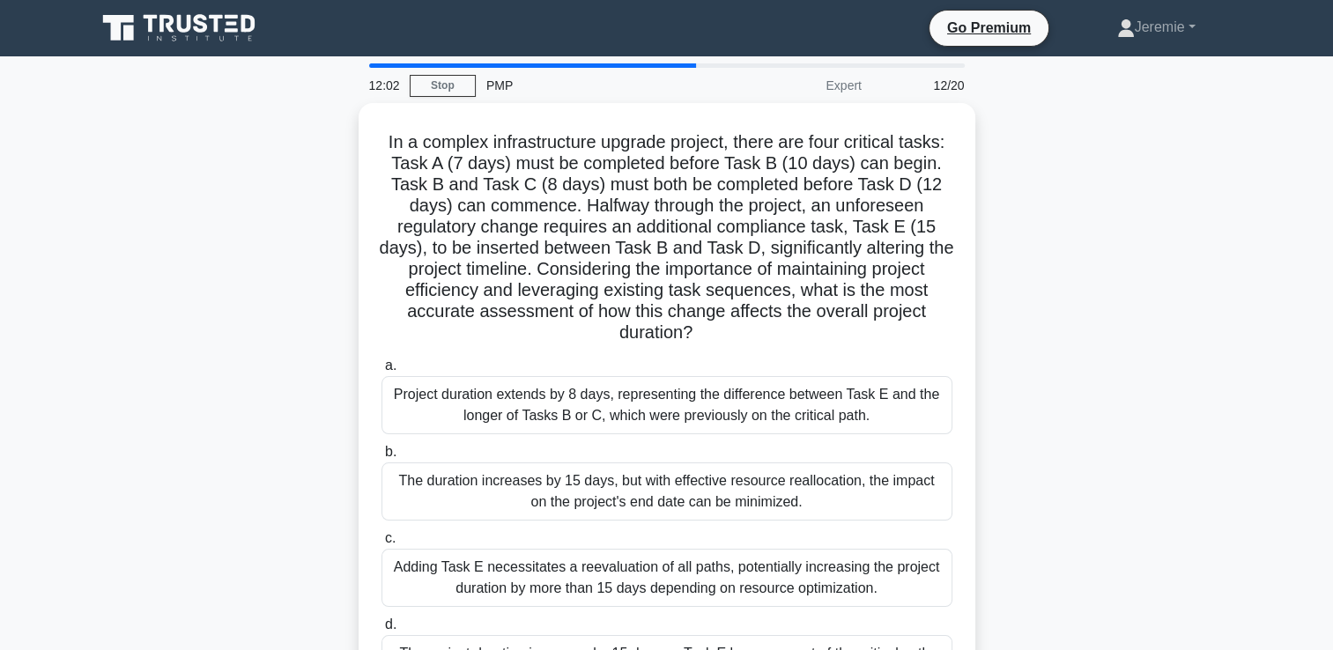
click at [1055, 225] on div "In a complex infrastructure upgrade project, there are four critical tasks: Tas…" at bounding box center [666, 421] width 1163 height 636
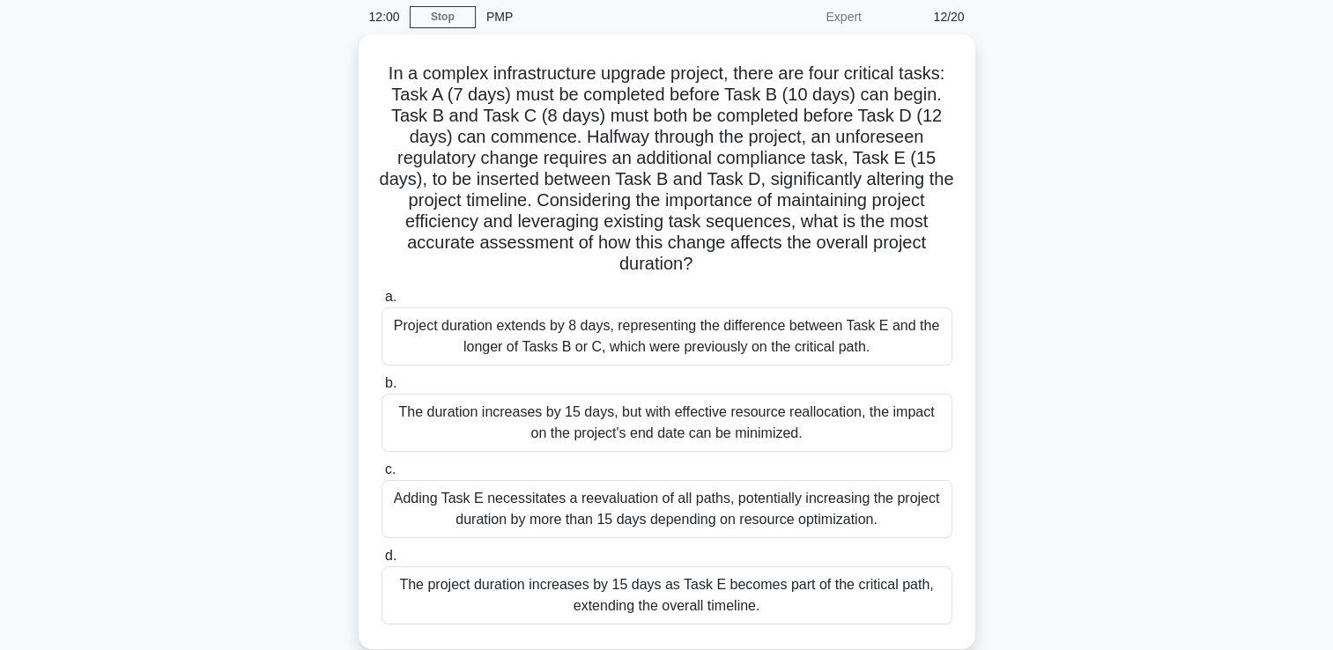
scroll to position [70, 0]
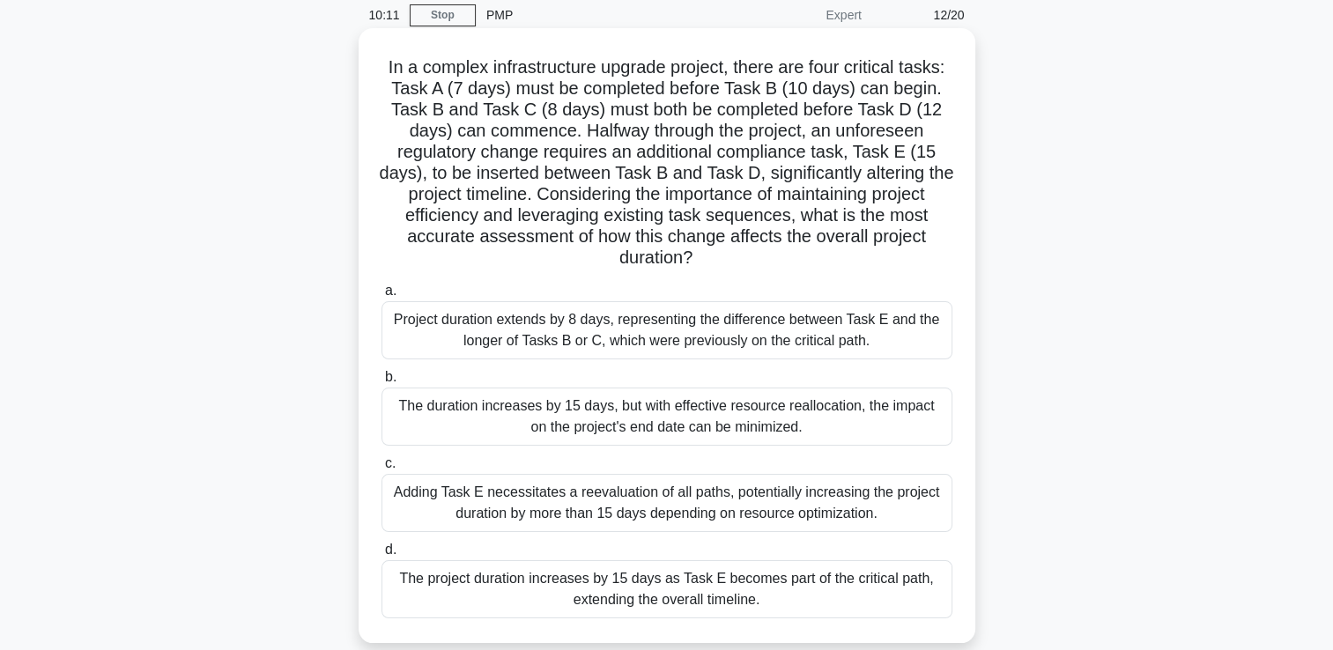
click at [821, 596] on div "The project duration increases by 15 days as Task E becomes part of the critica…" at bounding box center [666, 589] width 571 height 58
click at [381, 556] on input "d. The project duration increases by 15 days as Task E becomes part of the crit…" at bounding box center [381, 549] width 0 height 11
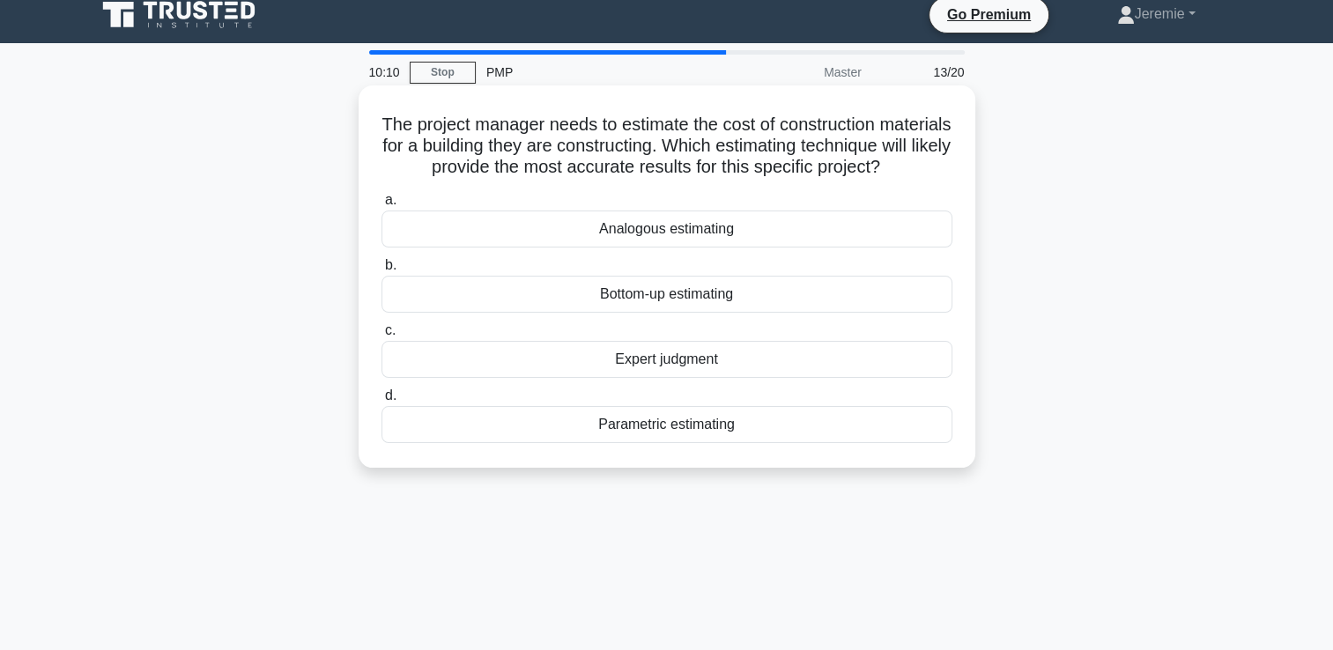
scroll to position [0, 0]
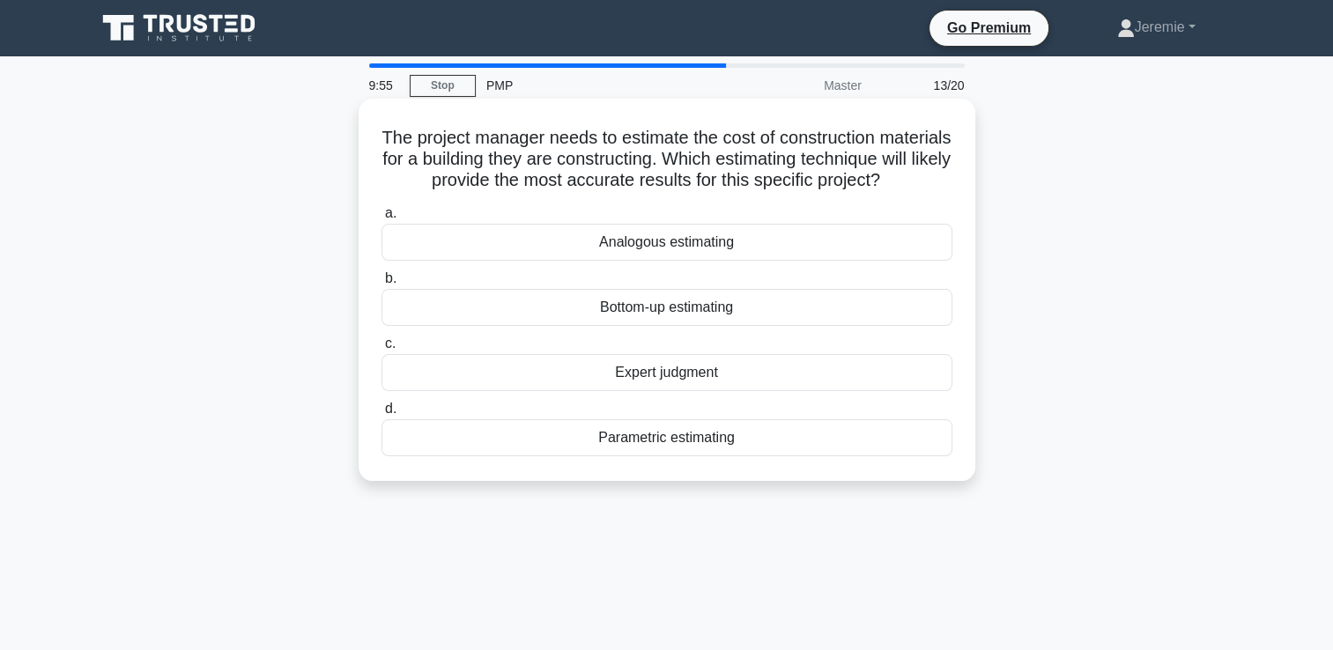
click at [670, 456] on div "Parametric estimating" at bounding box center [666, 437] width 571 height 37
click at [381, 415] on input "d. Parametric estimating" at bounding box center [381, 409] width 0 height 11
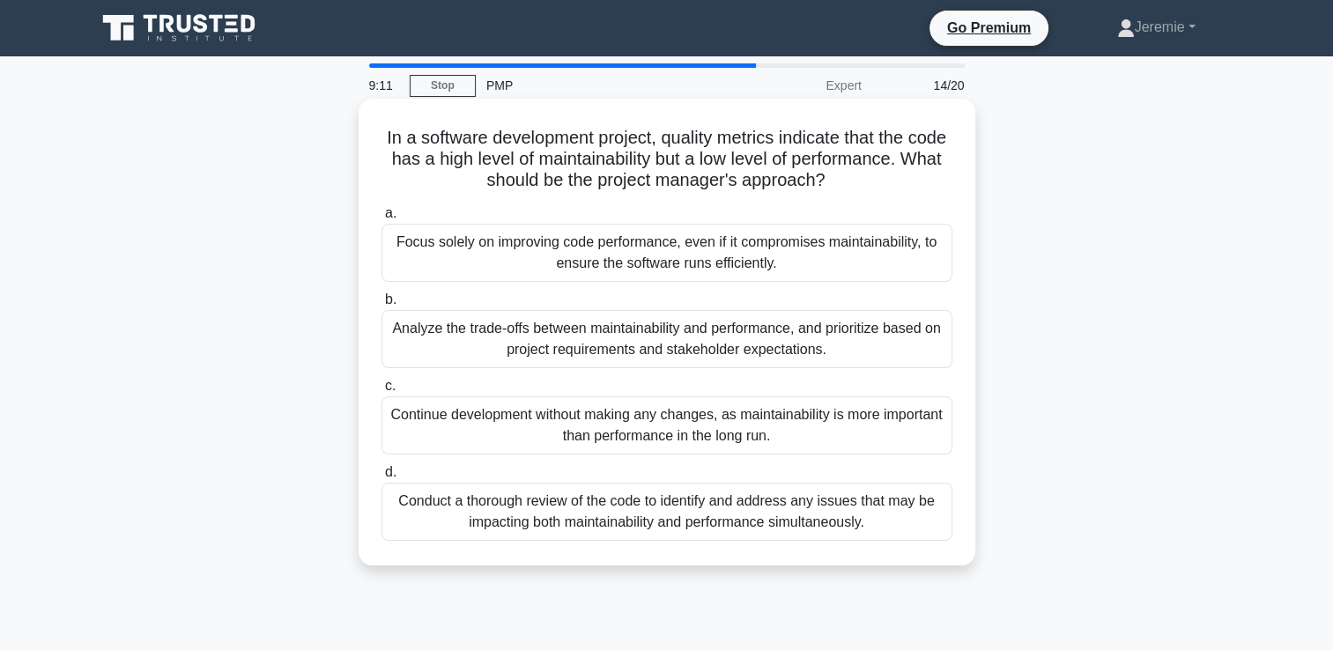
click at [572, 341] on div "Analyze the trade-offs between maintainability and performance, and prioritize …" at bounding box center [666, 339] width 571 height 58
click at [381, 306] on input "b. Analyze the trade-offs between maintainability and performance, and prioriti…" at bounding box center [381, 299] width 0 height 11
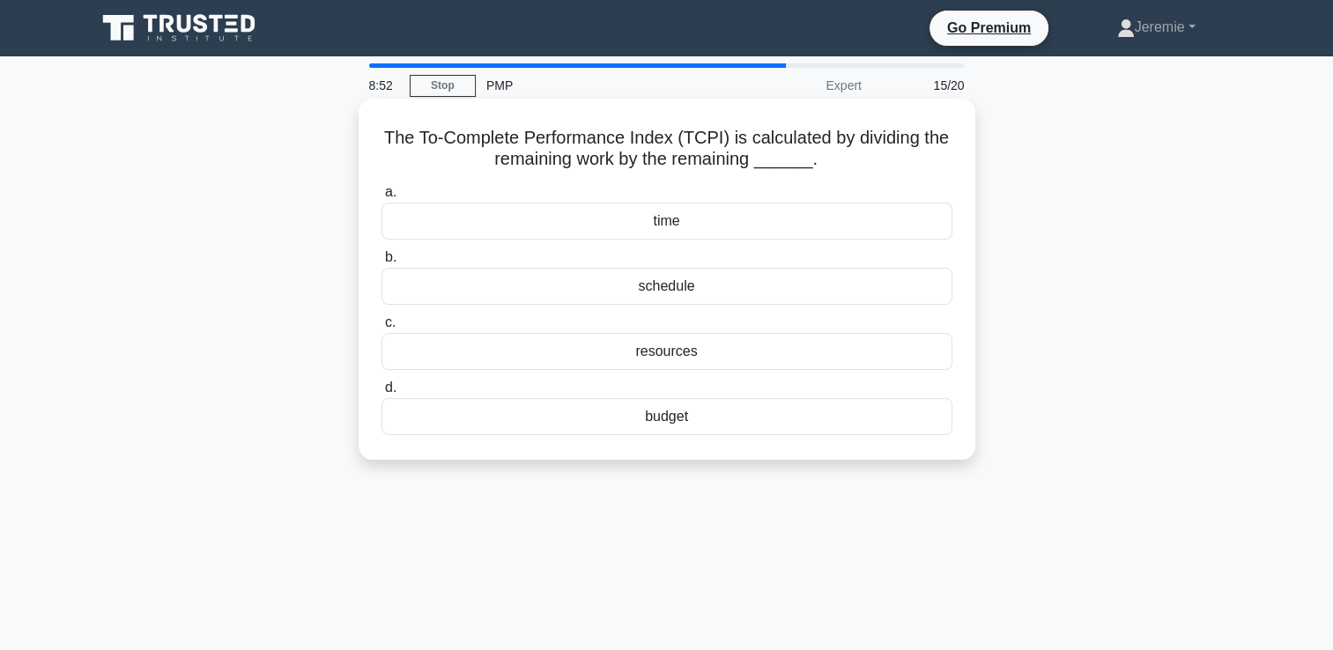
click at [658, 218] on div "time" at bounding box center [666, 221] width 571 height 37
click at [381, 198] on input "a. time" at bounding box center [381, 192] width 0 height 11
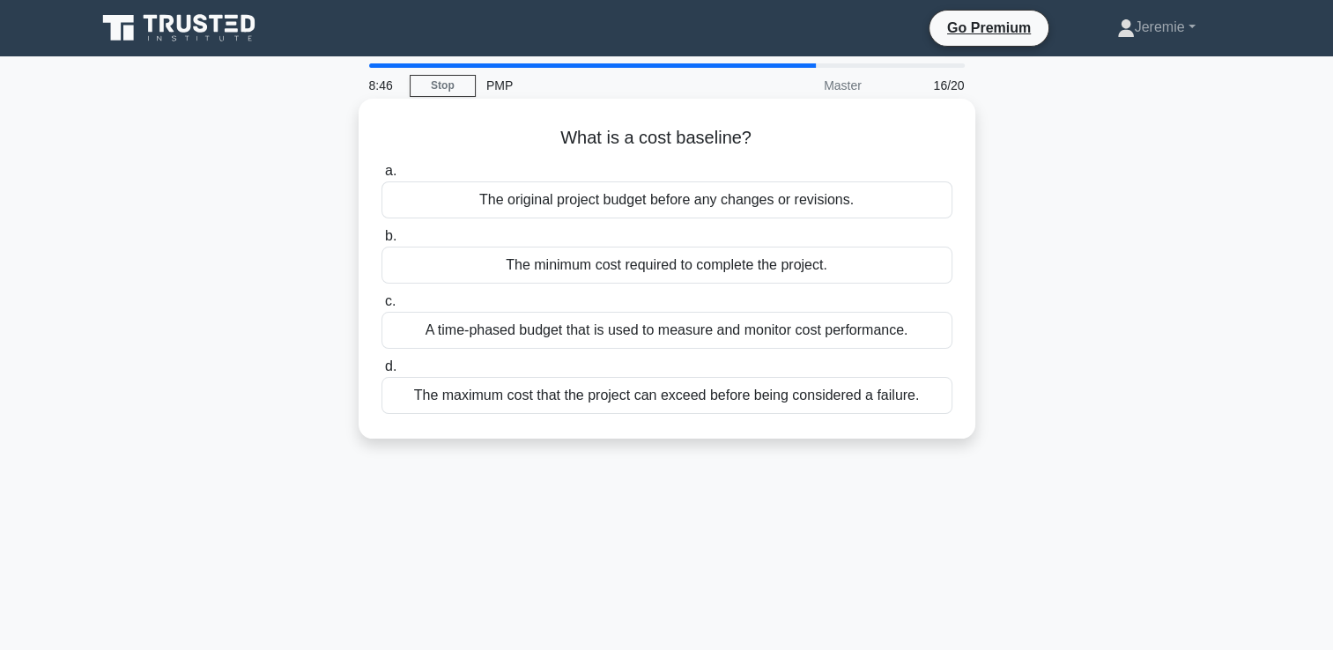
click at [659, 341] on div "A time-phased budget that is used to measure and monitor cost performance." at bounding box center [666, 330] width 571 height 37
click at [381, 307] on input "c. A time-phased budget that is used to measure and monitor cost performance." at bounding box center [381, 301] width 0 height 11
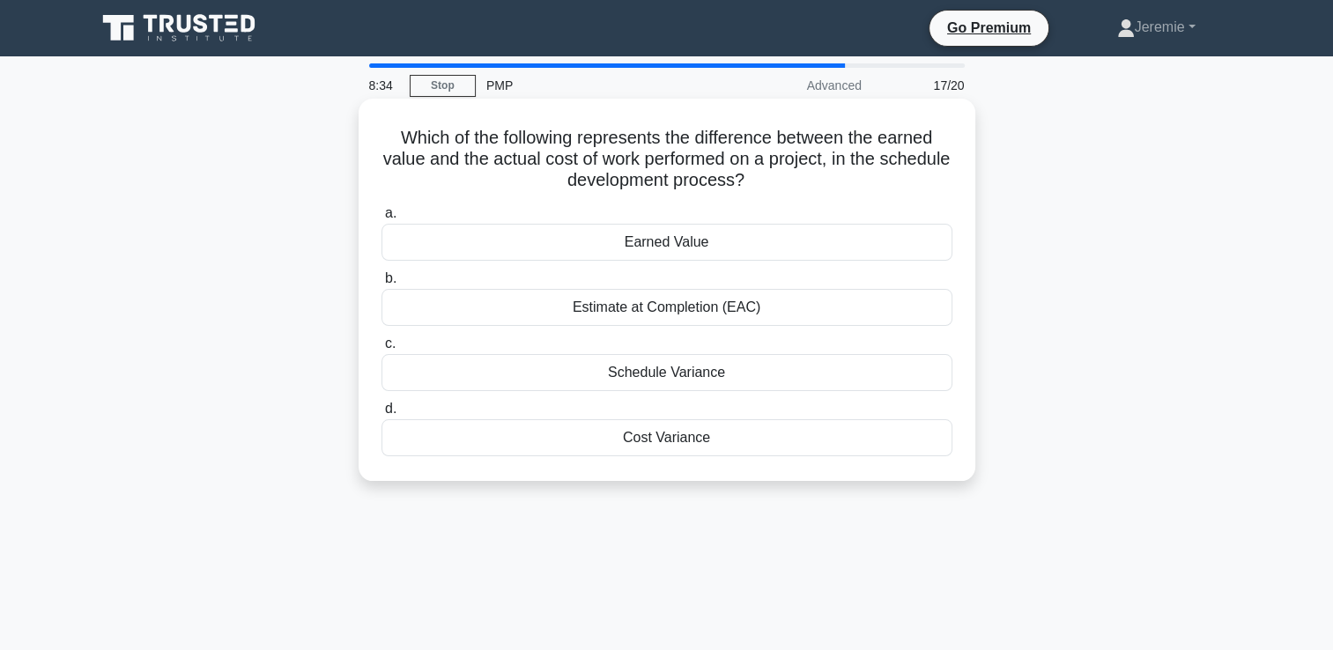
click at [698, 435] on div "Cost Variance" at bounding box center [666, 437] width 571 height 37
click at [381, 415] on input "d. Cost Variance" at bounding box center [381, 409] width 0 height 11
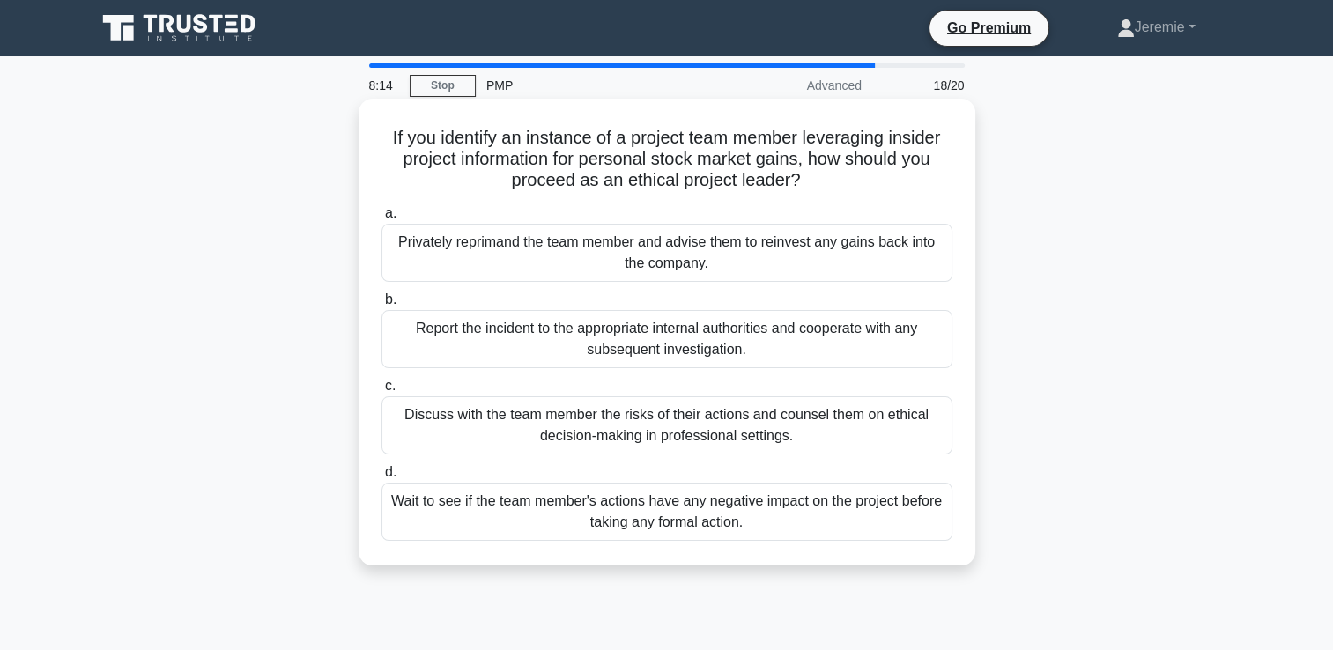
click at [600, 347] on div "Report the incident to the appropriate internal authorities and cooperate with …" at bounding box center [666, 339] width 571 height 58
click at [381, 306] on input "b. Report the incident to the appropriate internal authorities and cooperate wi…" at bounding box center [381, 299] width 0 height 11
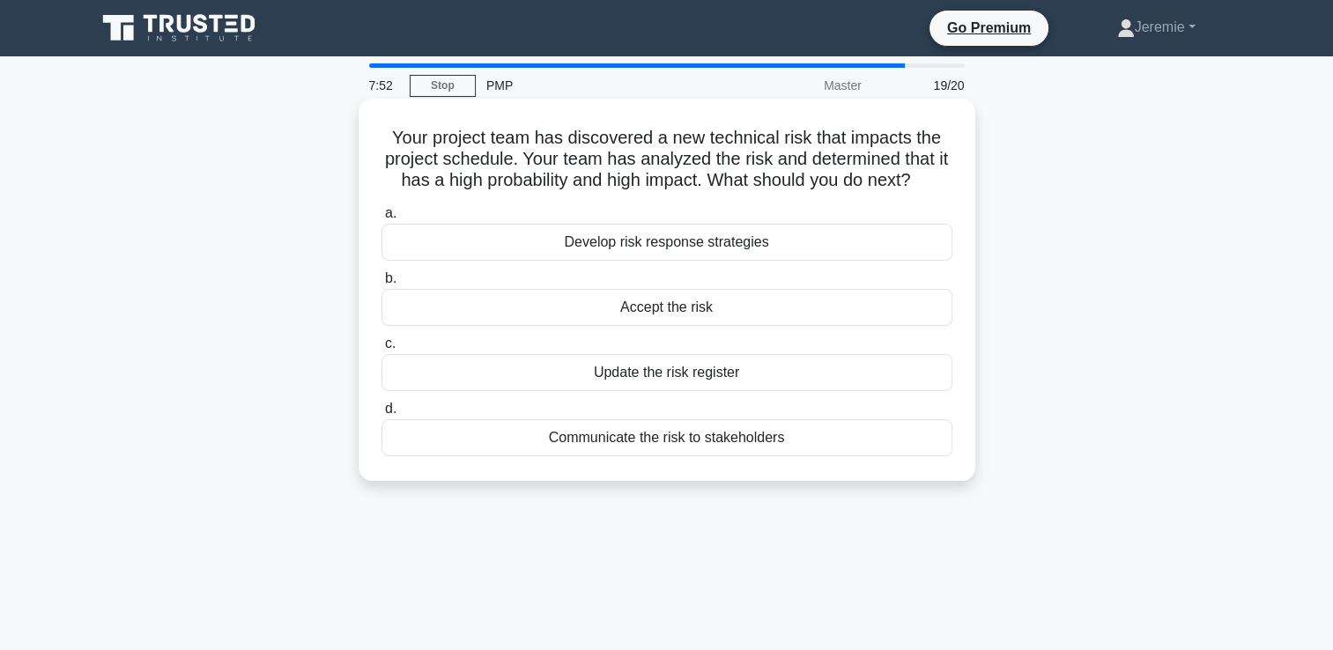
click at [645, 244] on div "Develop risk response strategies" at bounding box center [666, 242] width 571 height 37
click at [381, 219] on input "a. Develop risk response strategies" at bounding box center [381, 213] width 0 height 11
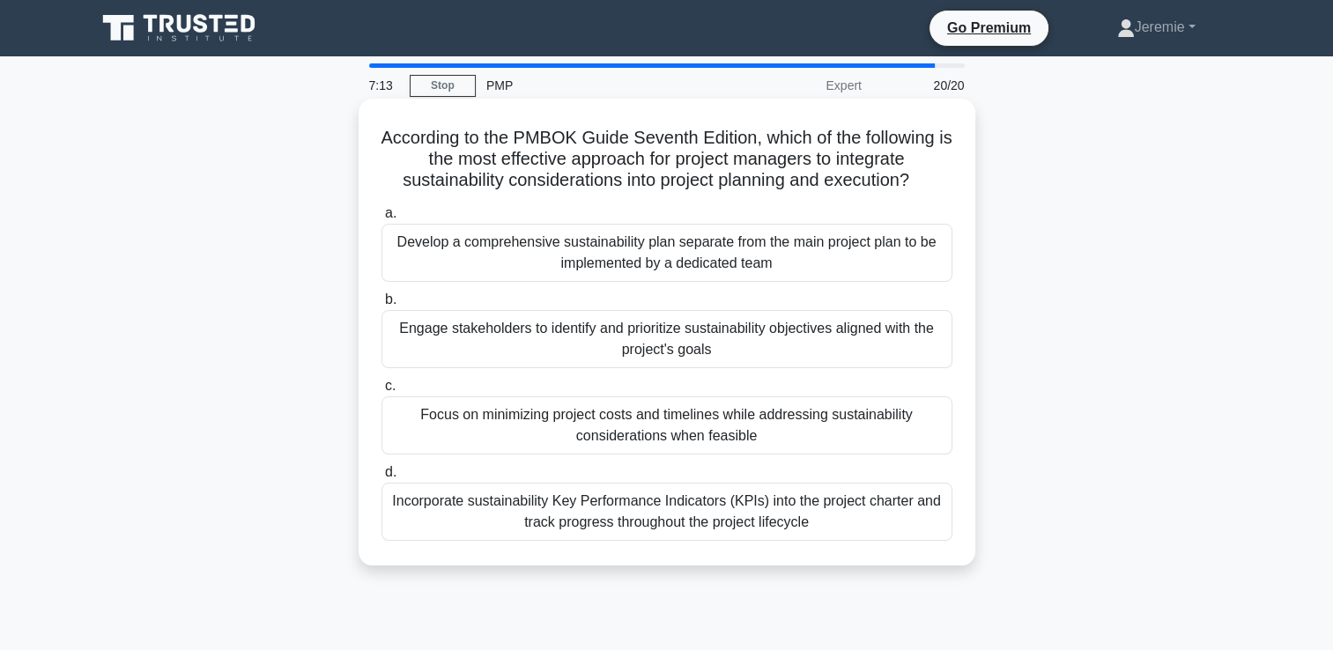
click at [479, 526] on div "Incorporate sustainability Key Performance Indicators (KPIs) into the project c…" at bounding box center [666, 512] width 571 height 58
click at [381, 478] on input "d. Incorporate sustainability Key Performance Indicators (KPIs) into the projec…" at bounding box center [381, 472] width 0 height 11
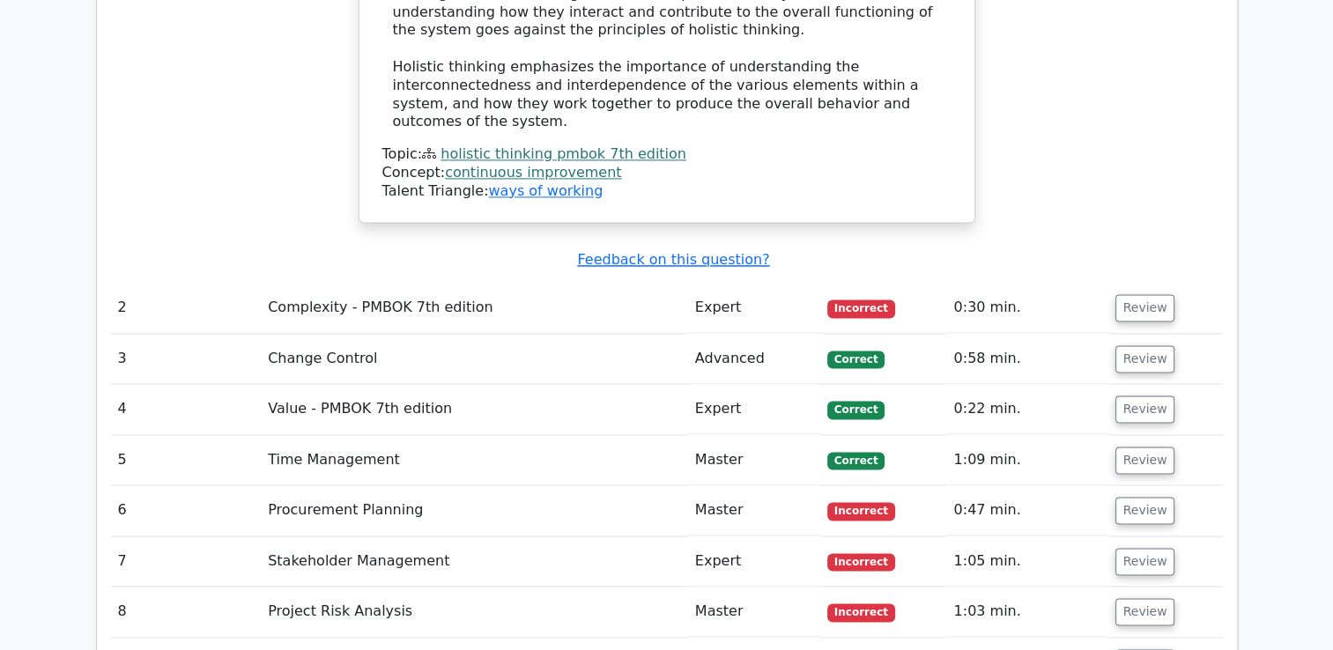
scroll to position [2565, 0]
click at [1130, 294] on button "Review" at bounding box center [1145, 307] width 60 height 27
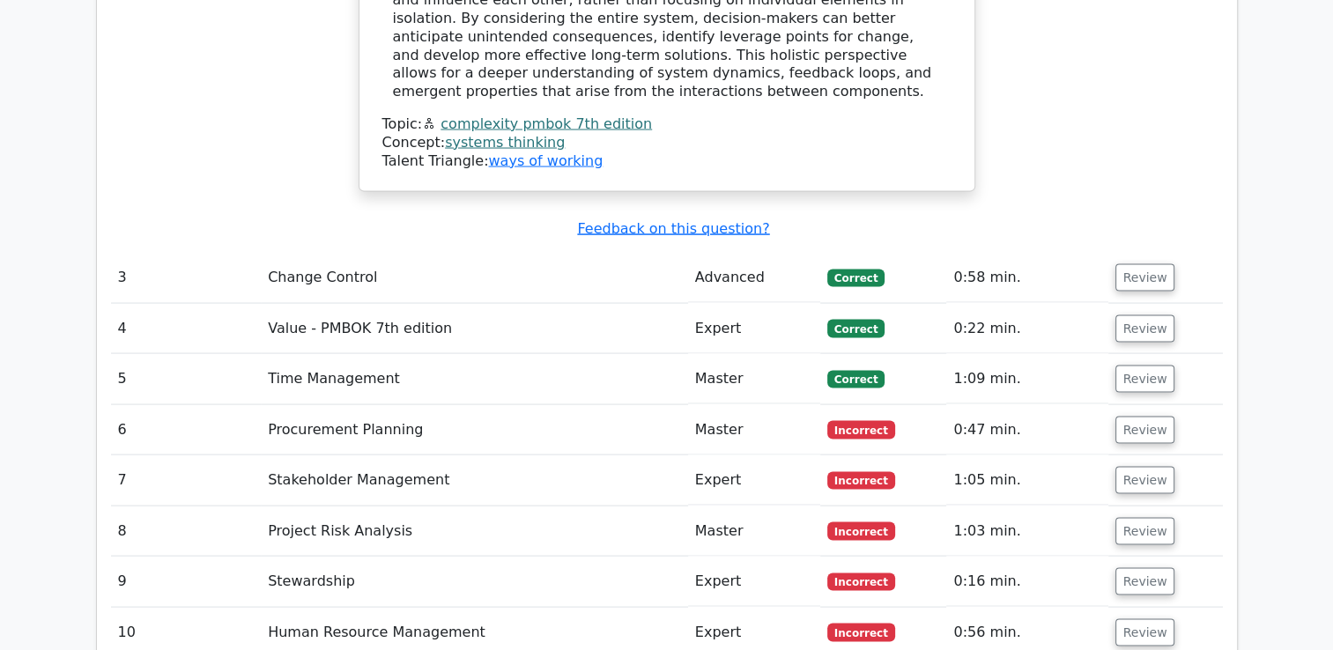
scroll to position [3452, 0]
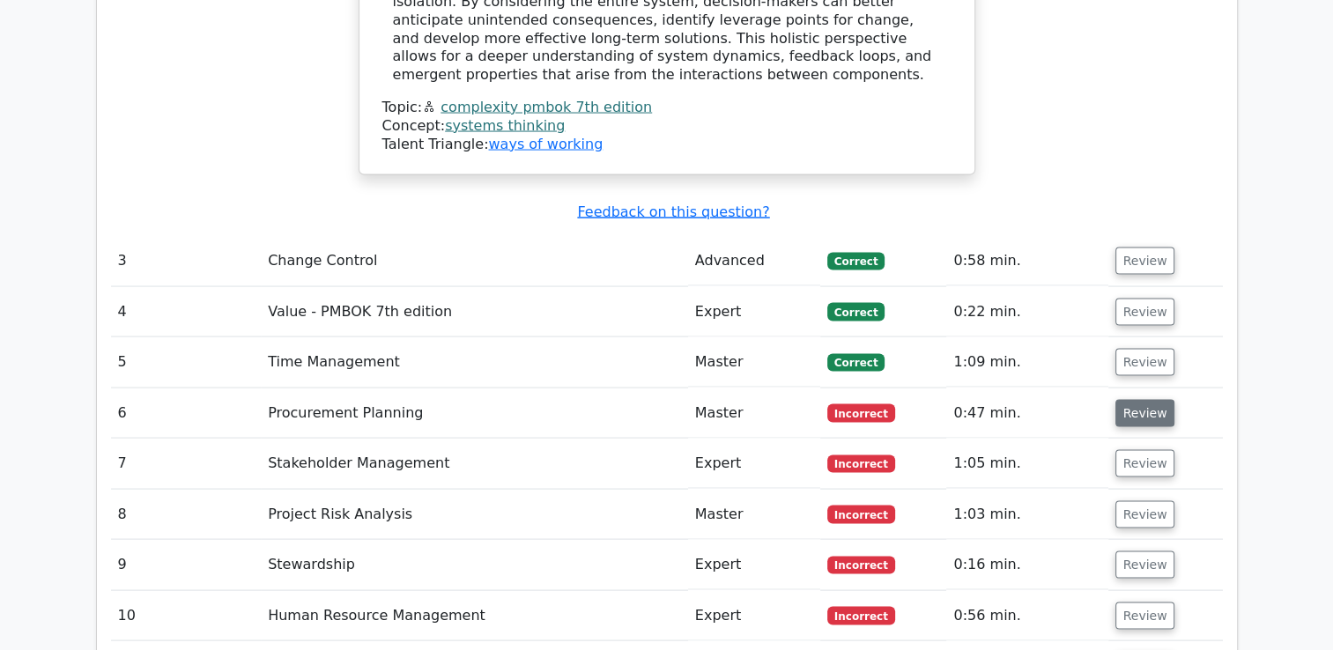
click at [1141, 400] on button "Review" at bounding box center [1145, 413] width 60 height 27
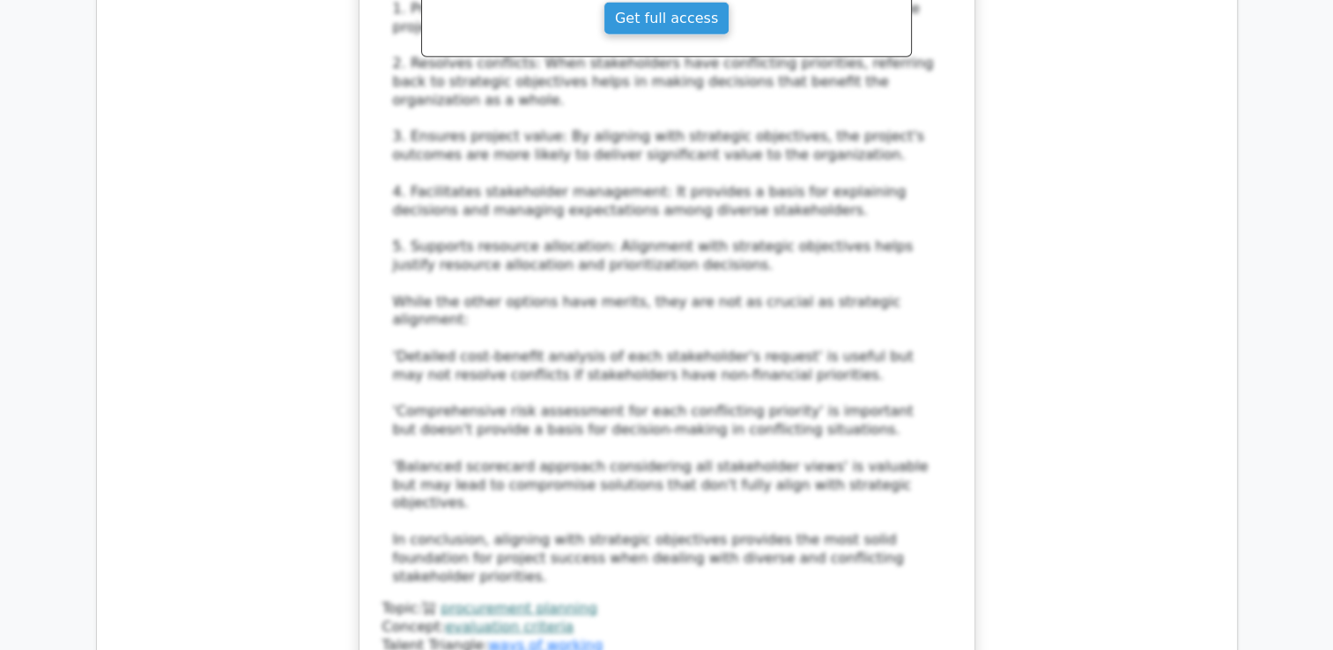
scroll to position [4453, 0]
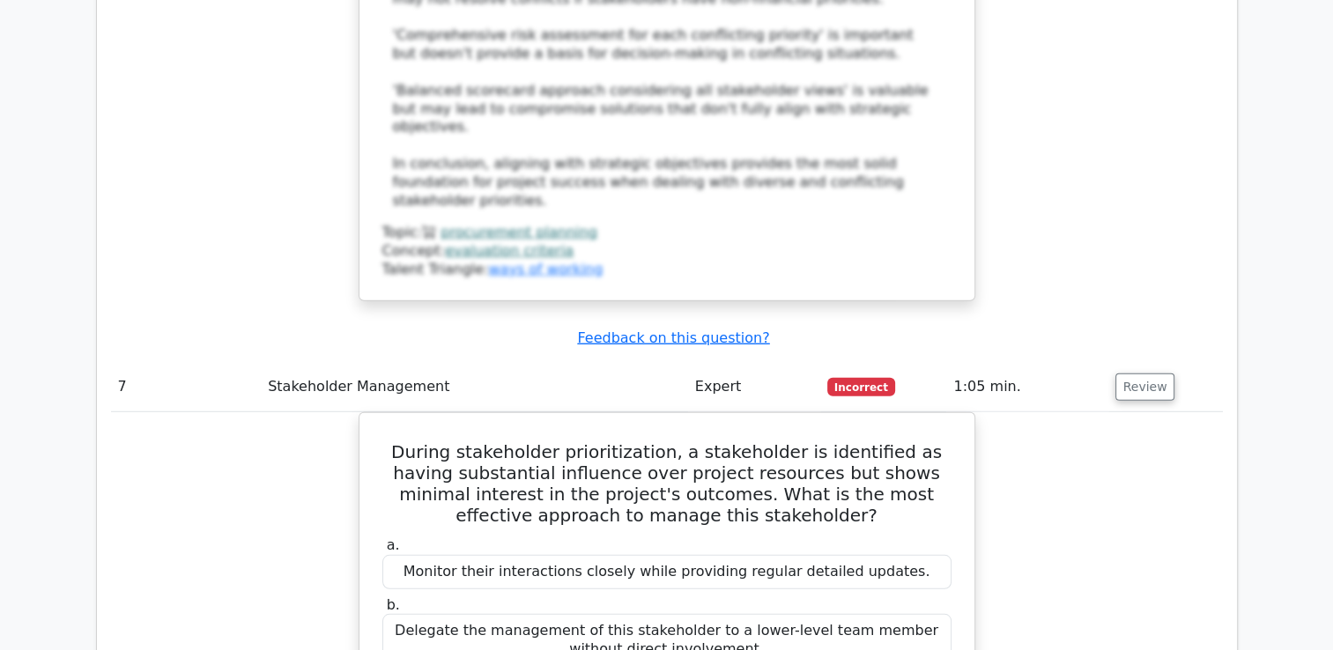
scroll to position [4793, 0]
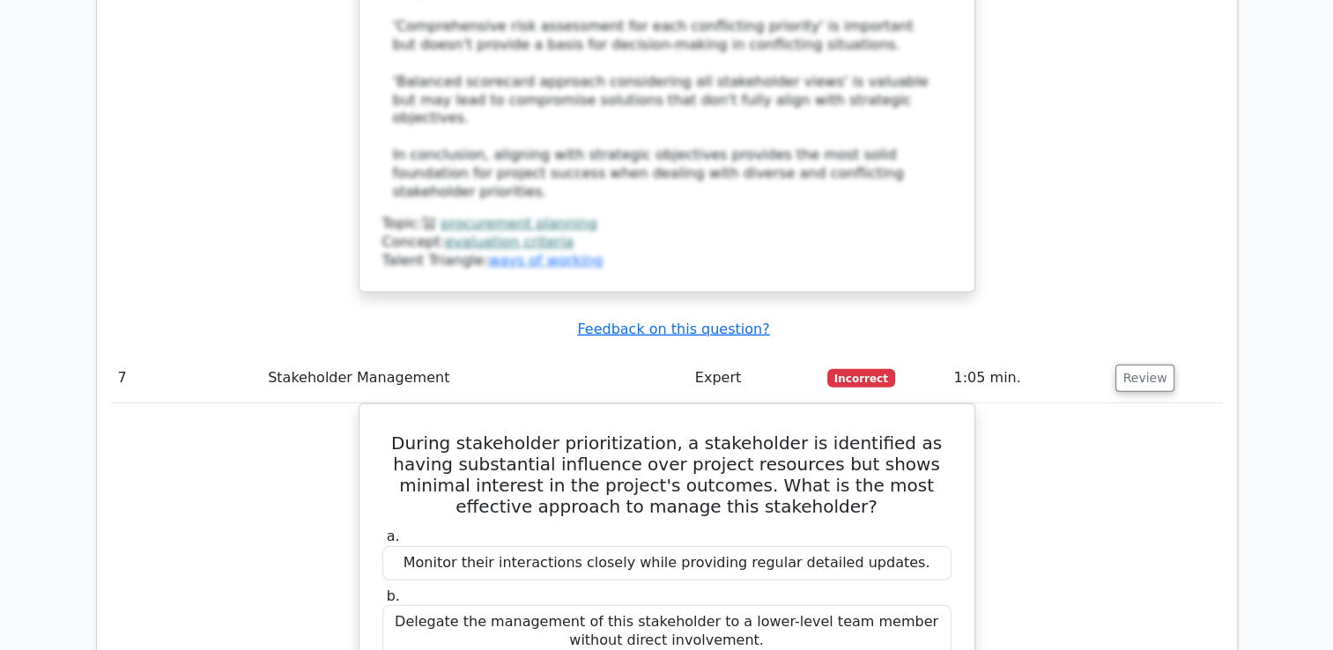
drag, startPoint x: 1330, startPoint y: 471, endPoint x: 1327, endPoint y: 491, distance: 19.6
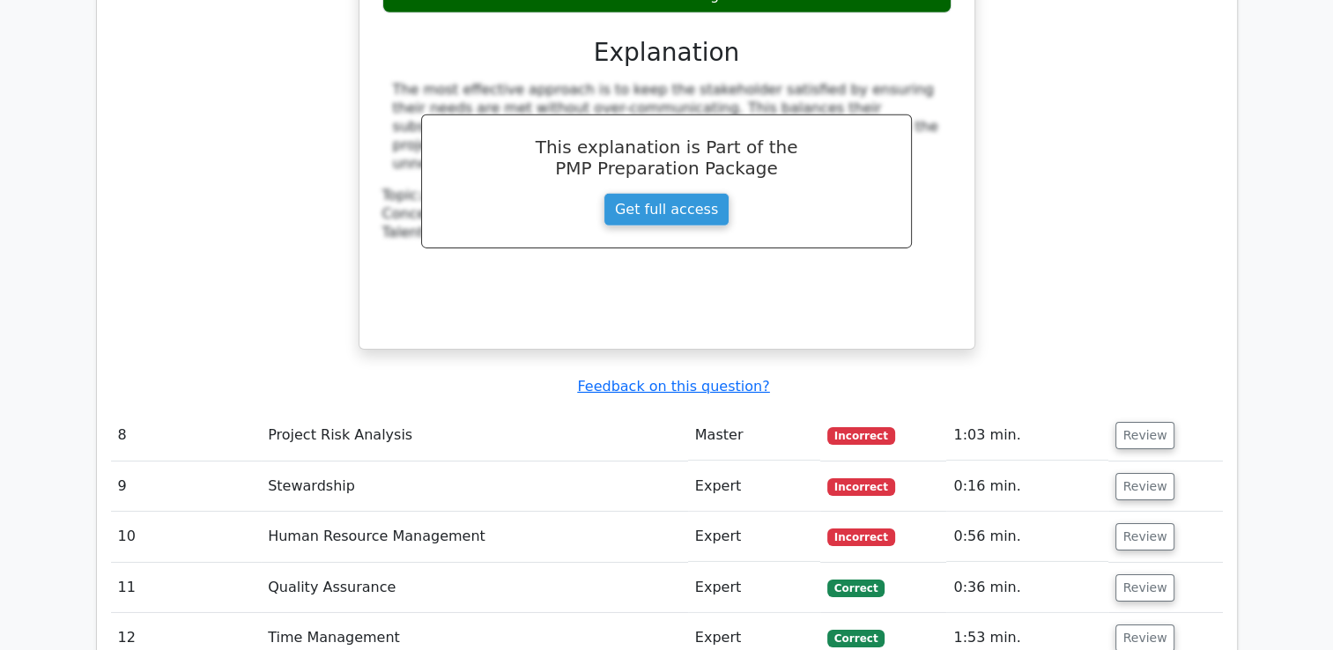
scroll to position [5603, 0]
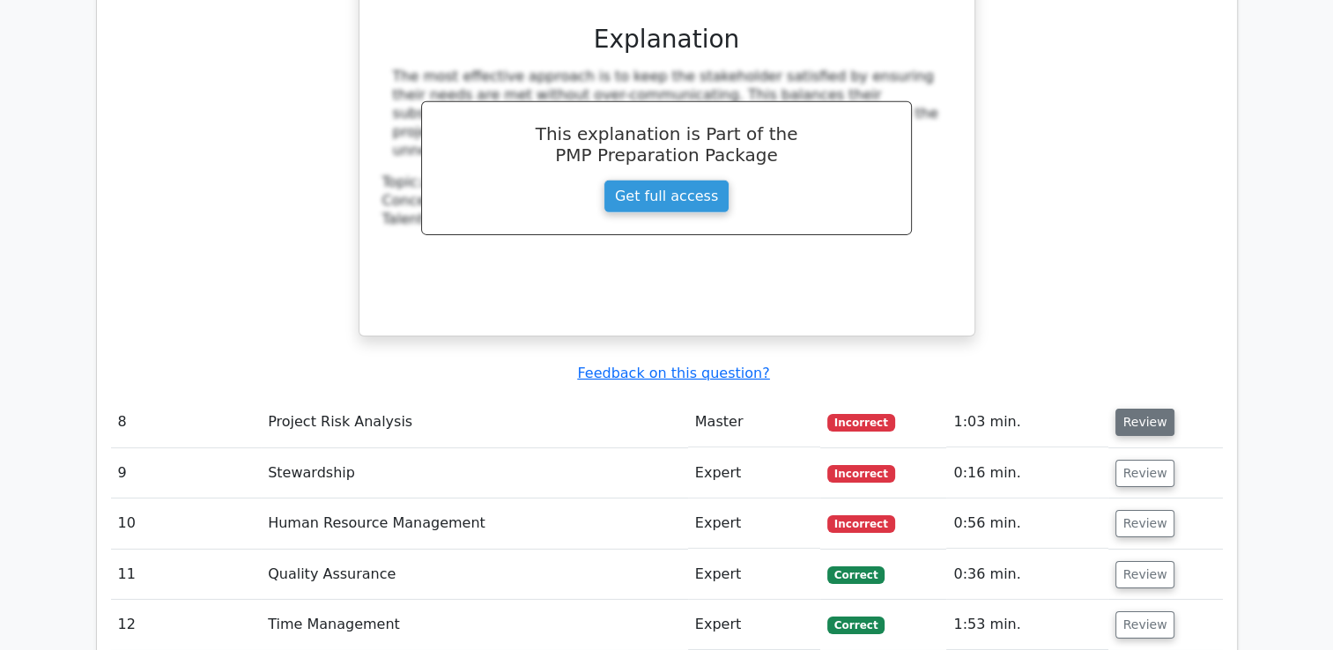
click at [1142, 409] on button "Review" at bounding box center [1145, 422] width 60 height 27
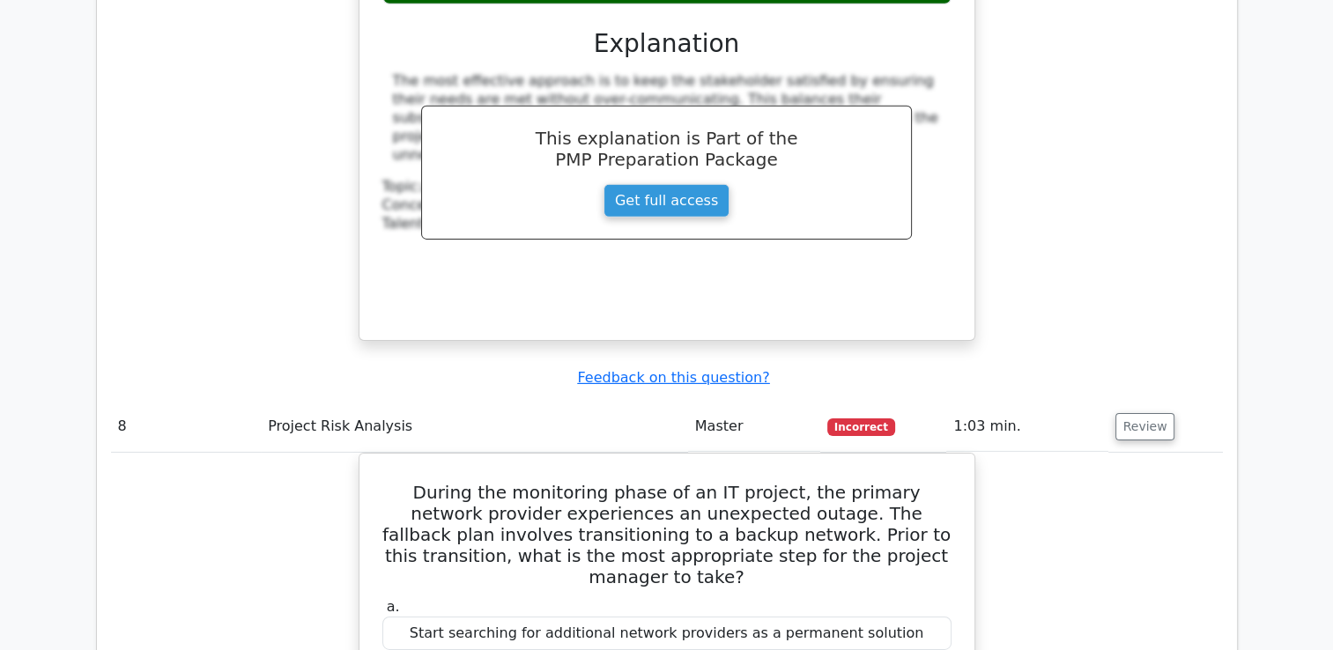
drag, startPoint x: 1332, startPoint y: 456, endPoint x: 1330, endPoint y: 470, distance: 13.3
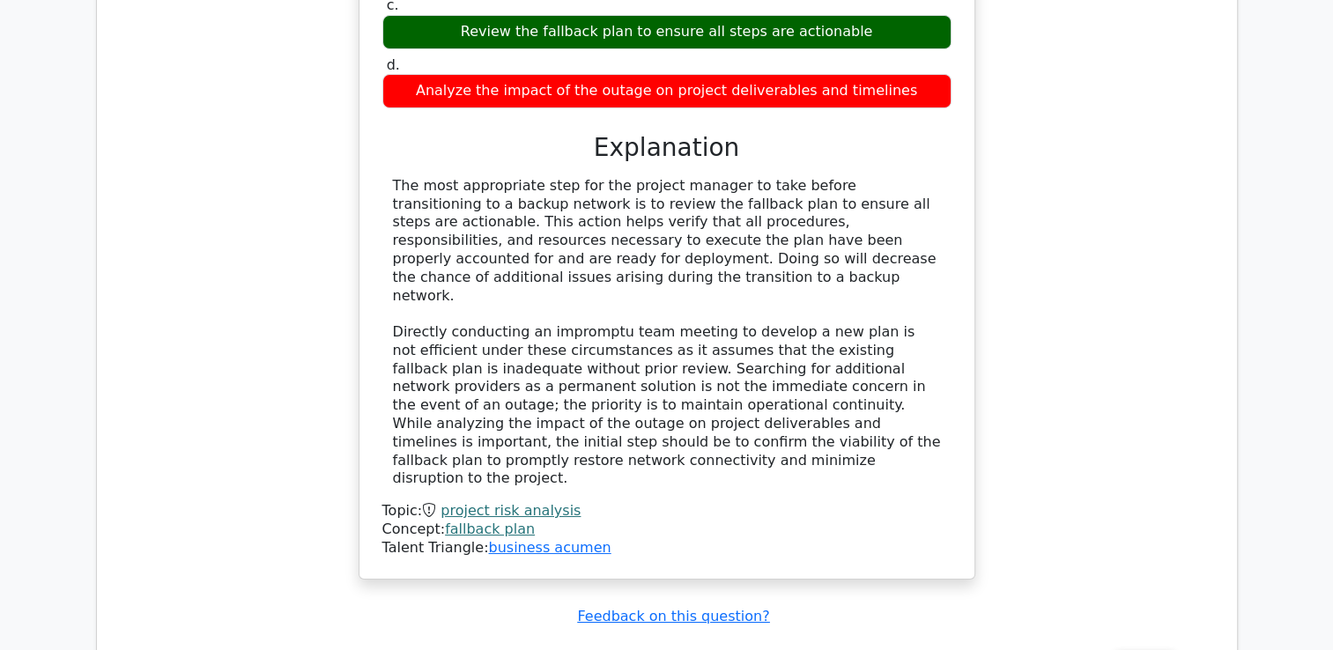
scroll to position [6333, 0]
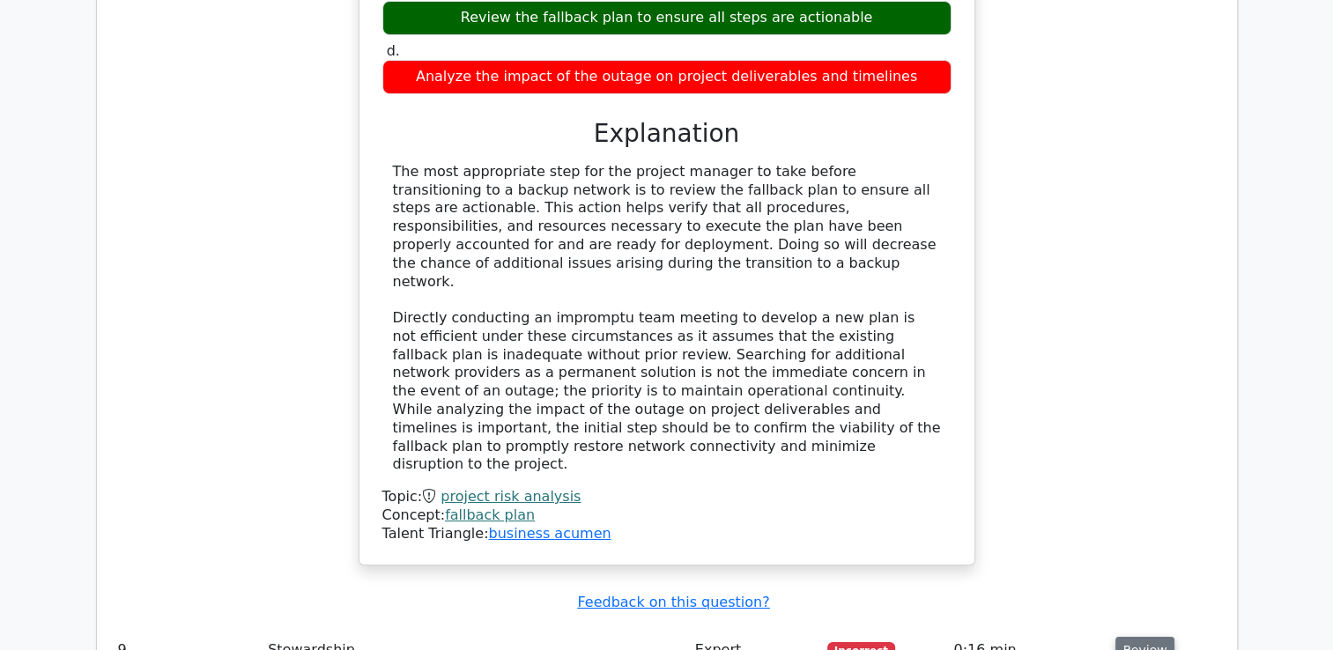
click at [1137, 637] on button "Review" at bounding box center [1145, 650] width 60 height 27
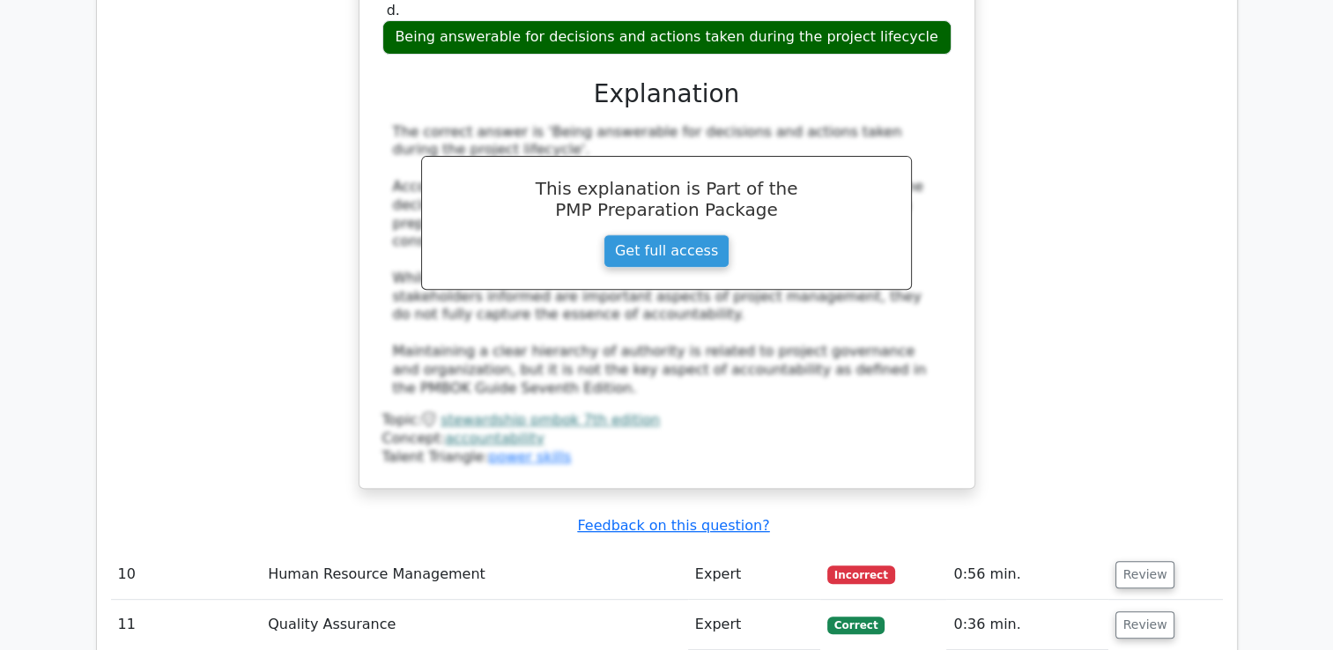
scroll to position [7320, 0]
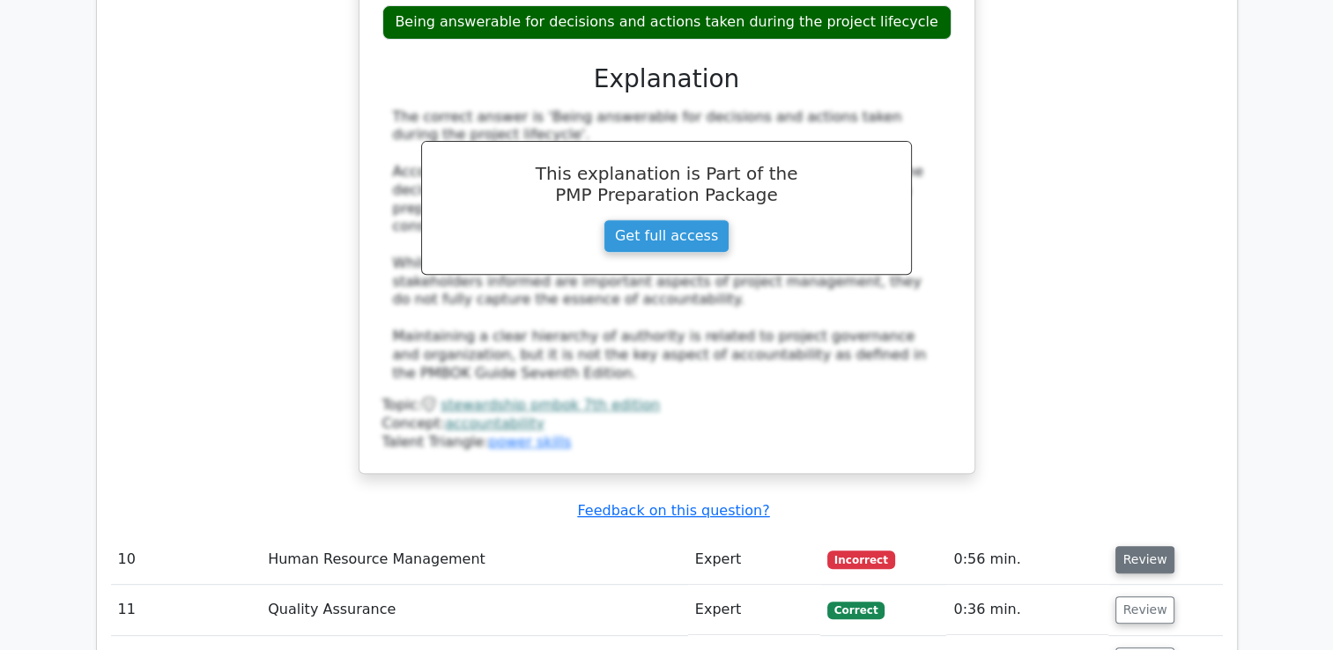
click at [1146, 546] on button "Review" at bounding box center [1145, 559] width 60 height 27
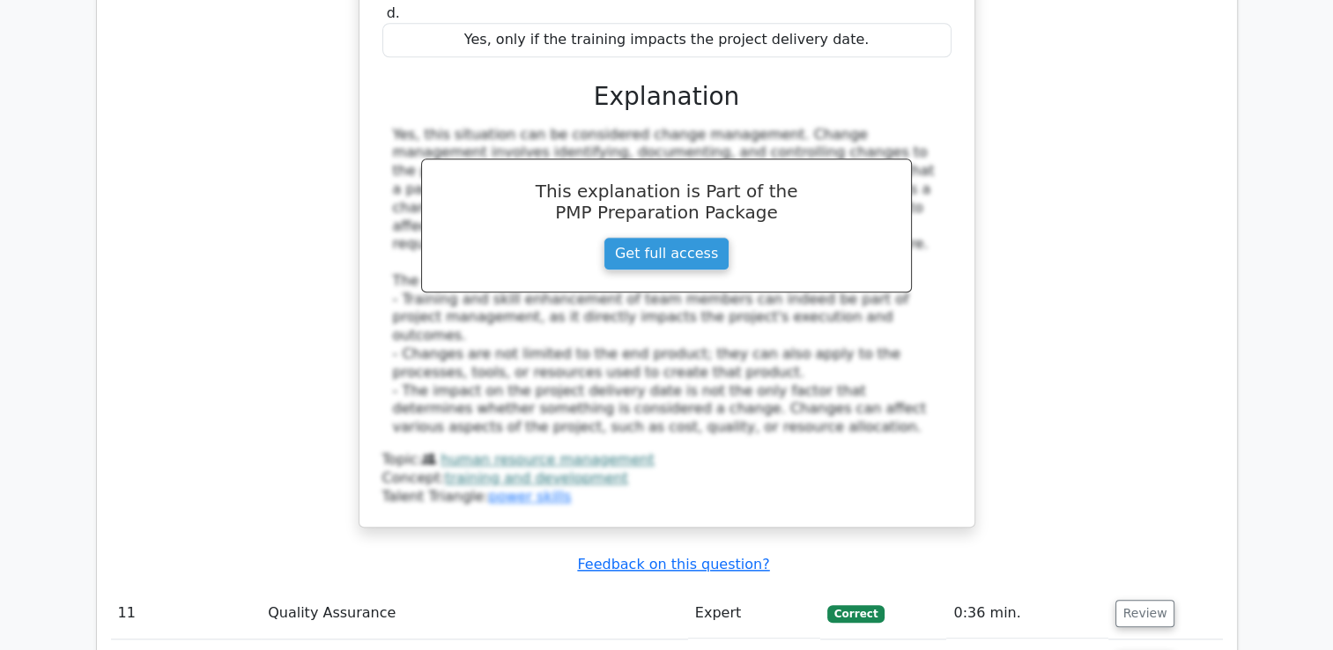
scroll to position [8307, 0]
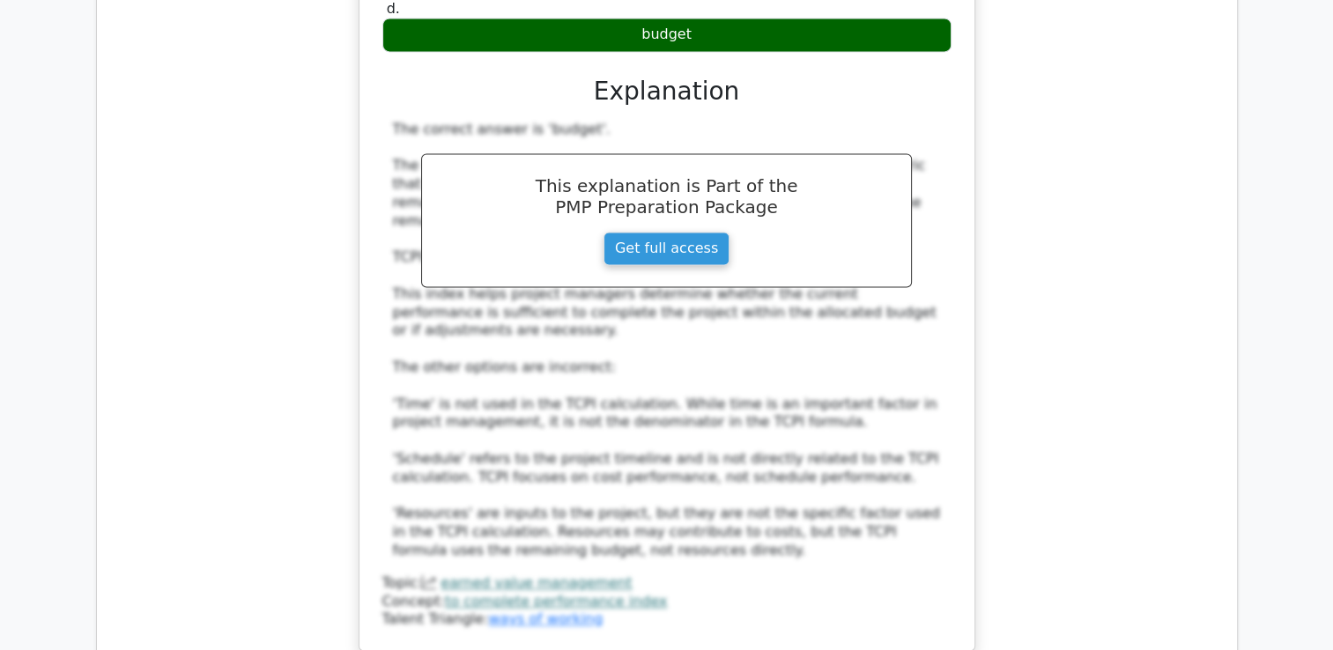
scroll to position [9399, 0]
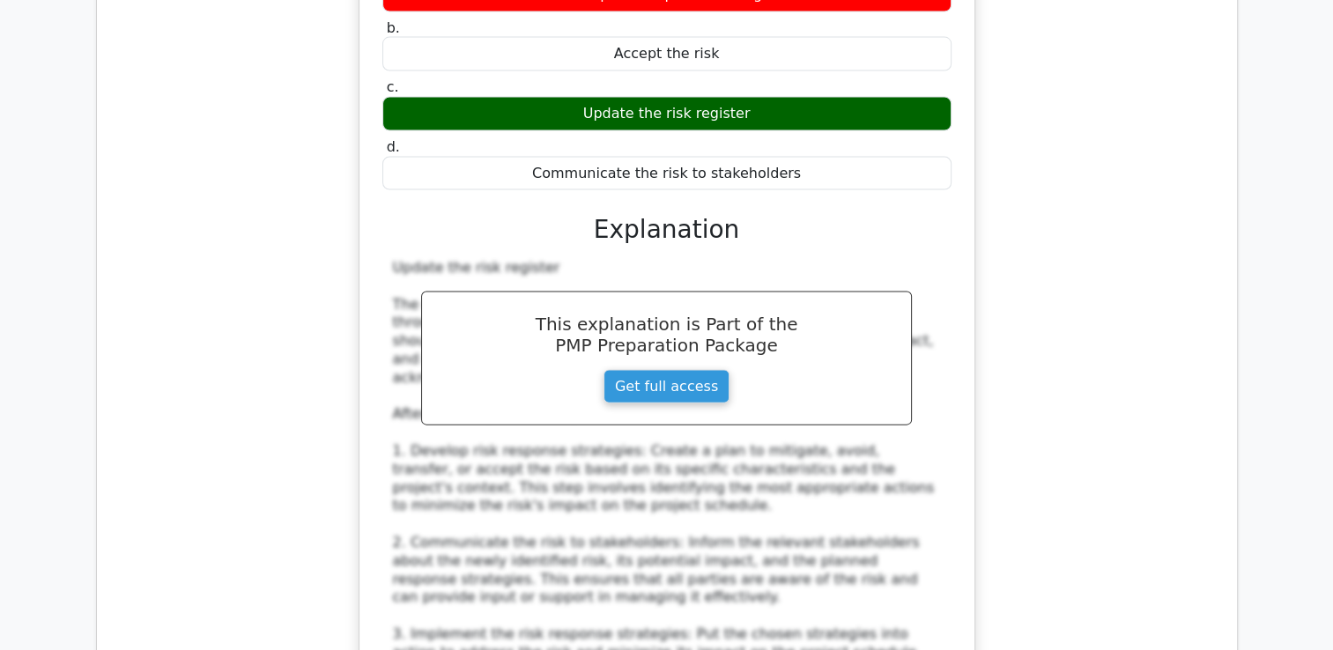
scroll to position [10492, 0]
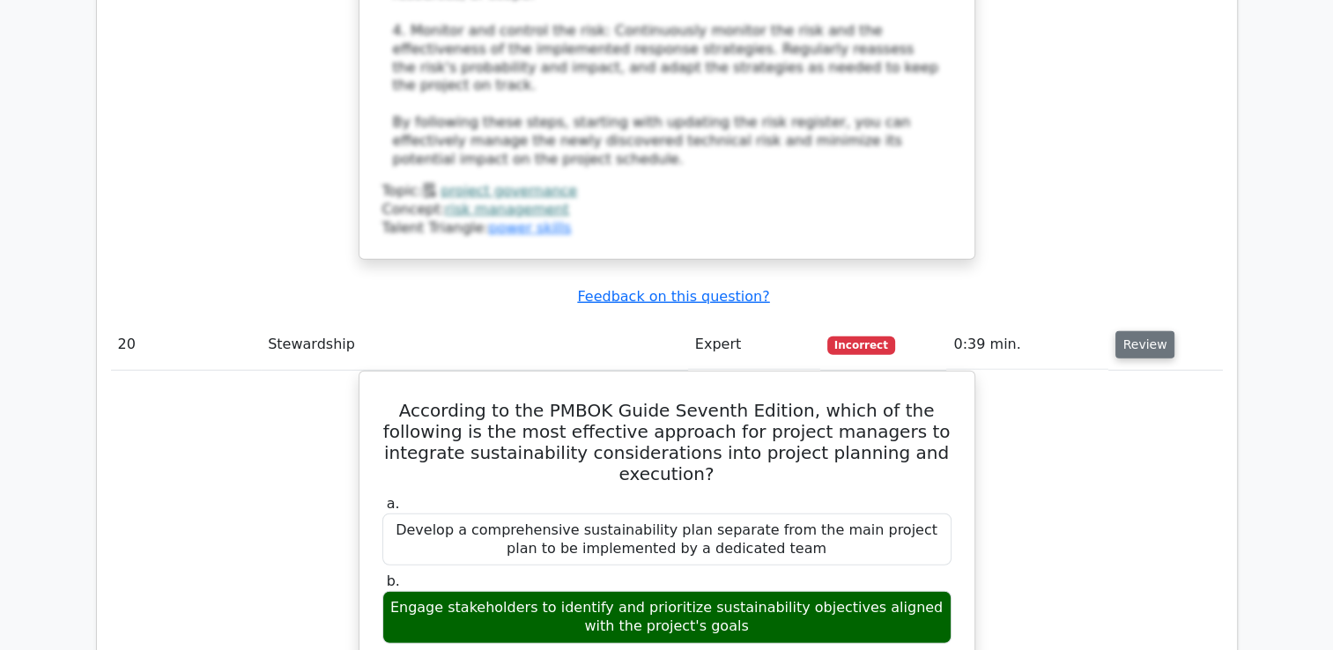
scroll to position [11267, 0]
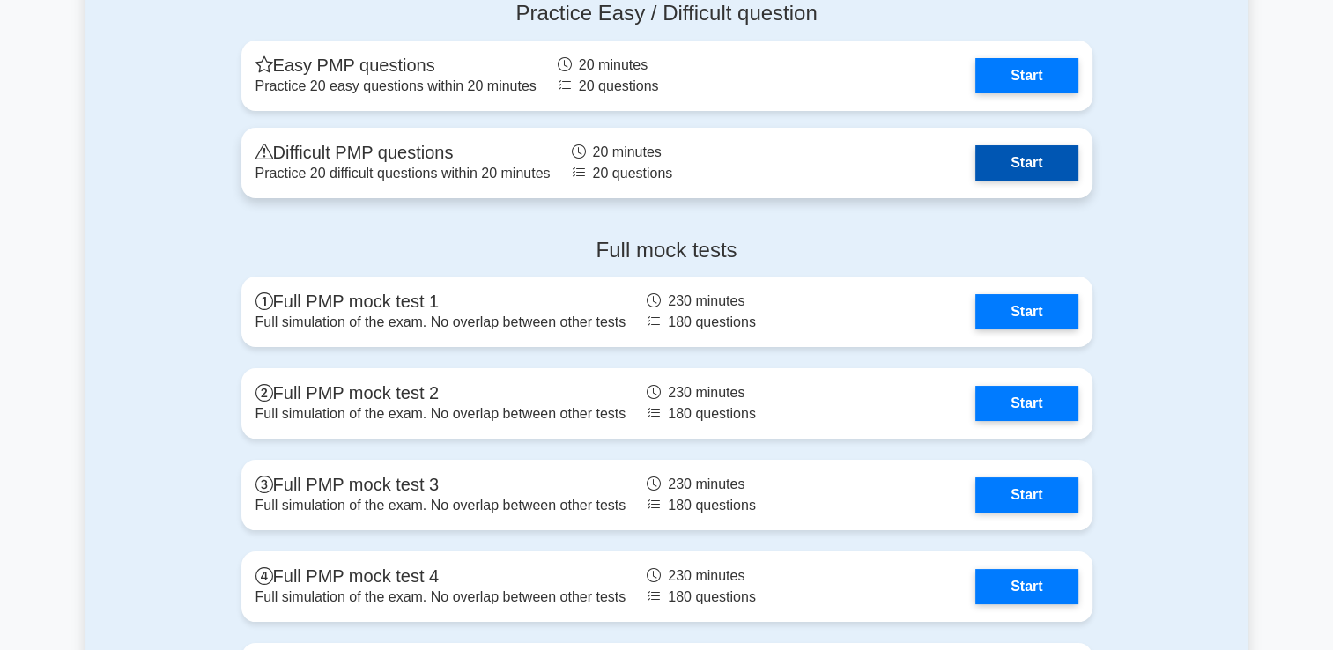
click at [1036, 164] on link "Start" at bounding box center [1026, 162] width 102 height 35
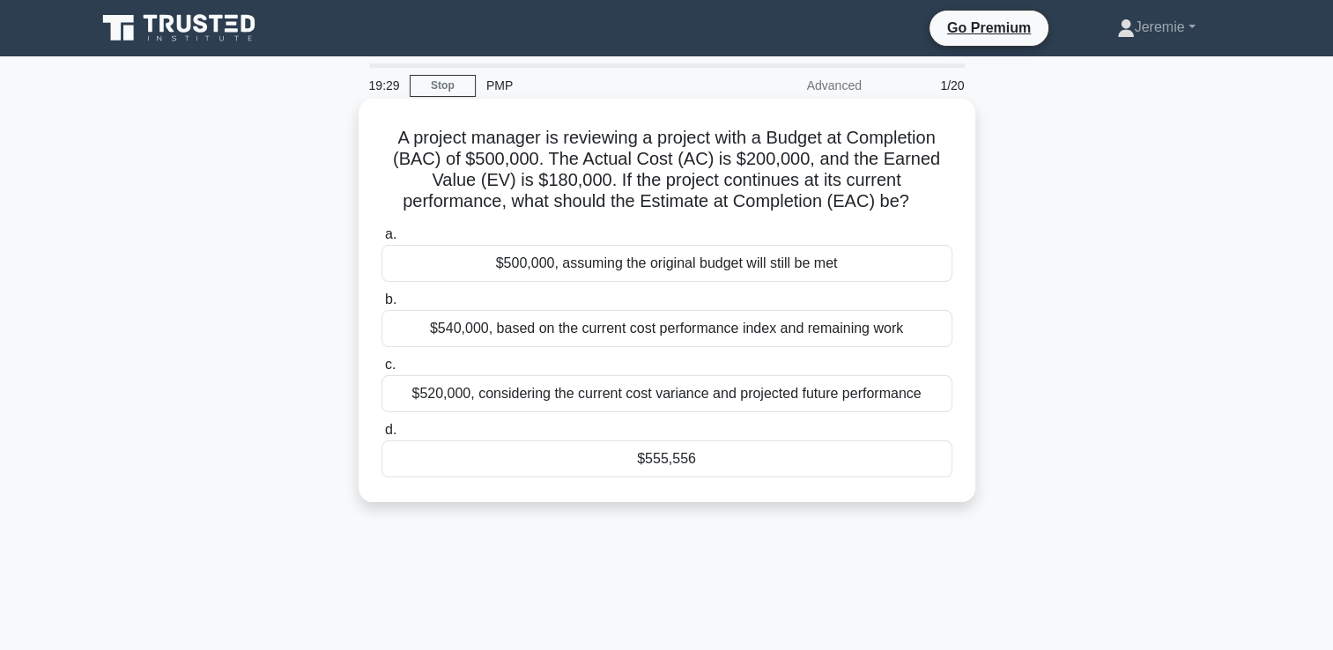
click at [707, 453] on div "$555,556" at bounding box center [666, 459] width 571 height 37
click at [381, 436] on input "d. $555,556" at bounding box center [381, 430] width 0 height 11
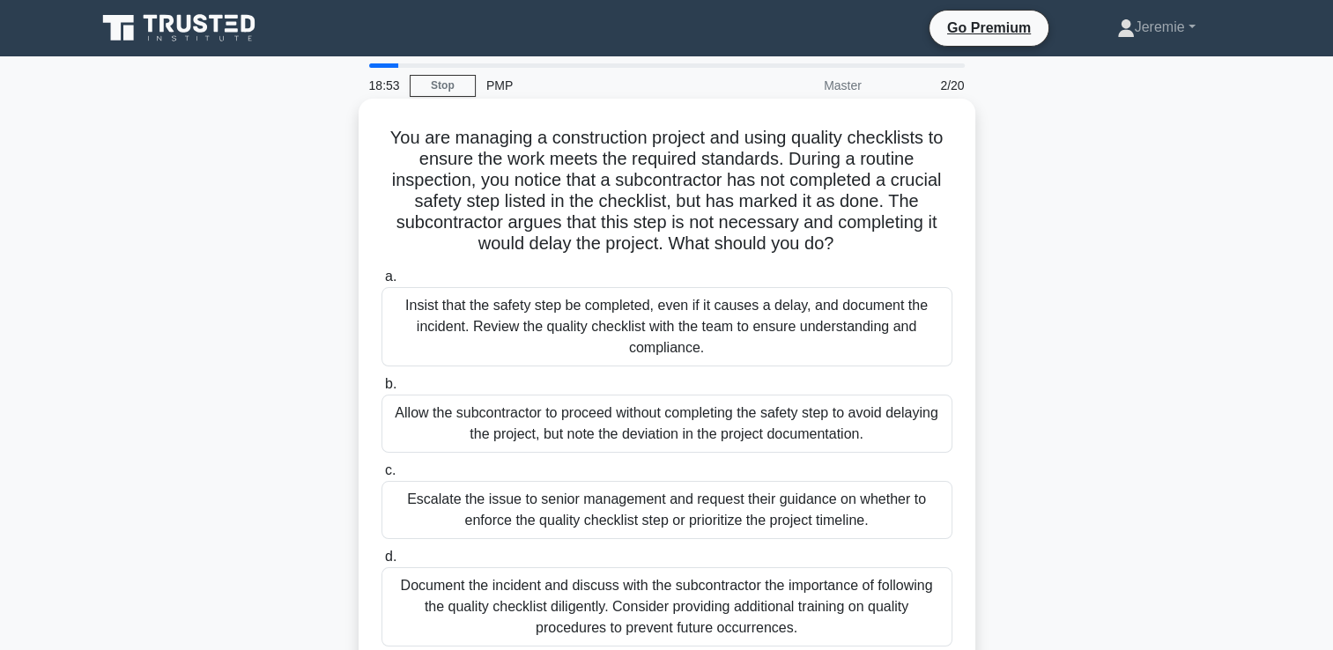
scroll to position [35, 0]
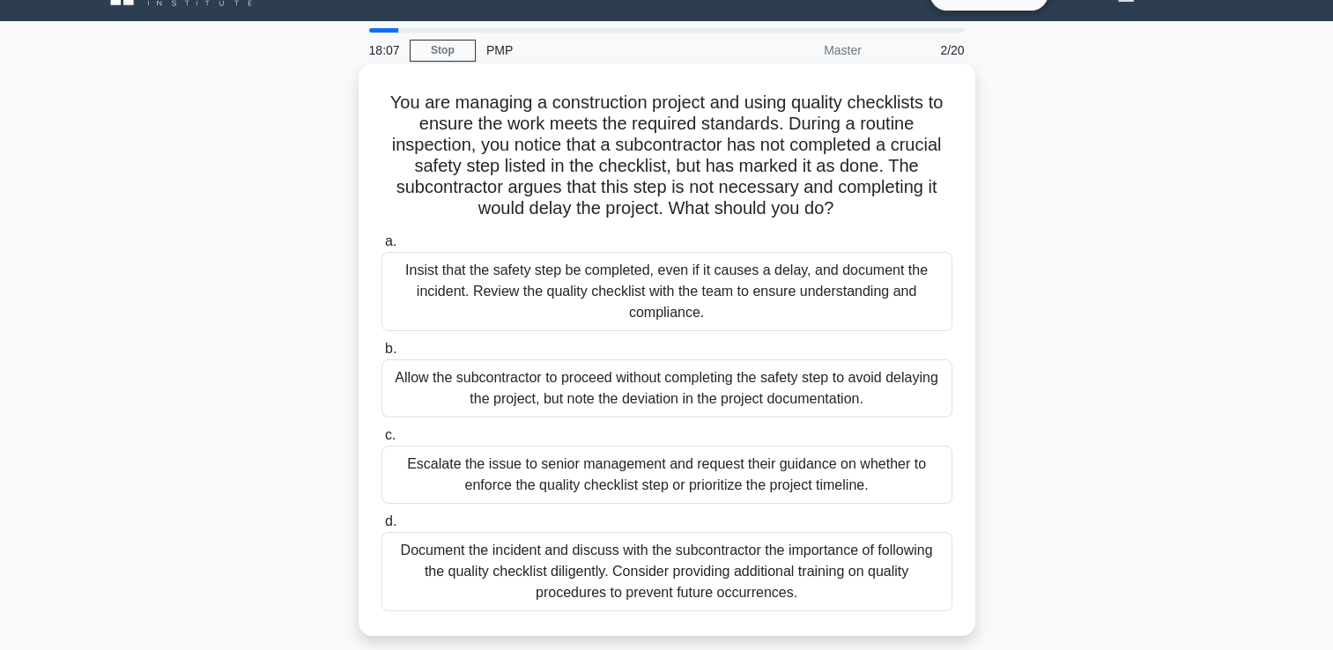
click at [610, 290] on div "Insist that the safety step be completed, even if it causes a delay, and docume…" at bounding box center [666, 291] width 571 height 79
click at [381, 248] on input "a. Insist that the safety step be completed, even if it causes a delay, and doc…" at bounding box center [381, 241] width 0 height 11
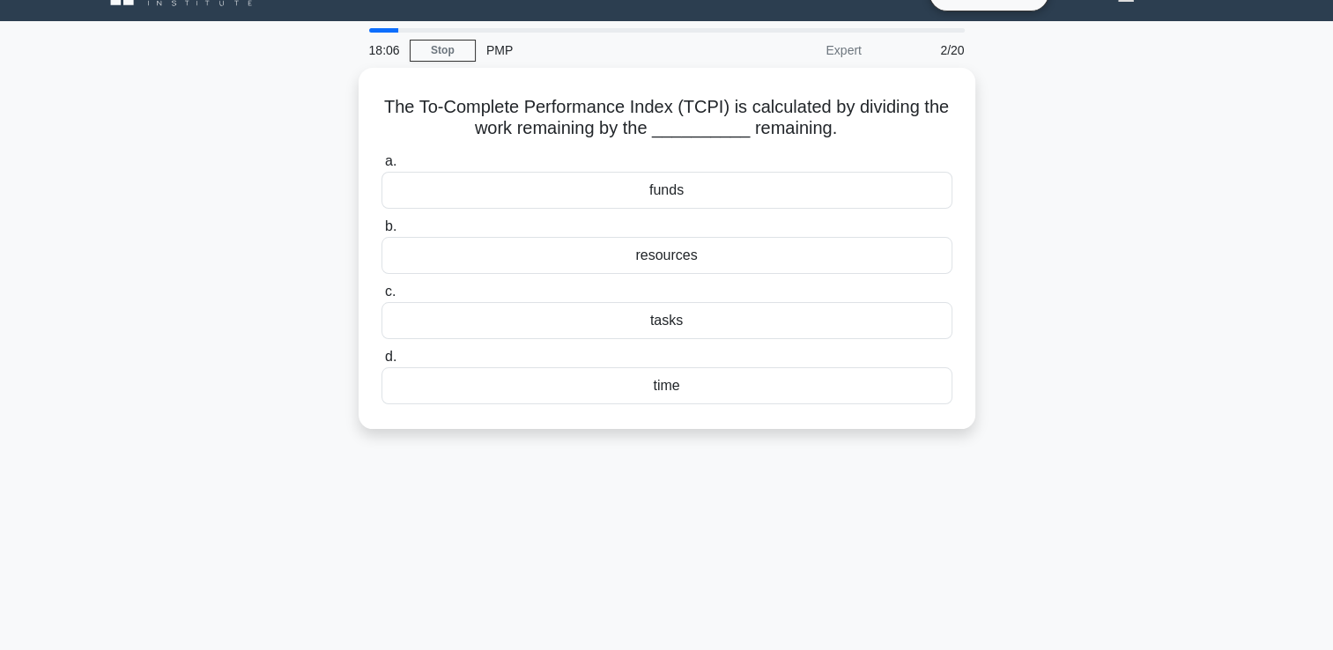
scroll to position [0, 0]
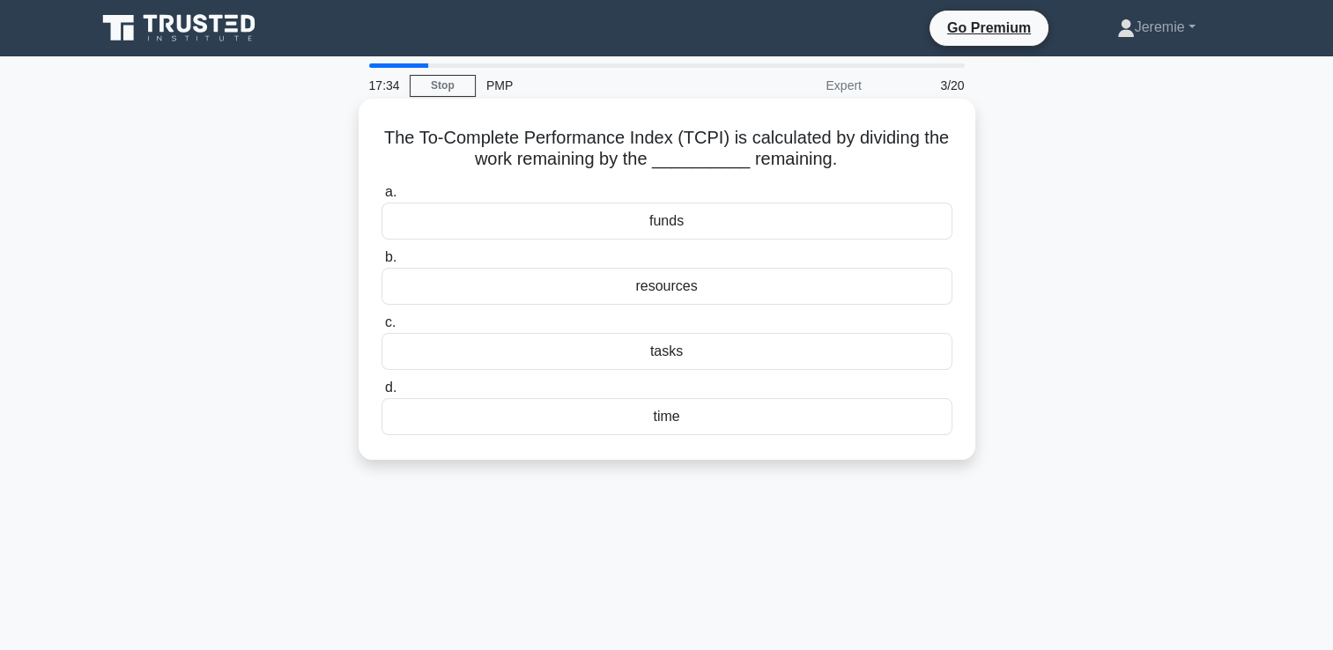
click at [664, 289] on div "resources" at bounding box center [666, 286] width 571 height 37
click at [381, 263] on input "b. resources" at bounding box center [381, 257] width 0 height 11
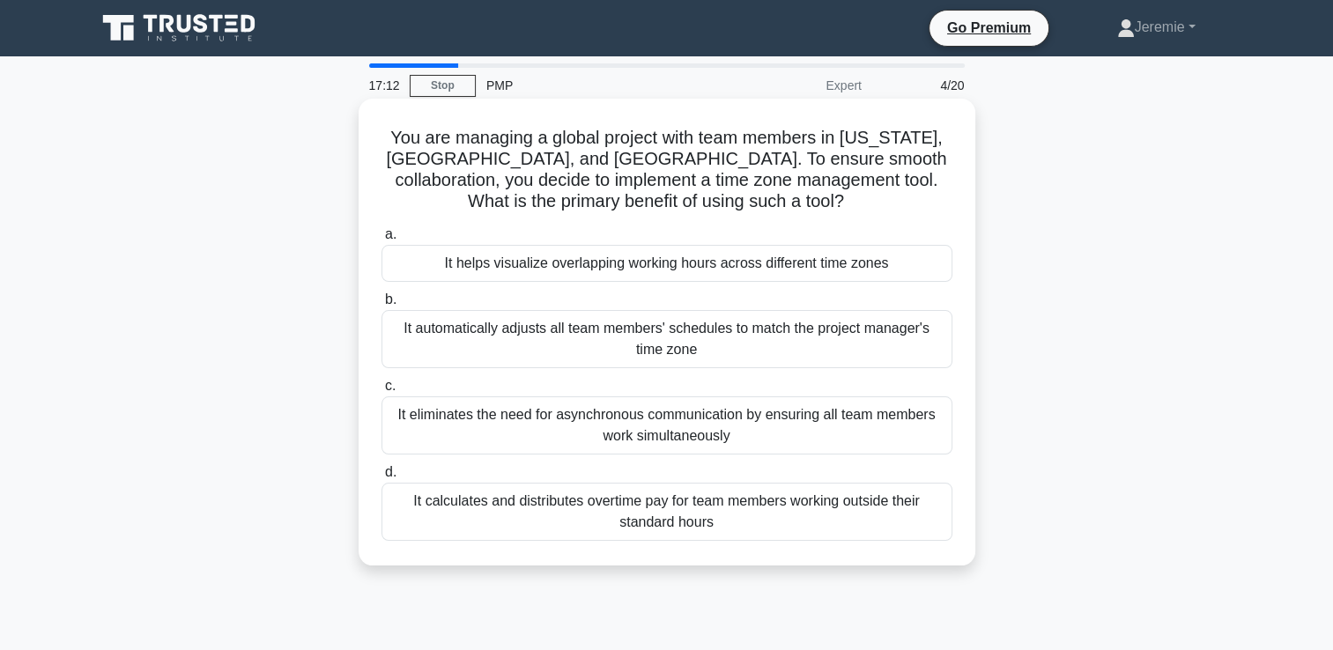
click at [618, 278] on div "It helps visualize overlapping working hours across different time zones" at bounding box center [666, 263] width 571 height 37
click at [381, 241] on input "a. It helps visualize overlapping working hours across different time zones" at bounding box center [381, 234] width 0 height 11
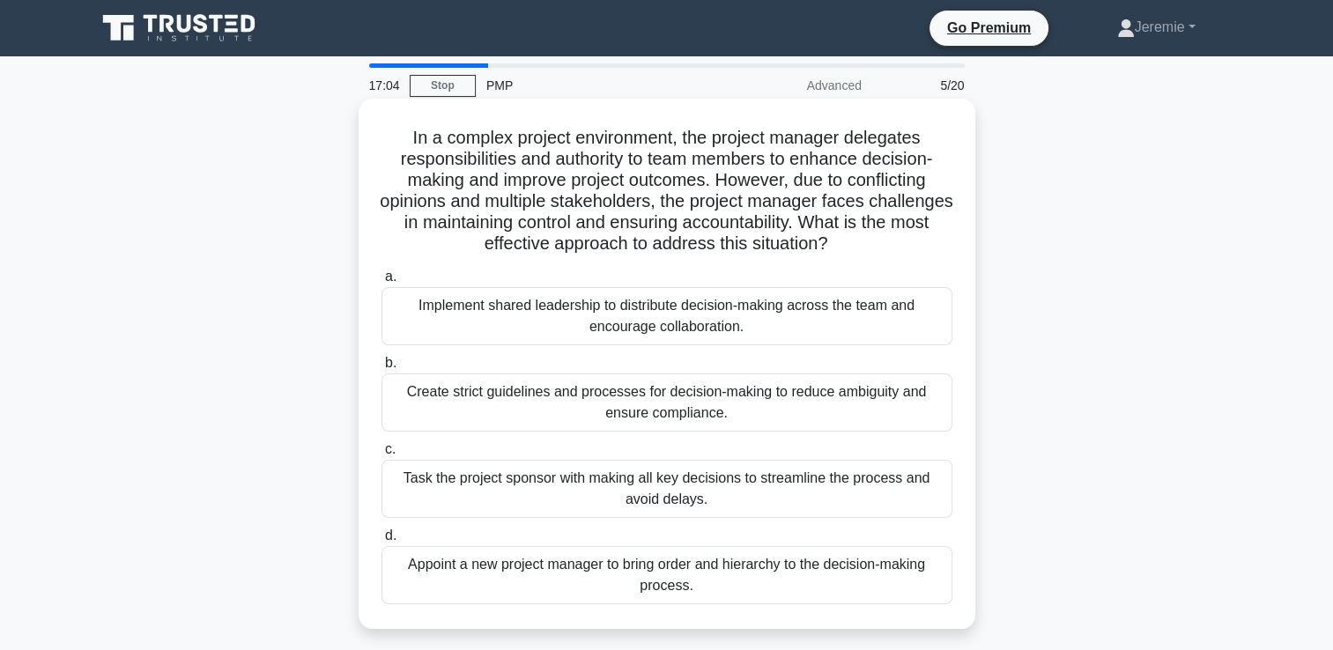
click at [704, 204] on h5 "In a complex project environment, the project manager delegates responsibilitie…" at bounding box center [667, 191] width 574 height 129
click at [698, 396] on div "Create strict guidelines and processes for decision-making to reduce ambiguity …" at bounding box center [666, 403] width 571 height 58
click at [381, 369] on input "b. Create strict guidelines and processes for decision-making to reduce ambigui…" at bounding box center [381, 363] width 0 height 11
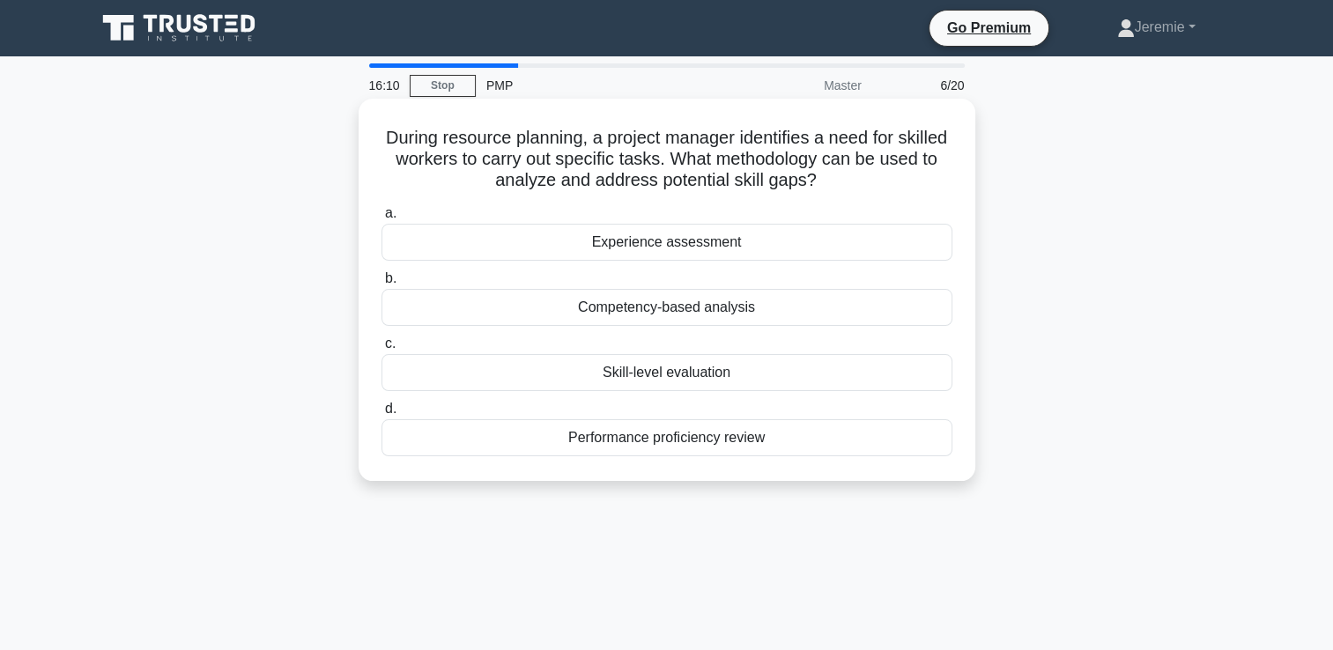
click at [662, 374] on div "Skill-level evaluation" at bounding box center [666, 372] width 571 height 37
click at [381, 350] on input "c. Skill-level evaluation" at bounding box center [381, 343] width 0 height 11
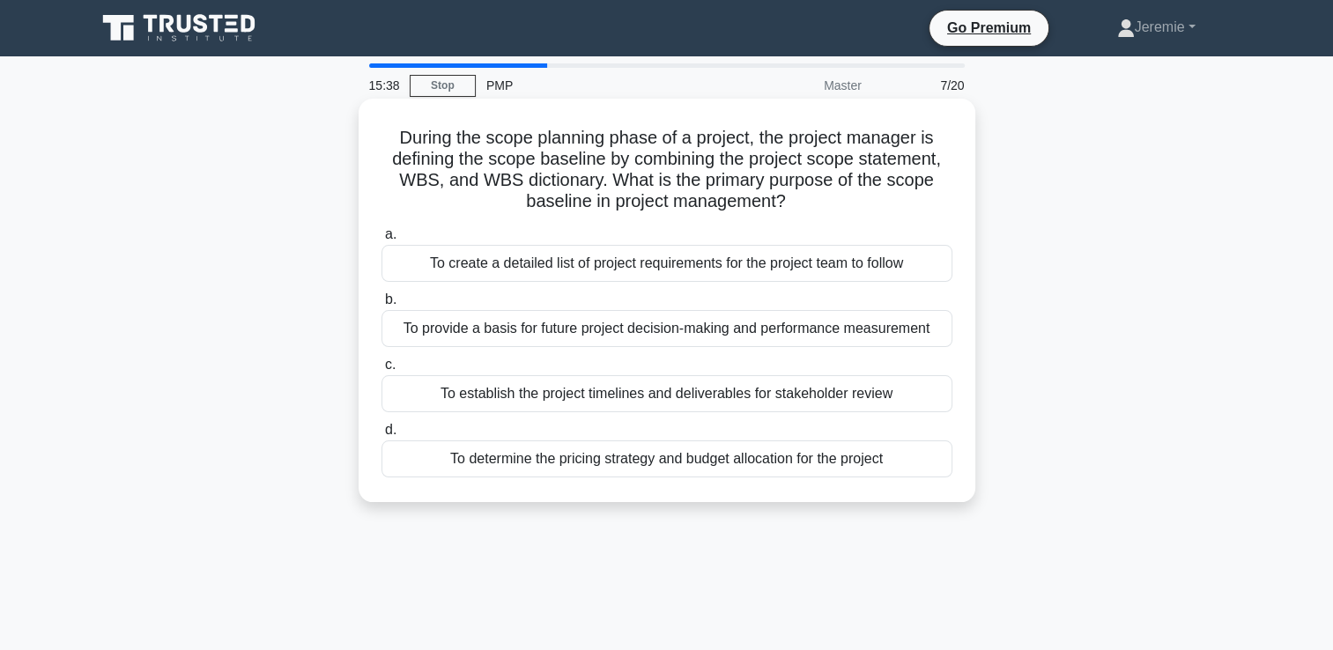
click at [502, 330] on div "To provide a basis for future project decision-making and performance measureme…" at bounding box center [666, 328] width 571 height 37
click at [381, 306] on input "b. To provide a basis for future project decision-making and performance measur…" at bounding box center [381, 299] width 0 height 11
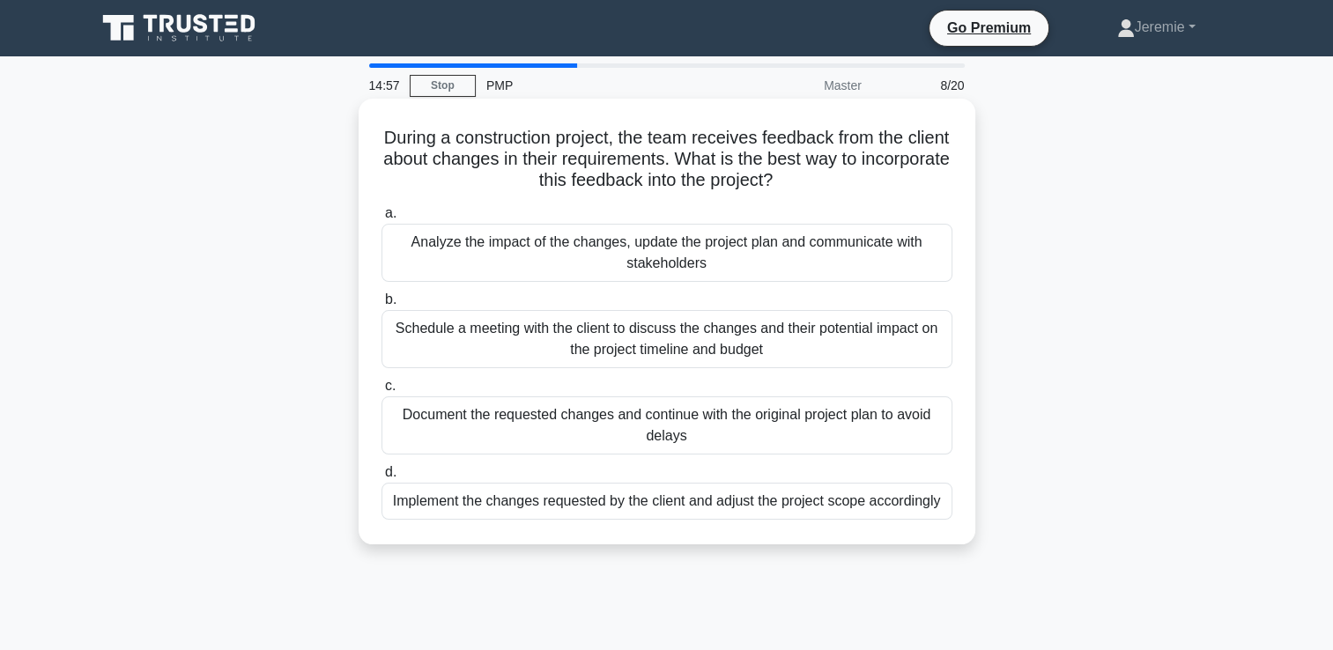
click at [497, 248] on div "Analyze the impact of the changes, update the project plan and communicate with…" at bounding box center [666, 253] width 571 height 58
click at [381, 219] on input "a. Analyze the impact of the changes, update the project plan and communicate w…" at bounding box center [381, 213] width 0 height 11
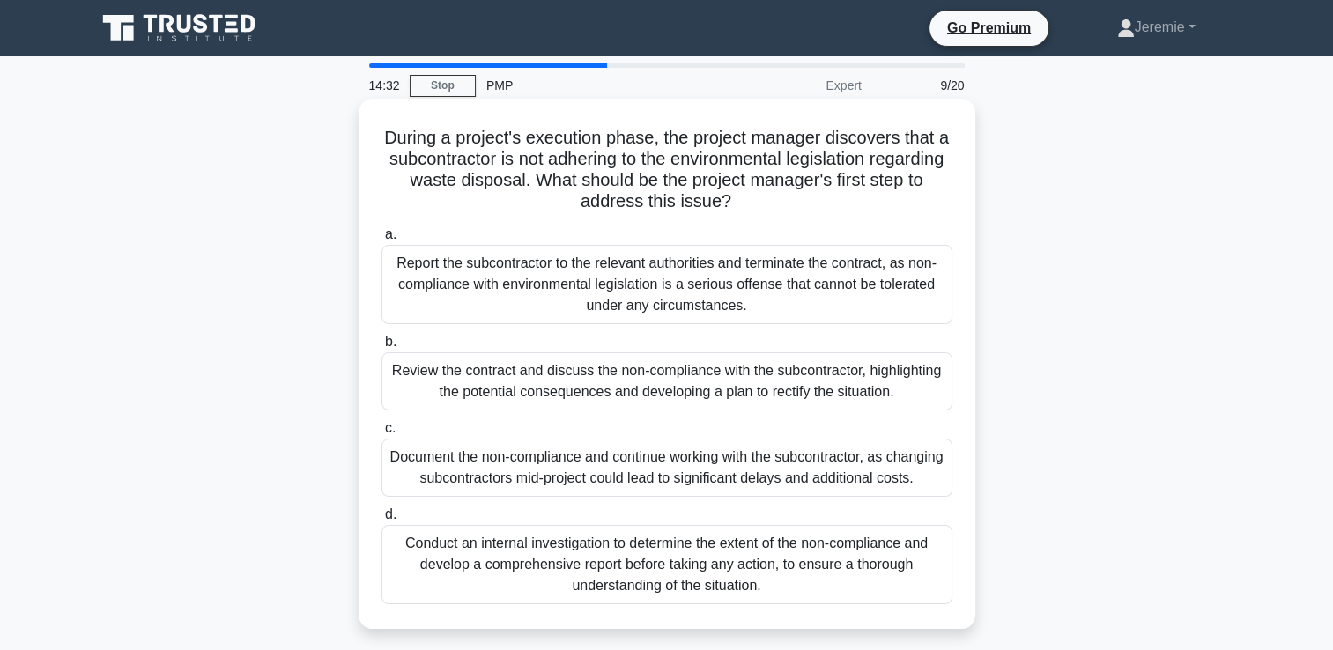
click at [631, 398] on div "Review the contract and discuss the non-compliance with the subcontractor, high…" at bounding box center [666, 381] width 571 height 58
click at [381, 348] on input "b. Review the contract and discuss the non-compliance with the subcontractor, h…" at bounding box center [381, 342] width 0 height 11
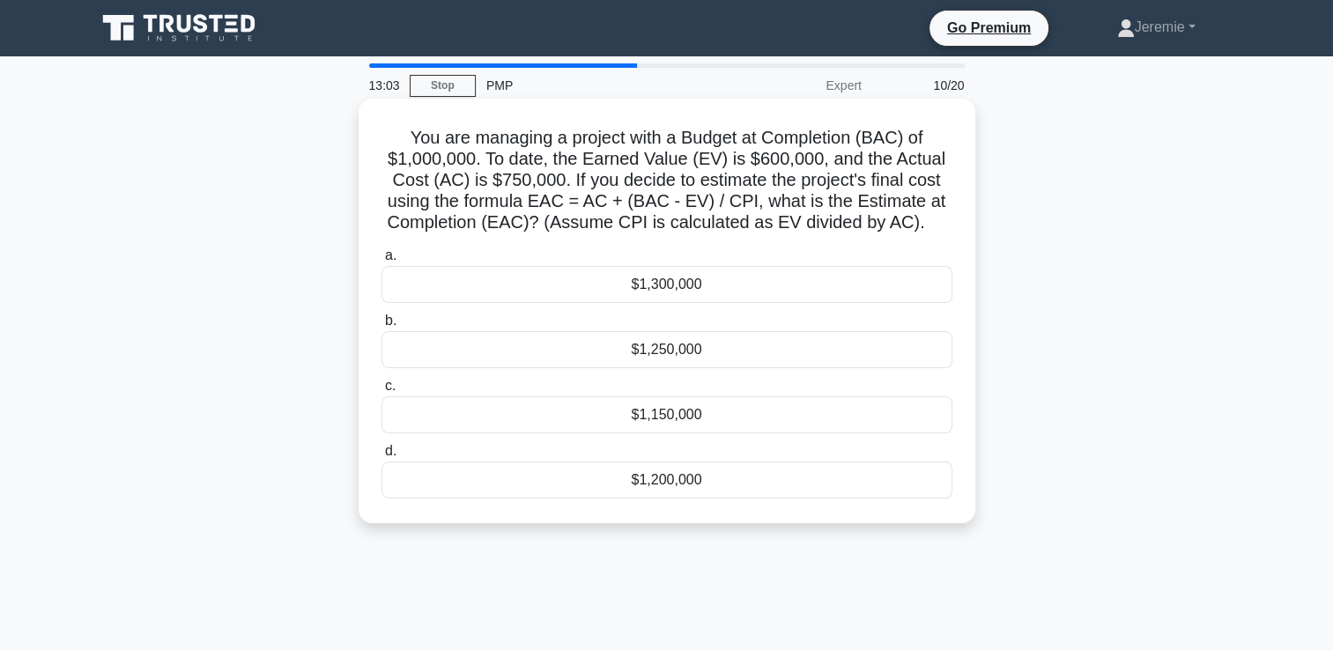
click at [652, 354] on div "$1,250,000" at bounding box center [666, 349] width 571 height 37
click at [381, 327] on input "b. $1,250,000" at bounding box center [381, 320] width 0 height 11
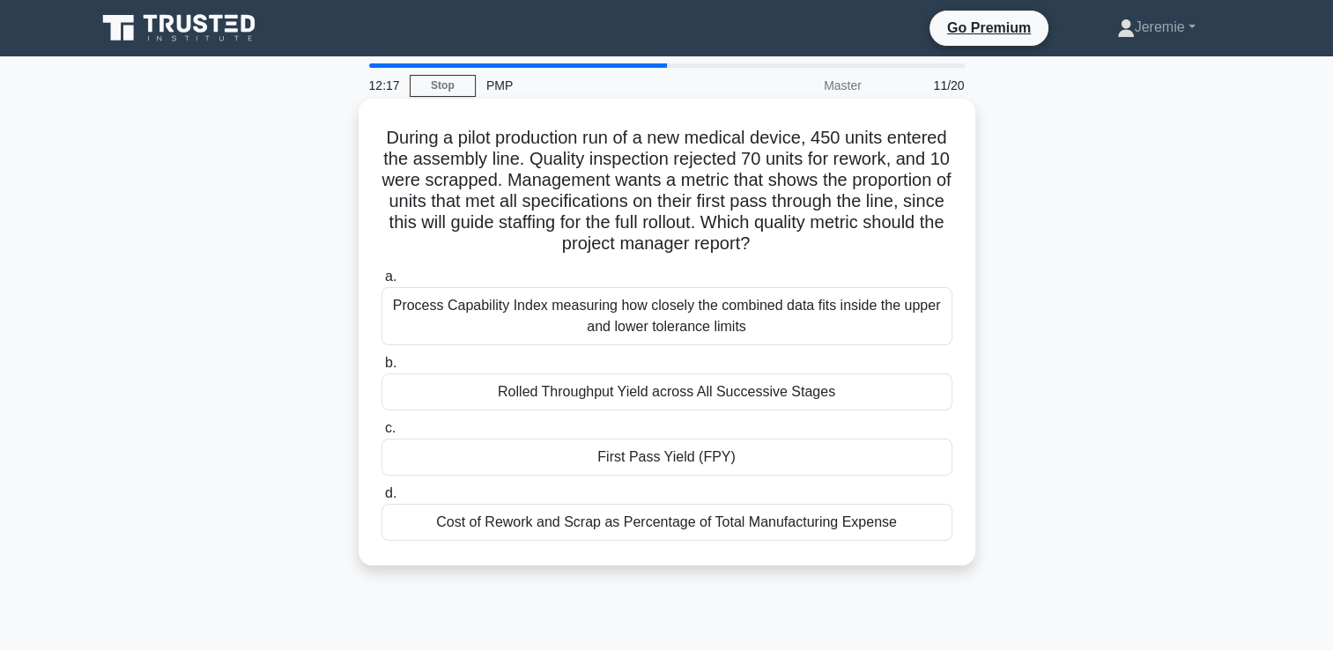
click at [665, 458] on div "First Pass Yield (FPY)" at bounding box center [666, 457] width 571 height 37
click at [381, 434] on input "c. First Pass Yield (FPY)" at bounding box center [381, 428] width 0 height 11
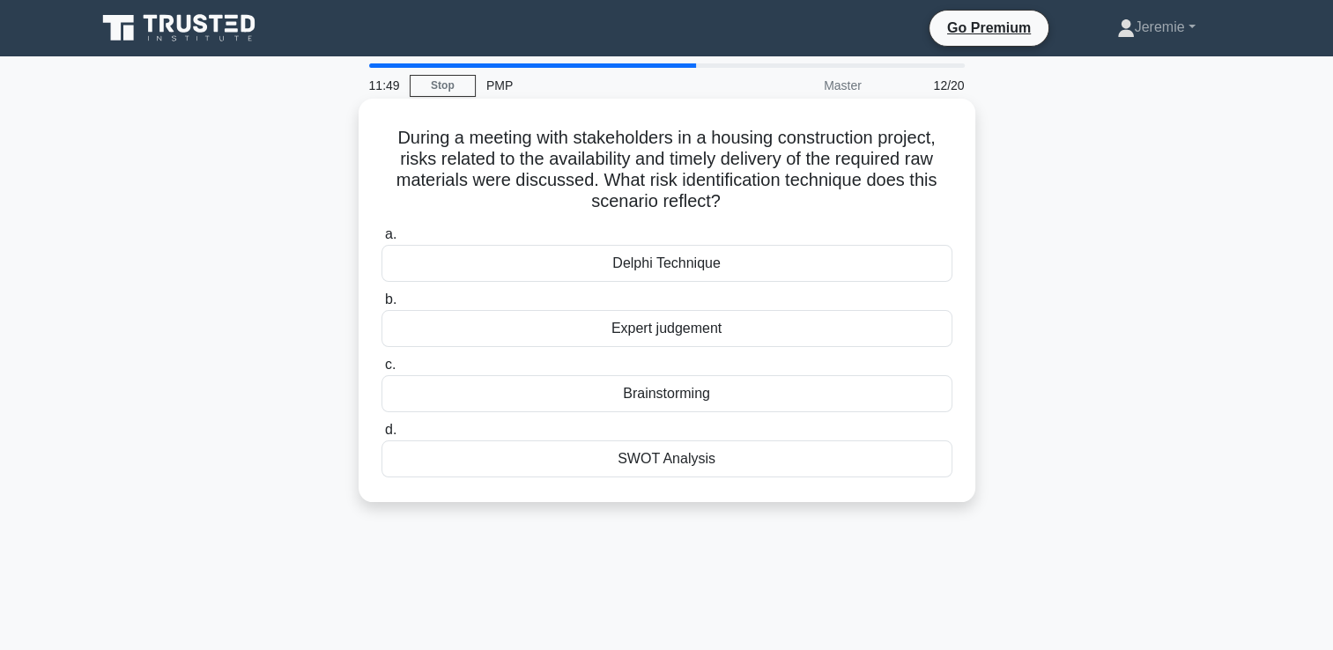
click at [664, 335] on div "Expert judgement" at bounding box center [666, 328] width 571 height 37
click at [381, 306] on input "b. Expert judgement" at bounding box center [381, 299] width 0 height 11
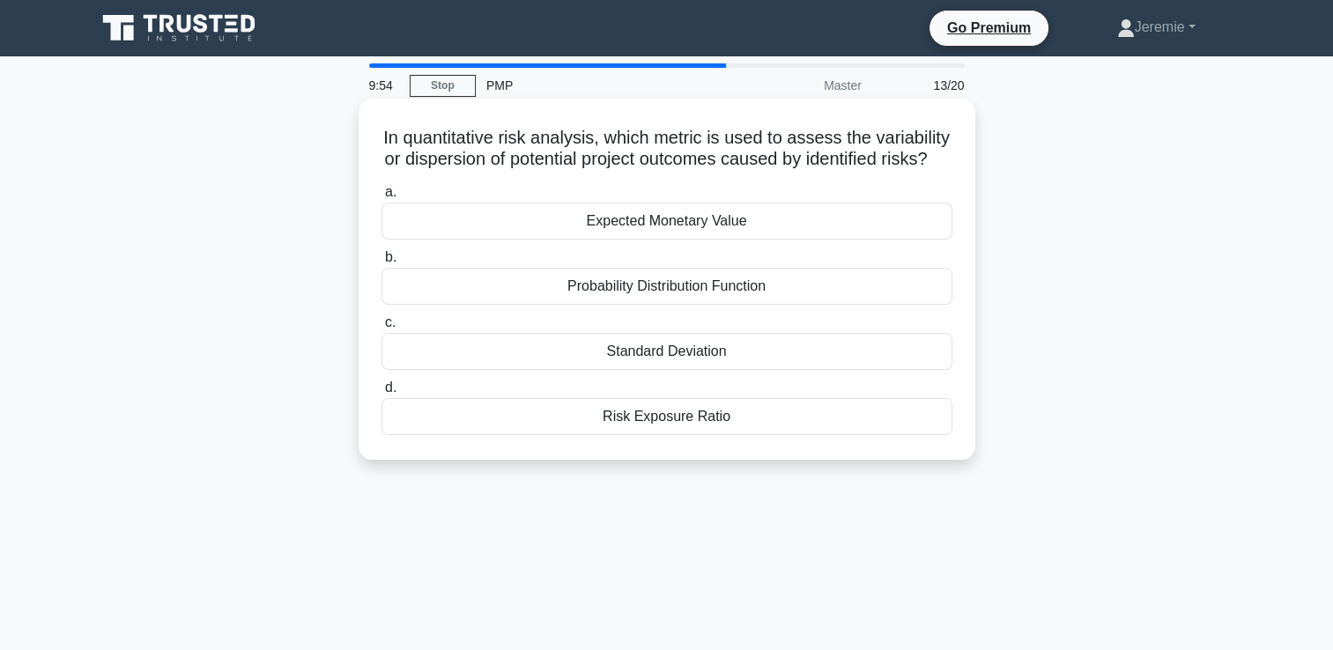
click at [660, 370] on div "Standard Deviation" at bounding box center [666, 351] width 571 height 37
click at [381, 329] on input "c. Standard Deviation" at bounding box center [381, 322] width 0 height 11
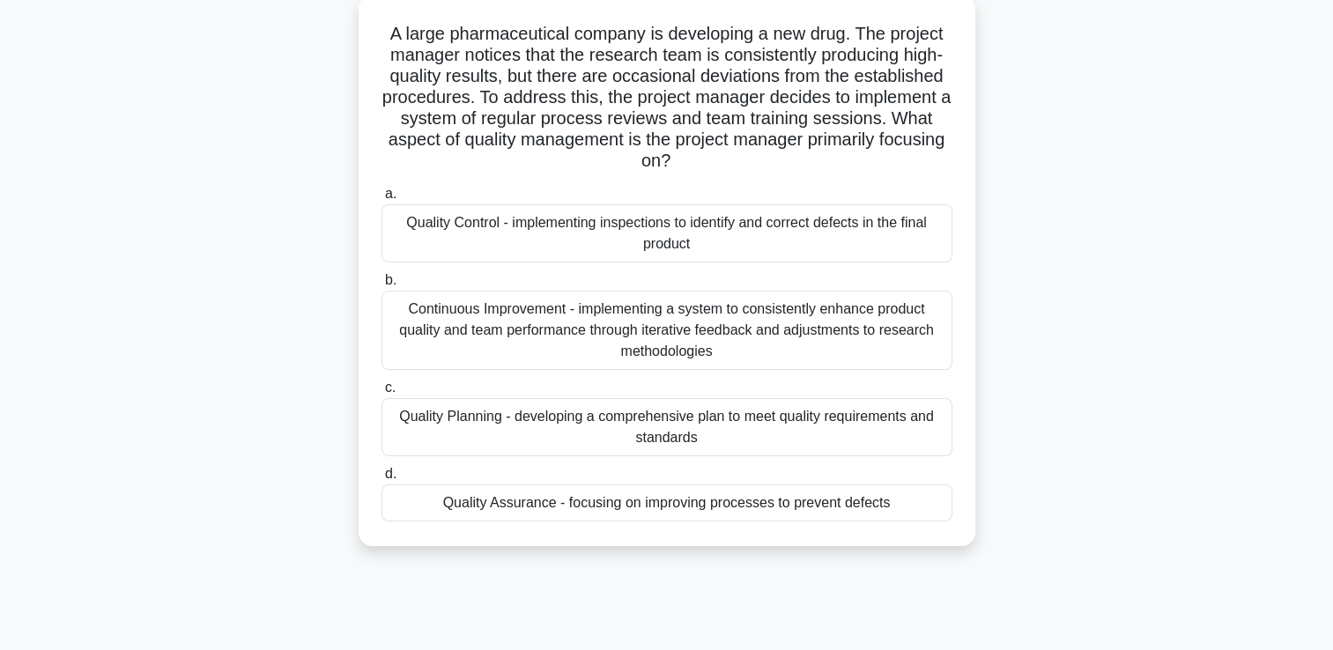
scroll to position [106, 0]
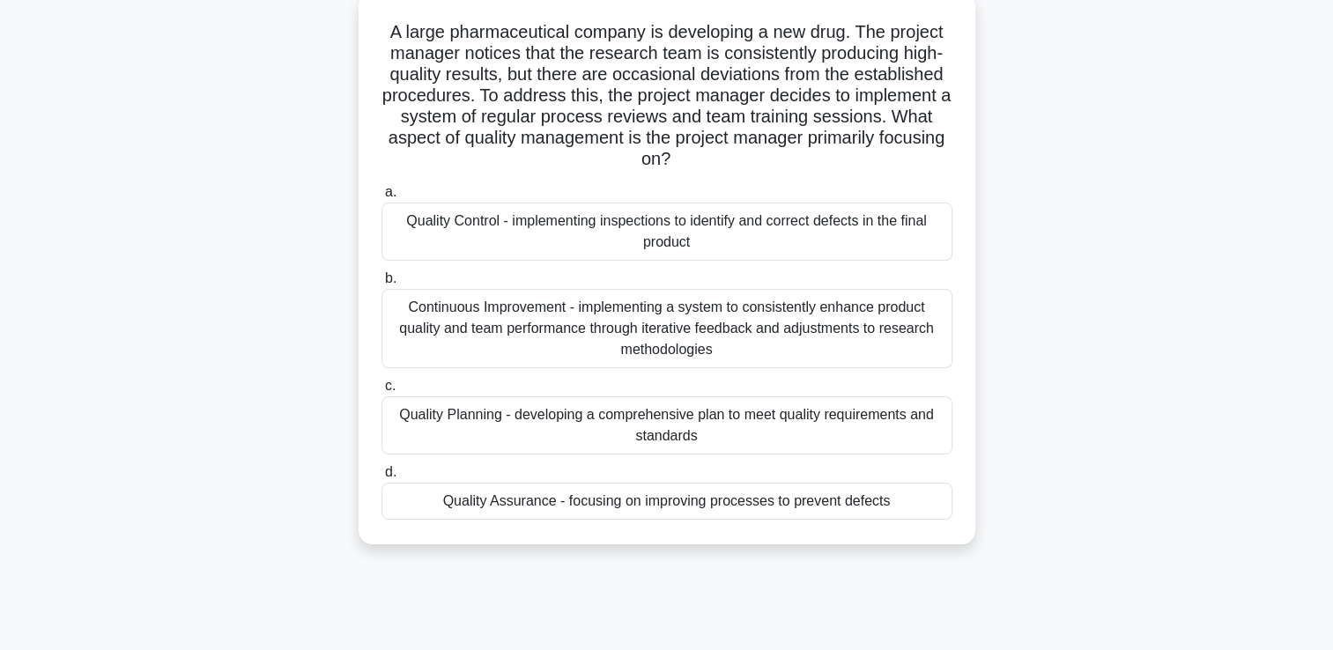
click at [661, 323] on div "Continuous Improvement - implementing a system to consistently enhance product …" at bounding box center [666, 328] width 571 height 79
click at [381, 285] on input "b. Continuous Improvement - implementing a system to consistently enhance produ…" at bounding box center [381, 278] width 0 height 11
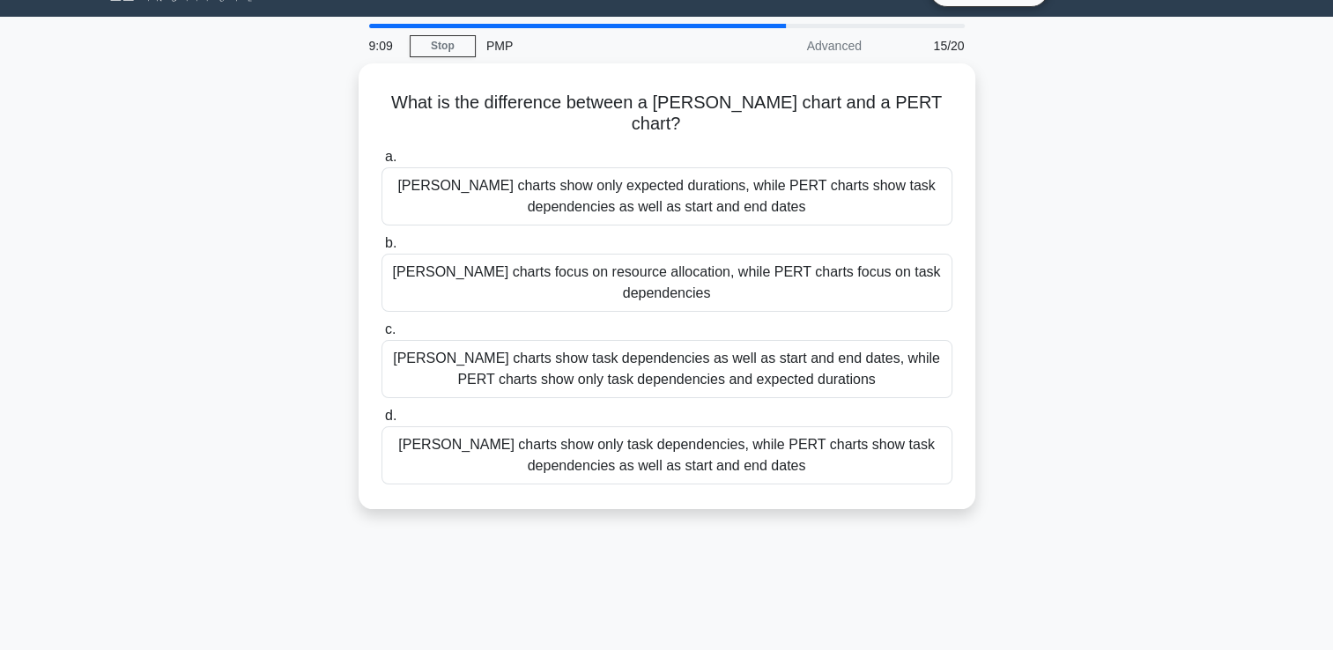
scroll to position [0, 0]
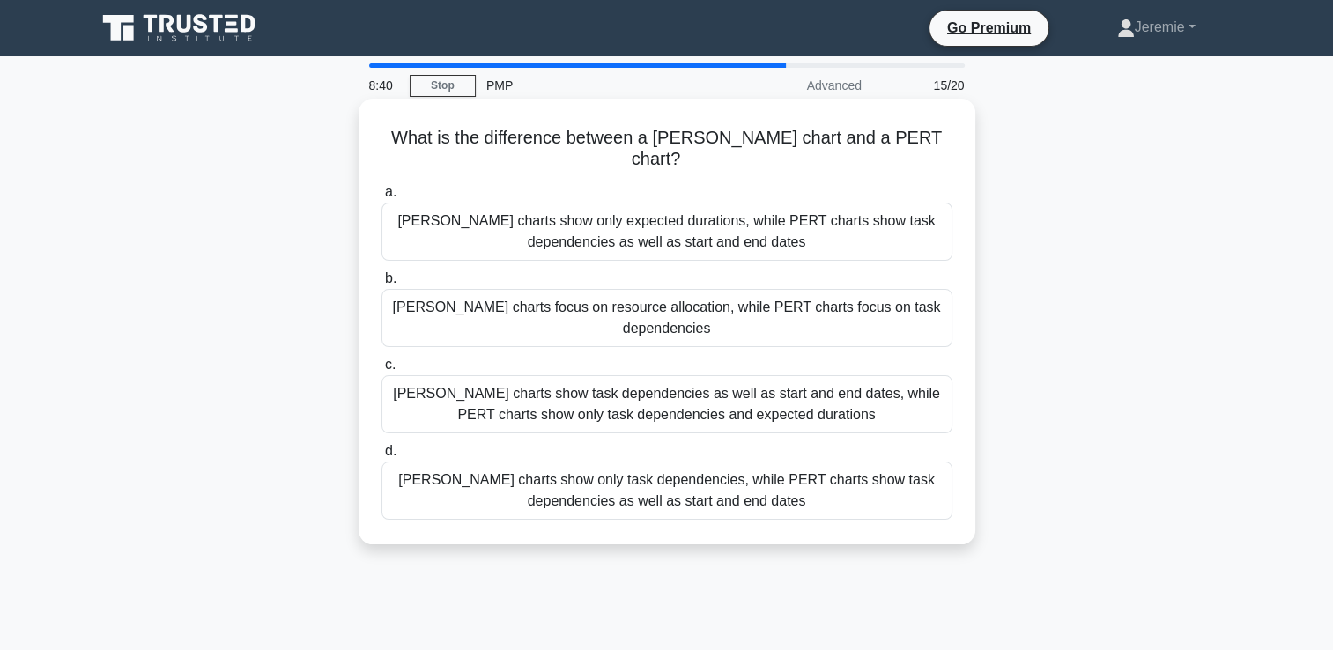
click at [559, 375] on div "Gantt charts show task dependencies as well as start and end dates, while PERT …" at bounding box center [666, 404] width 571 height 58
click at [381, 359] on input "c. Gantt charts show task dependencies as well as start and end dates, while PE…" at bounding box center [381, 364] width 0 height 11
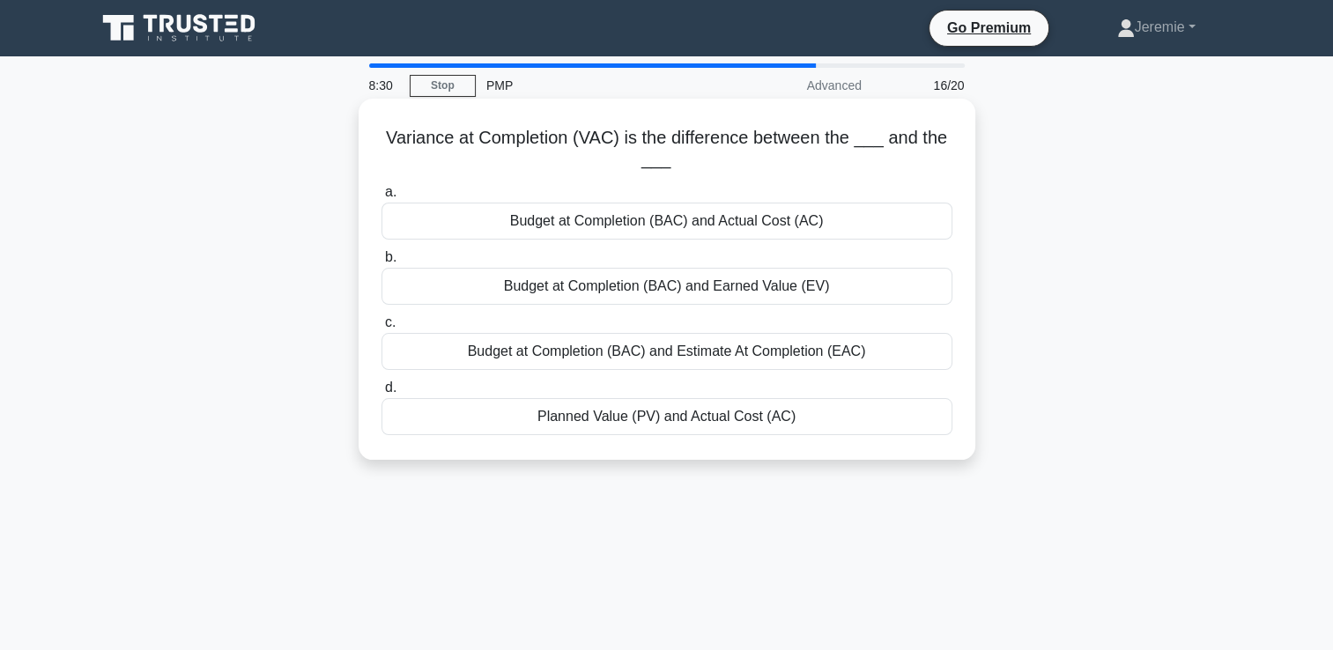
click at [680, 363] on div "Budget at Completion (BAC) and Estimate At Completion (EAC)" at bounding box center [666, 351] width 571 height 37
click at [381, 329] on input "c. Budget at Completion (BAC) and Estimate At Completion (EAC)" at bounding box center [381, 322] width 0 height 11
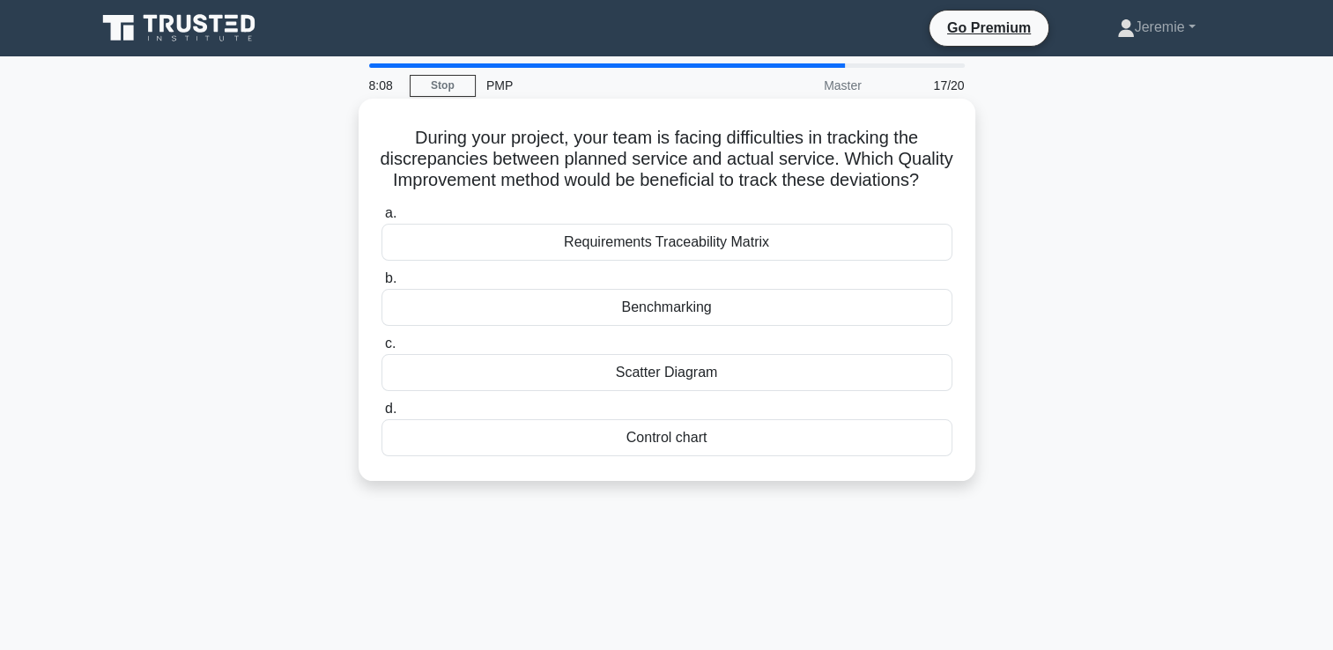
click at [638, 456] on div "Control chart" at bounding box center [666, 437] width 571 height 37
click at [381, 415] on input "d. Control chart" at bounding box center [381, 409] width 0 height 11
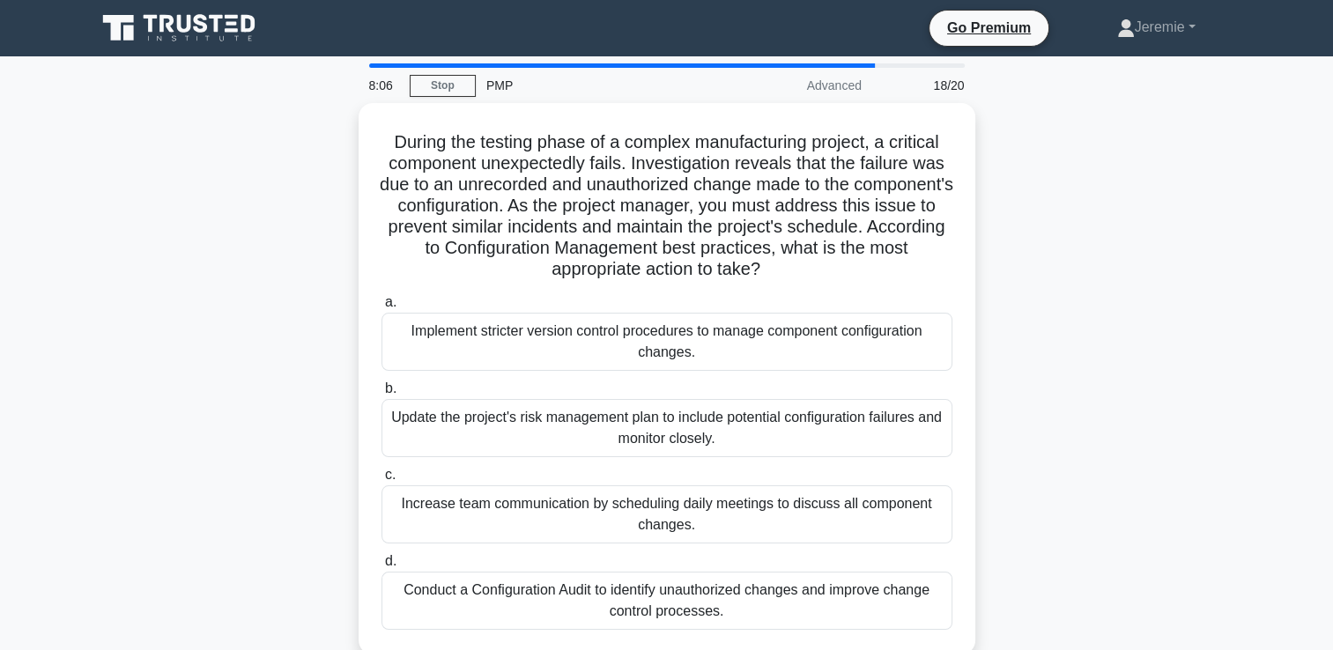
click at [322, 349] on div "During the testing phase of a complex manufacturing project, a critical compone…" at bounding box center [666, 389] width 1163 height 573
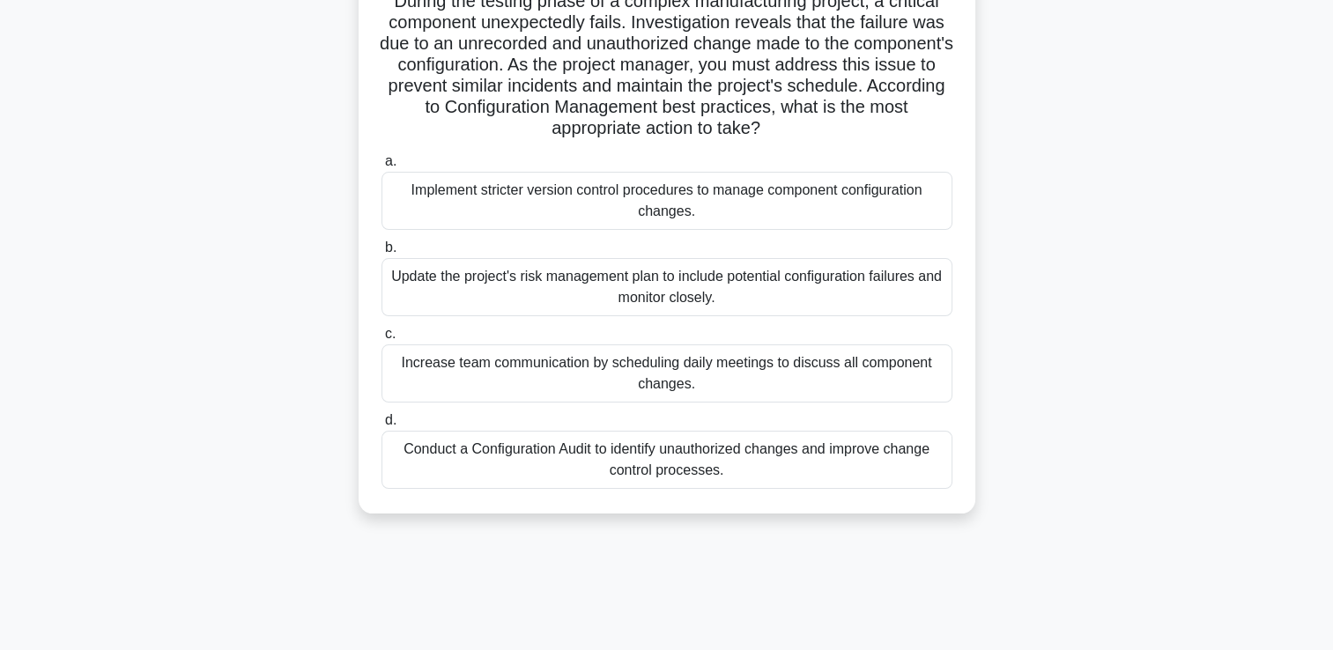
scroll to position [106, 0]
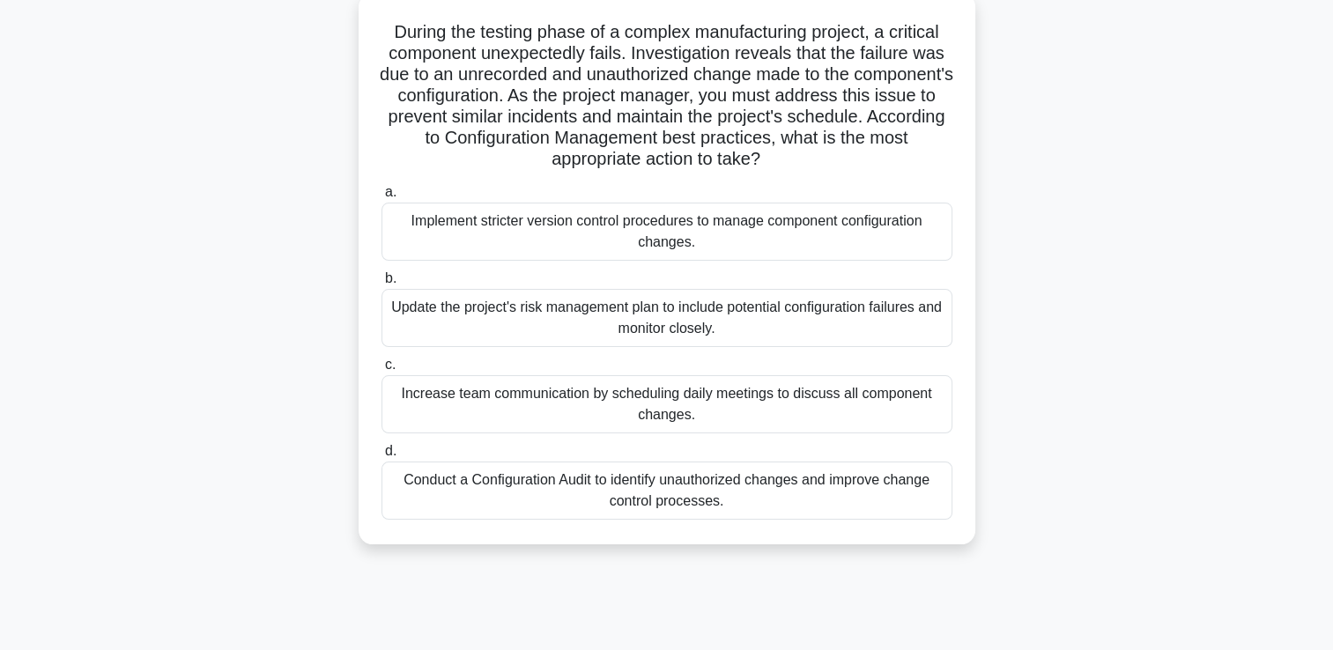
click at [656, 509] on div "Conduct a Configuration Audit to identify unauthorized changes and improve chan…" at bounding box center [666, 491] width 571 height 58
click at [381, 457] on input "d. Conduct a Configuration Audit to identify unauthorized changes and improve c…" at bounding box center [381, 451] width 0 height 11
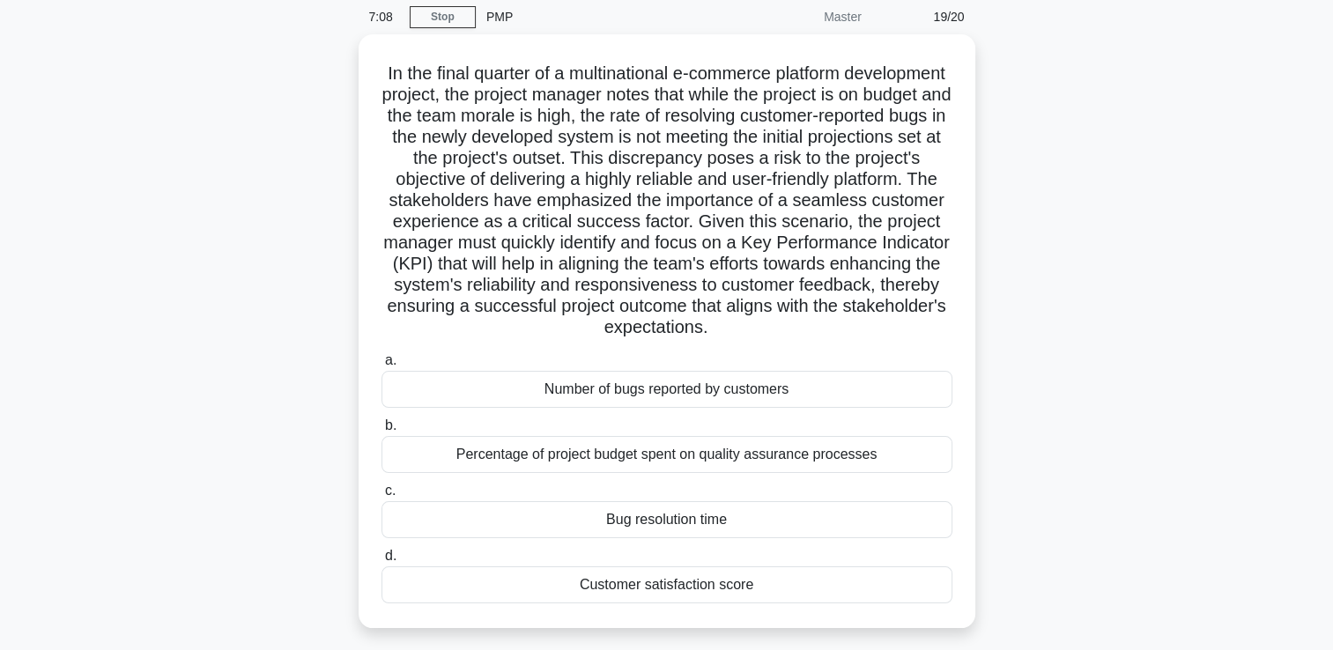
scroll to position [70, 0]
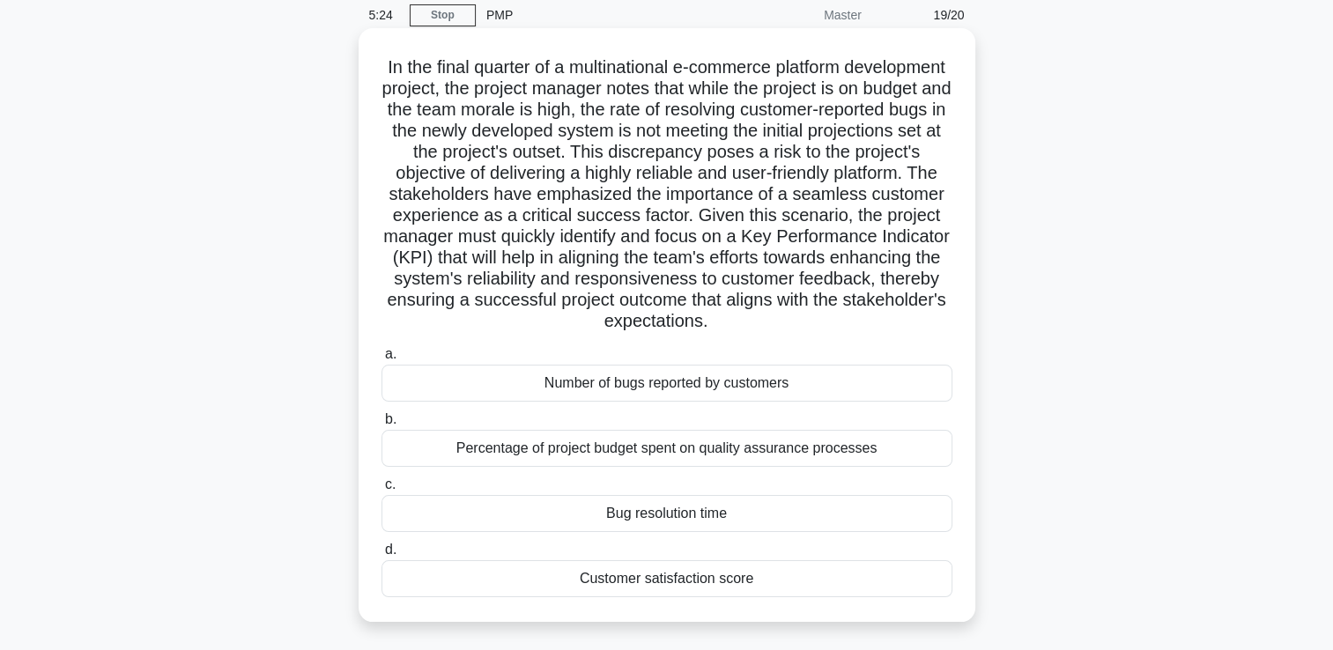
click at [672, 581] on div "Customer satisfaction score" at bounding box center [666, 578] width 571 height 37
click at [381, 556] on input "d. Customer satisfaction score" at bounding box center [381, 549] width 0 height 11
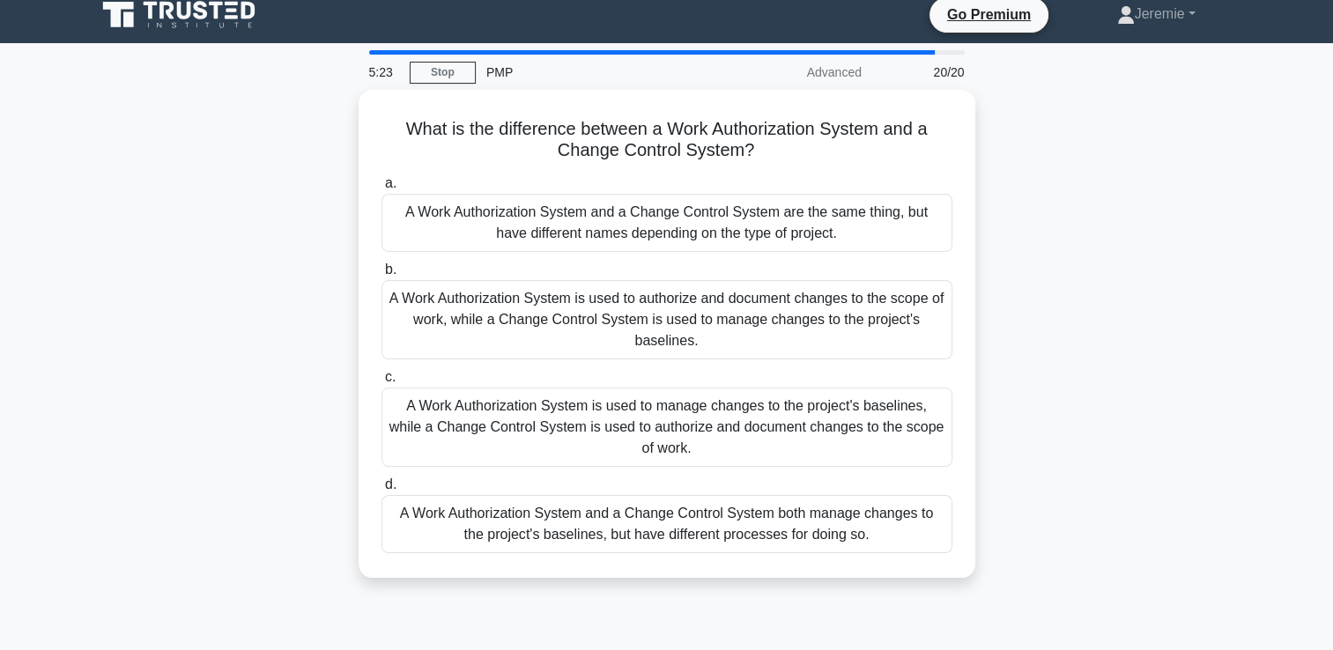
scroll to position [0, 0]
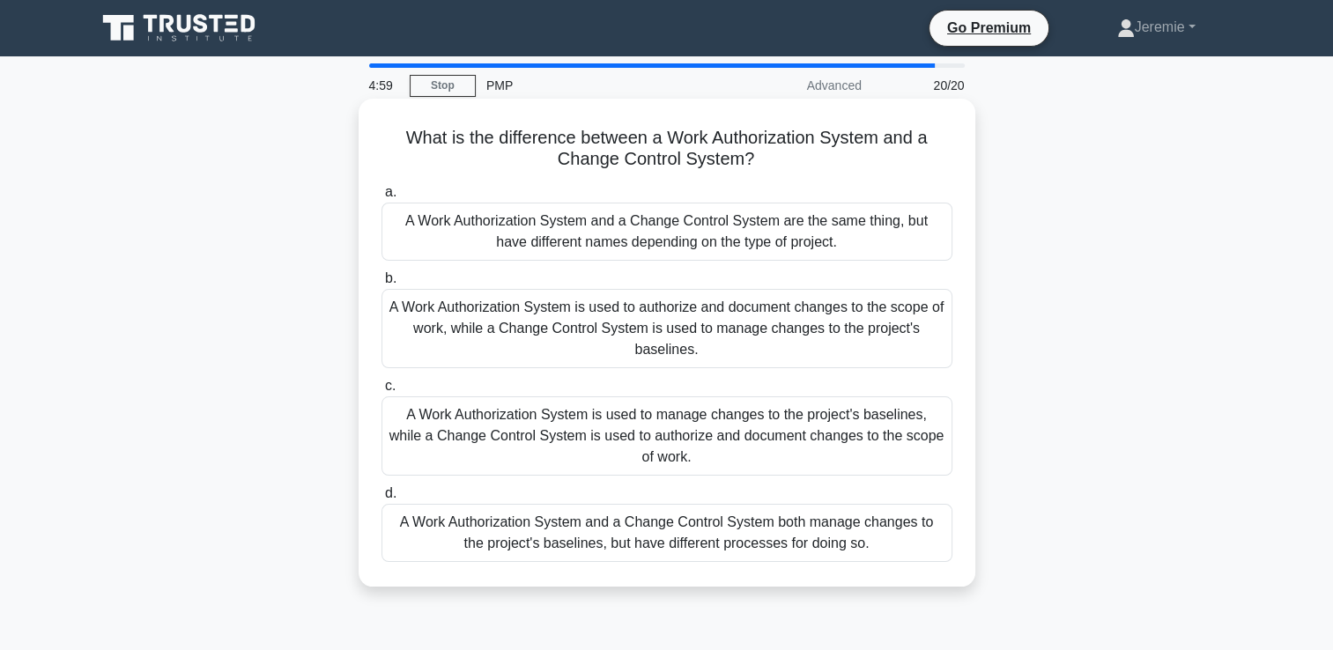
click at [685, 322] on div "A Work Authorization System is used to authorize and document changes to the sc…" at bounding box center [666, 328] width 571 height 79
click at [381, 285] on input "b. A Work Authorization System is used to authorize and document changes to the…" at bounding box center [381, 278] width 0 height 11
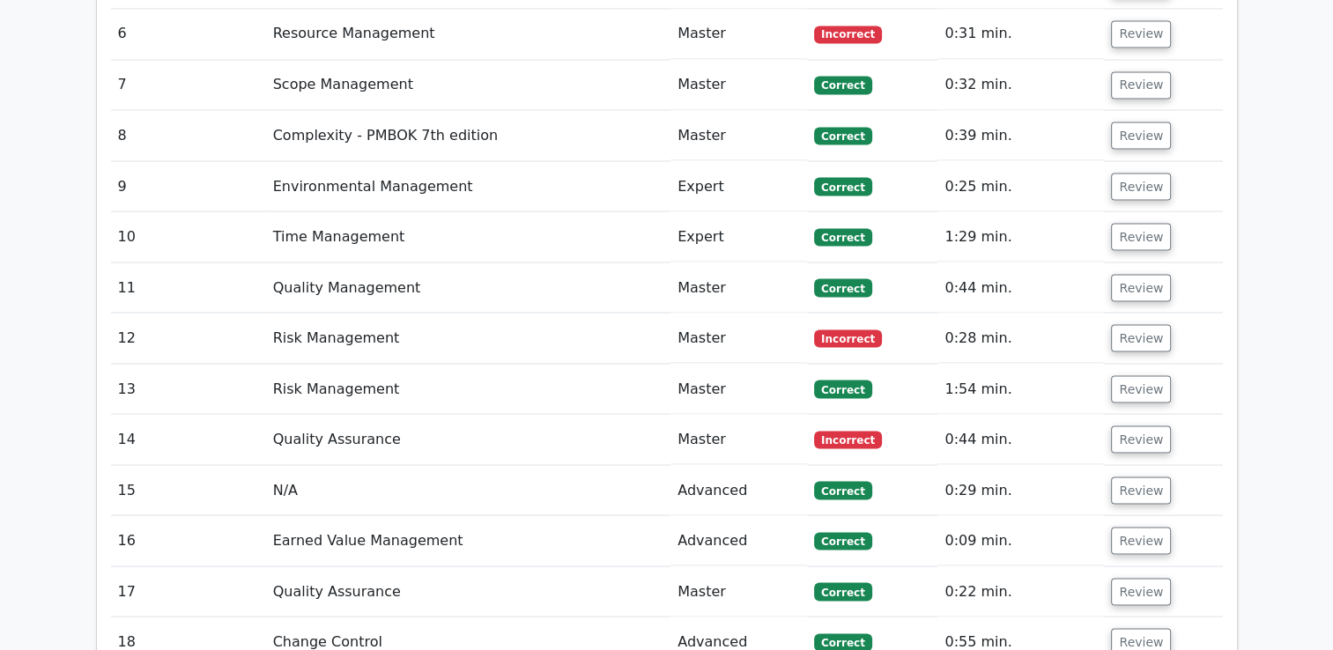
scroll to position [3256, 0]
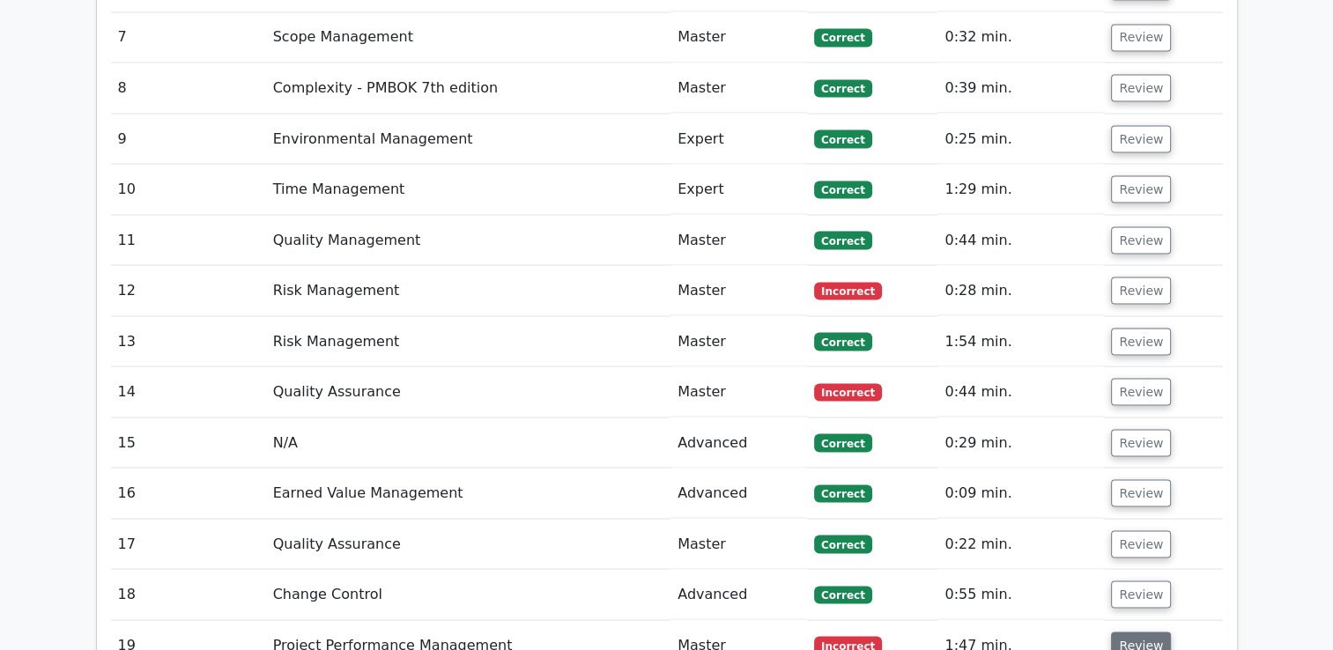
click at [1138, 632] on button "Review" at bounding box center [1141, 645] width 60 height 27
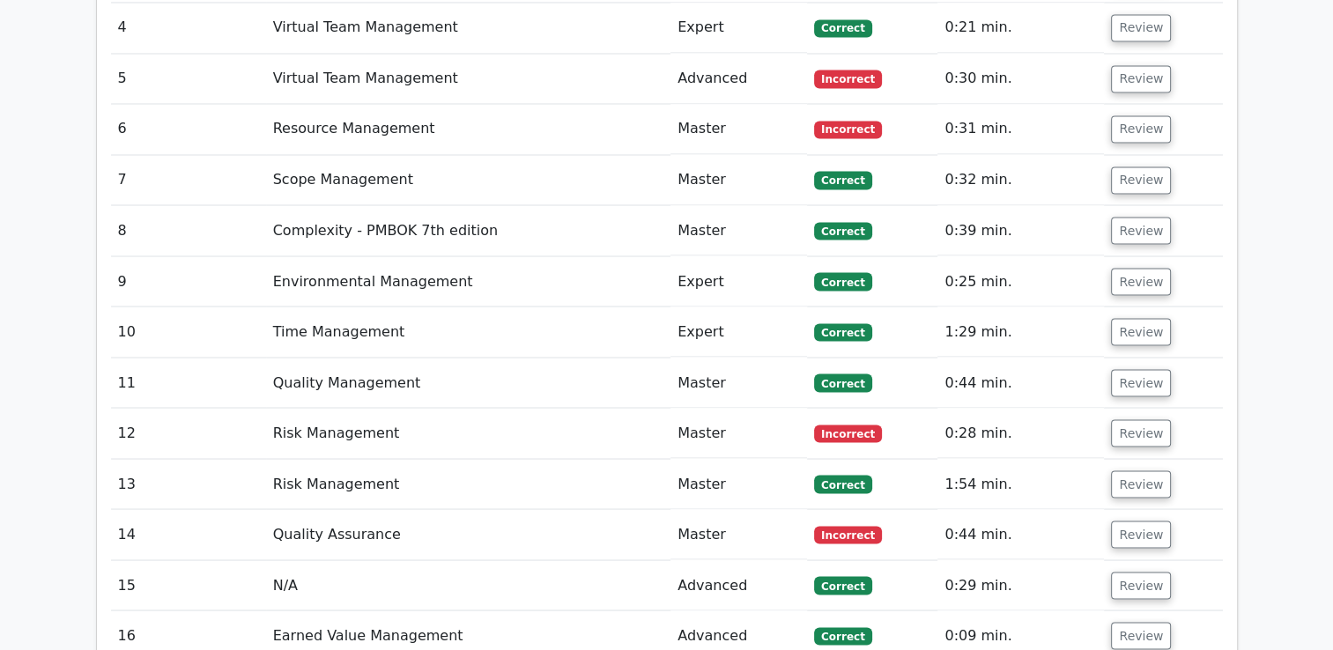
scroll to position [3097, 0]
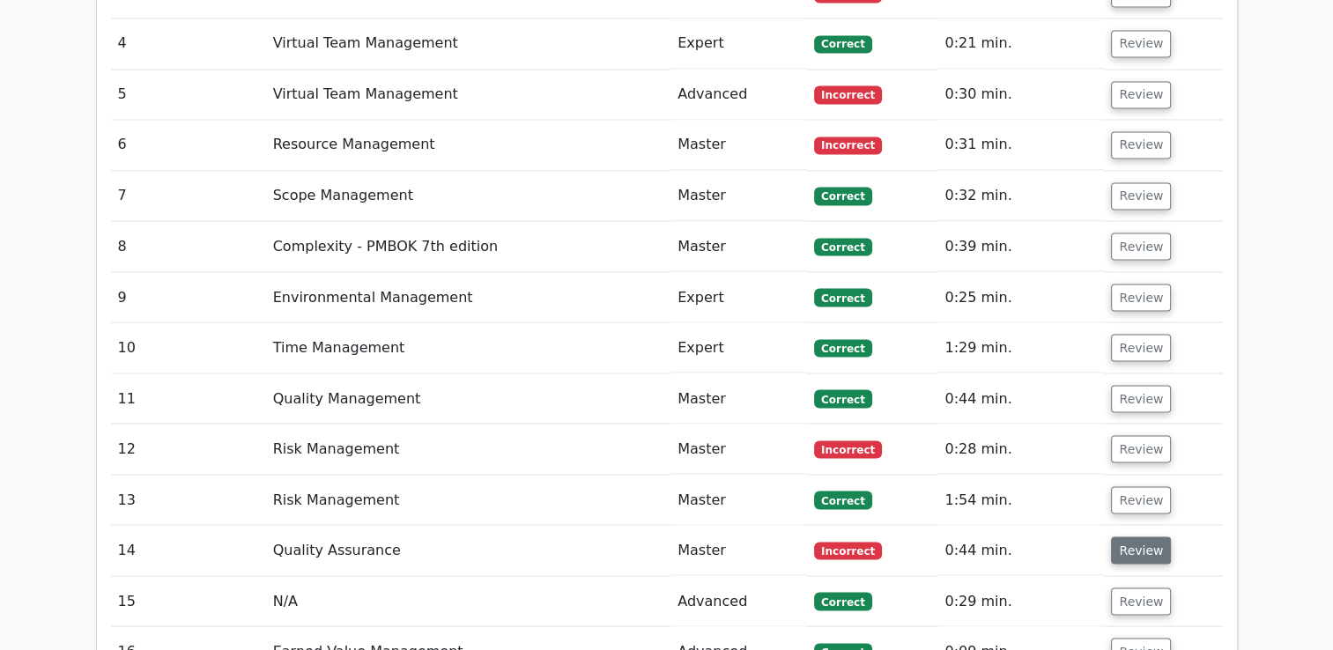
click at [1142, 537] on button "Review" at bounding box center [1141, 550] width 60 height 27
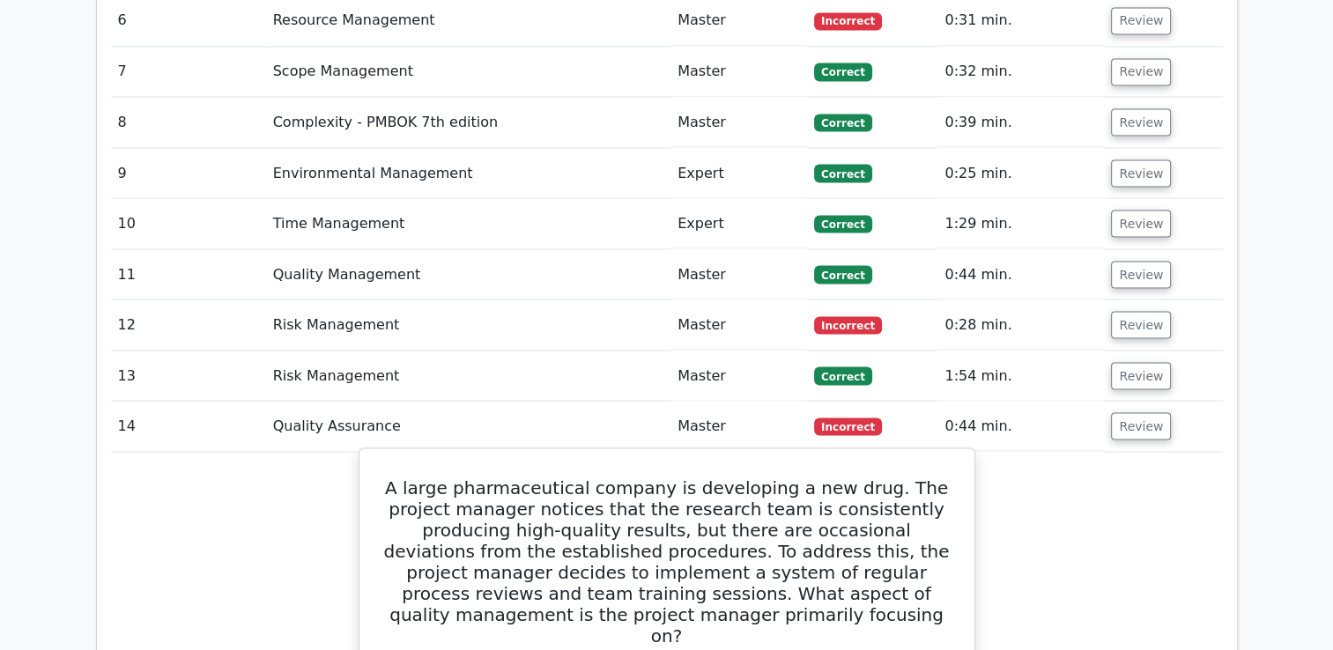
scroll to position [3192, 0]
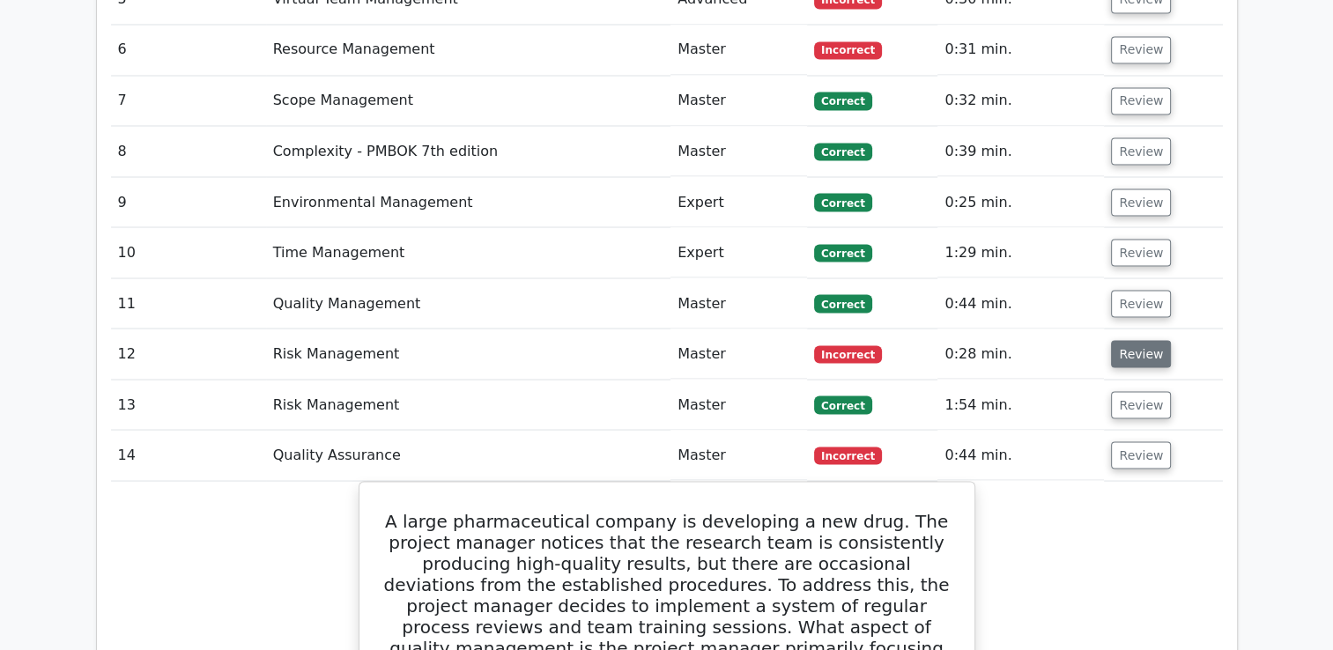
click at [1149, 340] on button "Review" at bounding box center [1141, 353] width 60 height 27
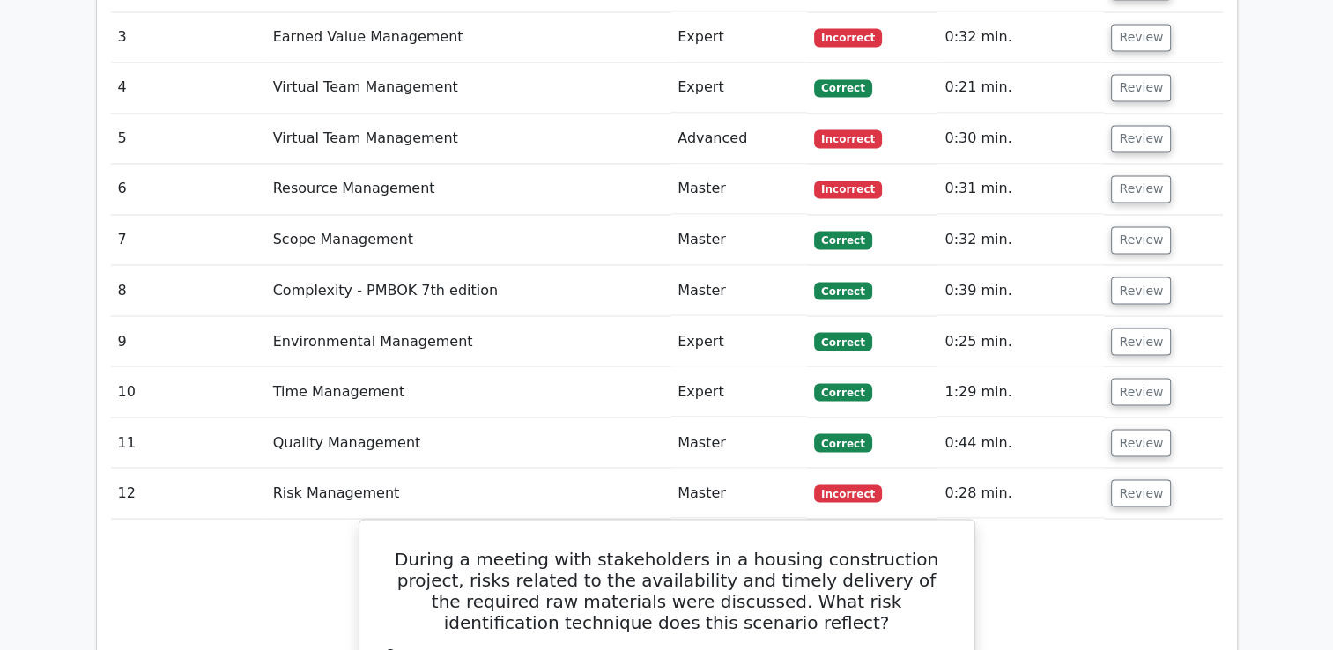
scroll to position [3051, 0]
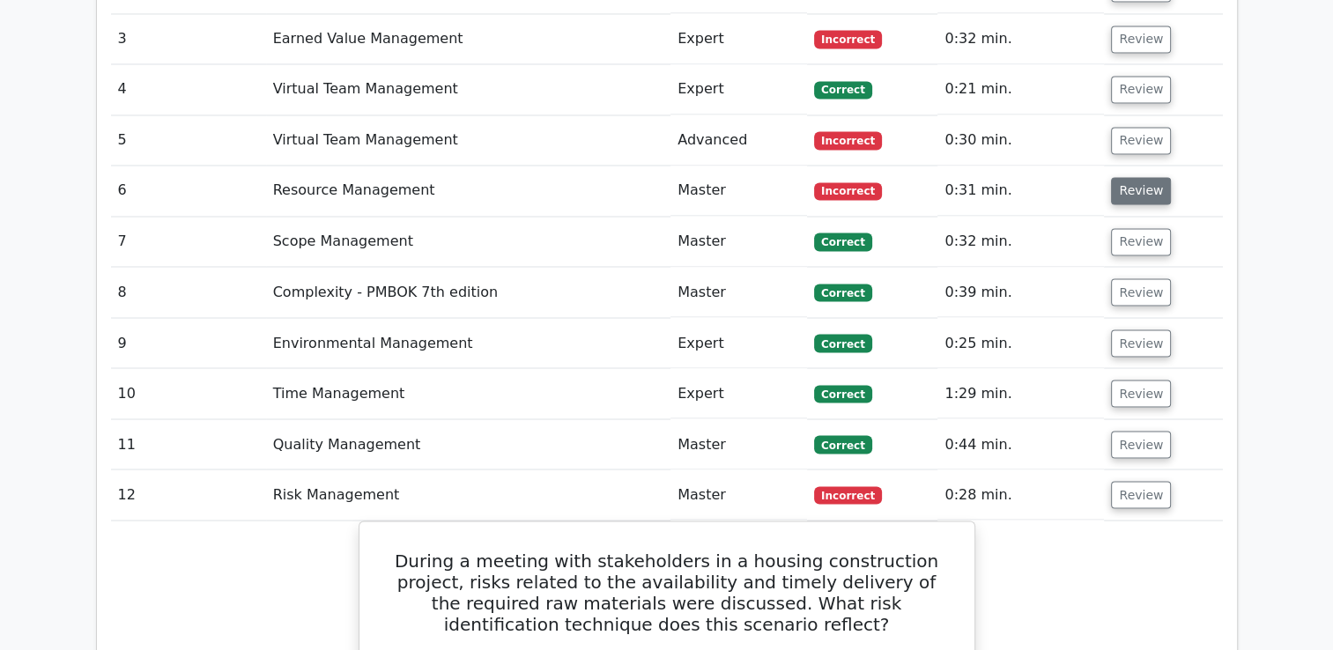
click at [1146, 177] on button "Review" at bounding box center [1141, 190] width 60 height 27
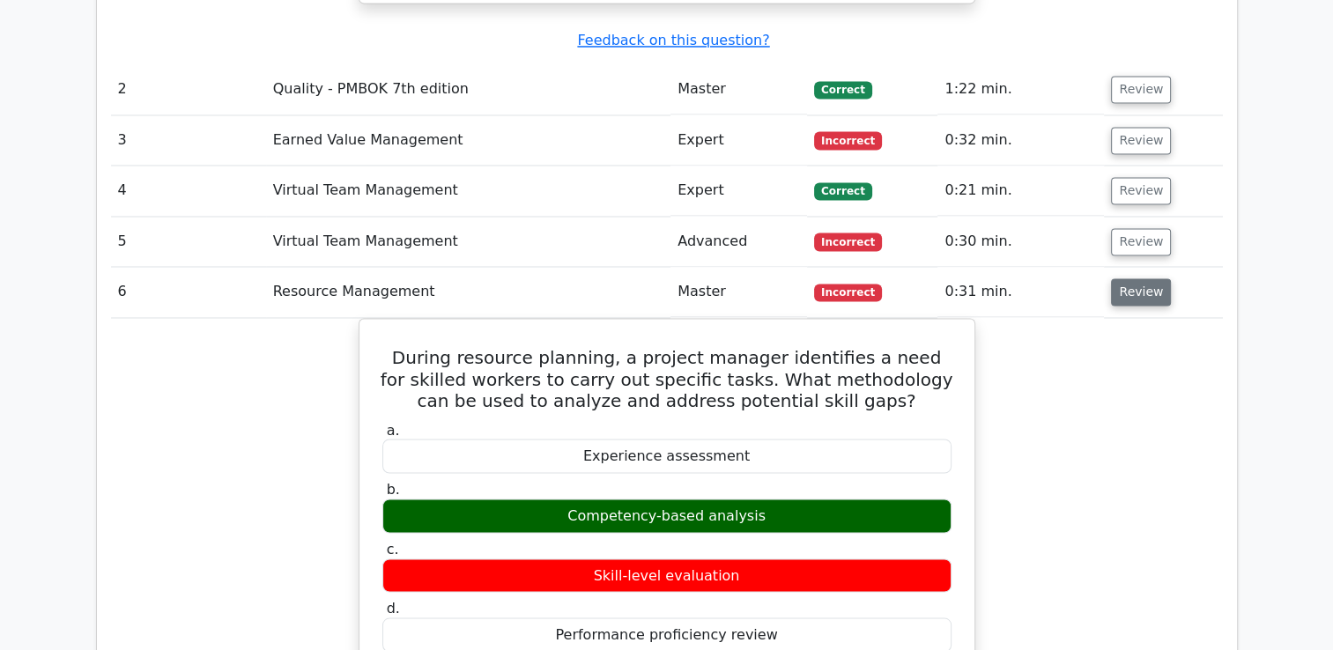
scroll to position [2945, 0]
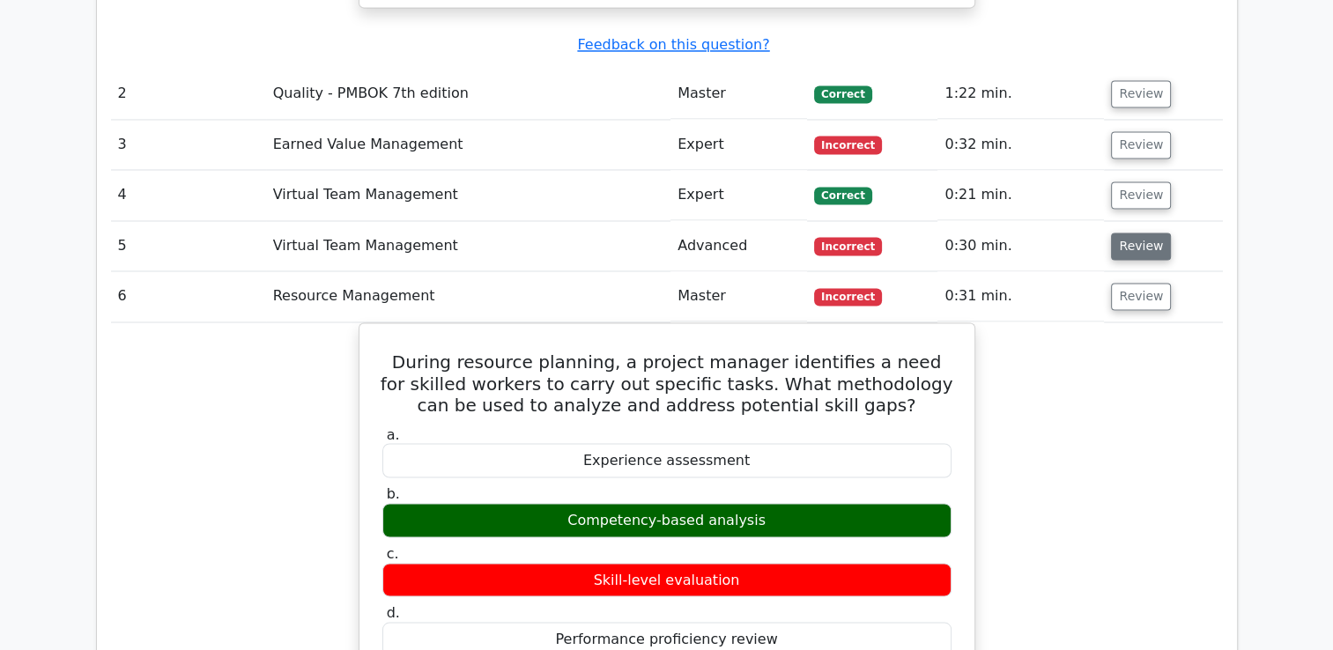
click at [1152, 233] on button "Review" at bounding box center [1141, 246] width 60 height 27
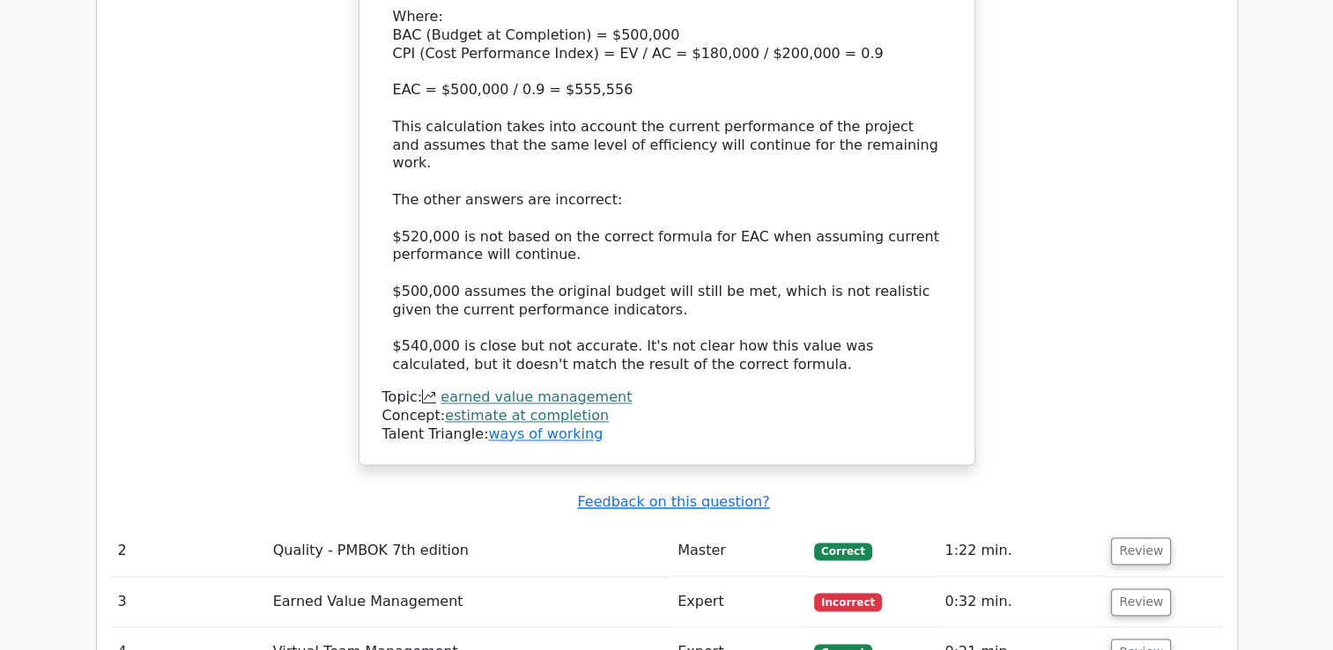
scroll to position [2487, 0]
click at [1142, 589] on button "Review" at bounding box center [1141, 602] width 60 height 27
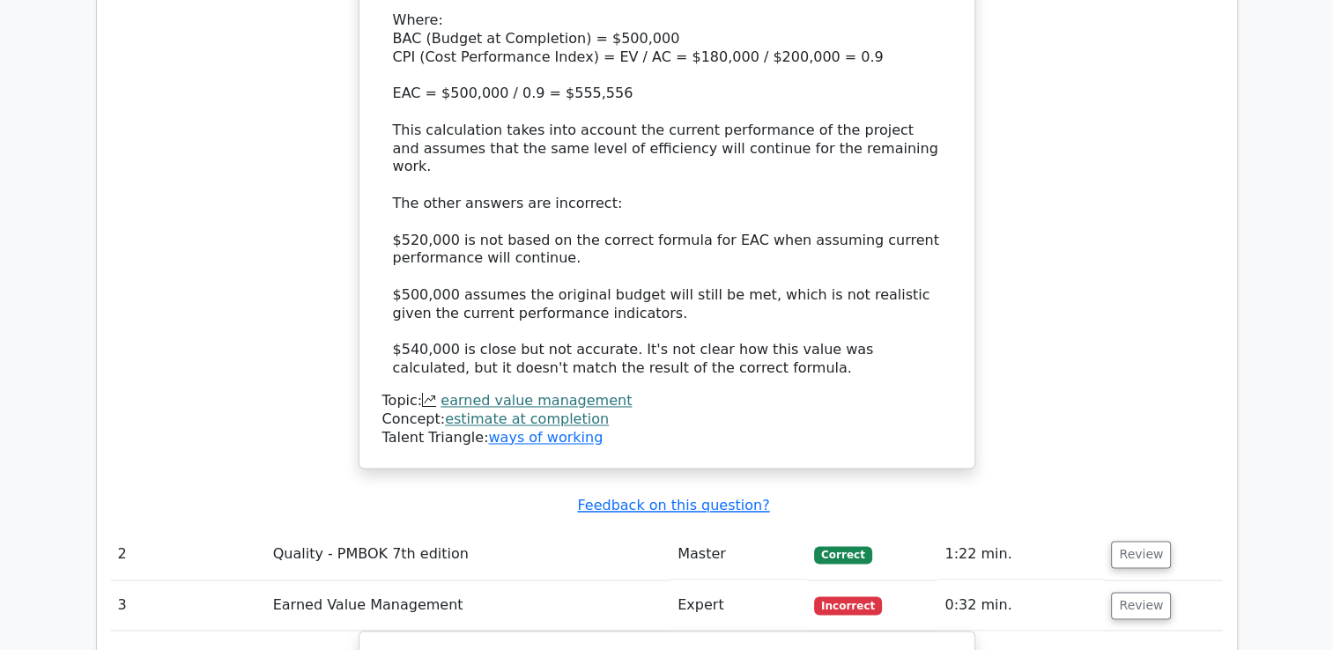
scroll to position [2558, 0]
